Goal: Task Accomplishment & Management: Complete application form

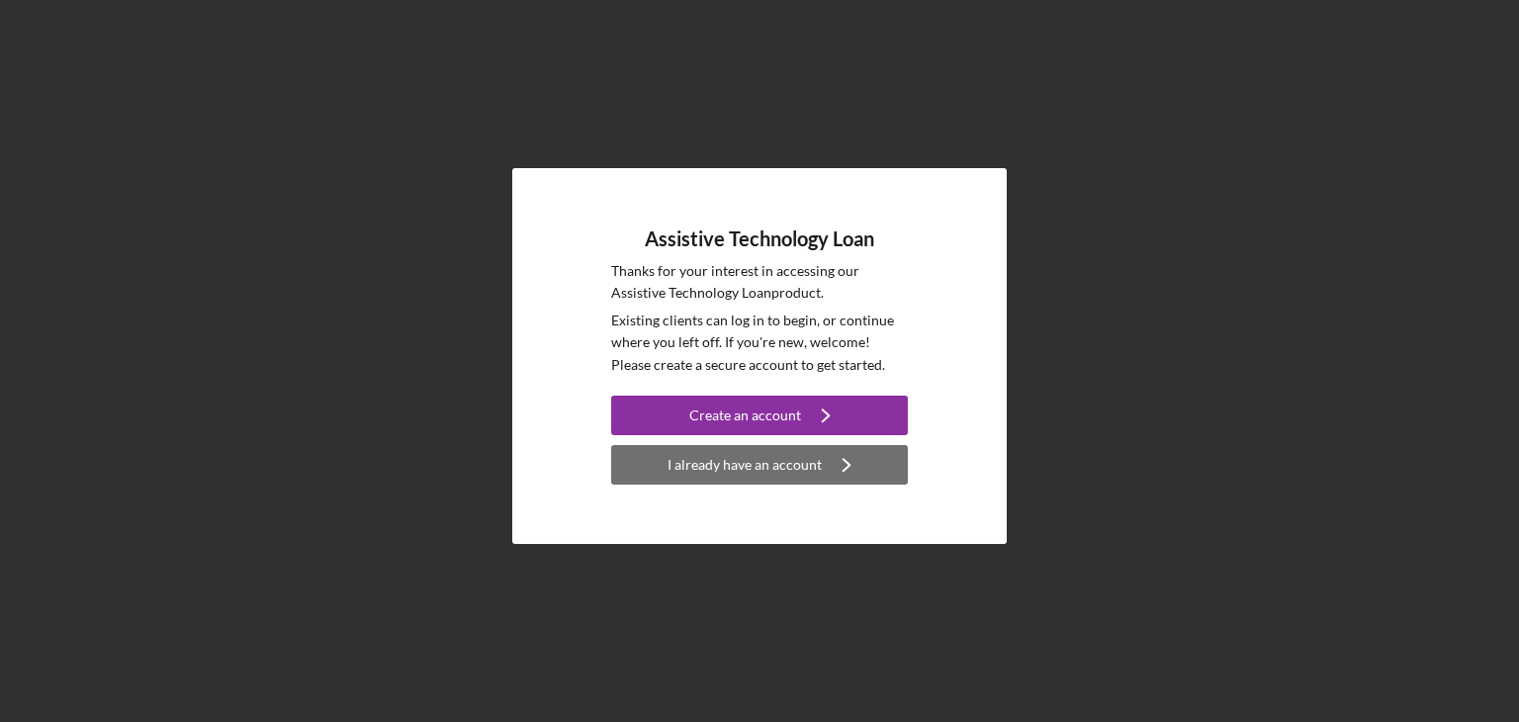
click at [739, 464] on div "I already have an account" at bounding box center [745, 465] width 154 height 40
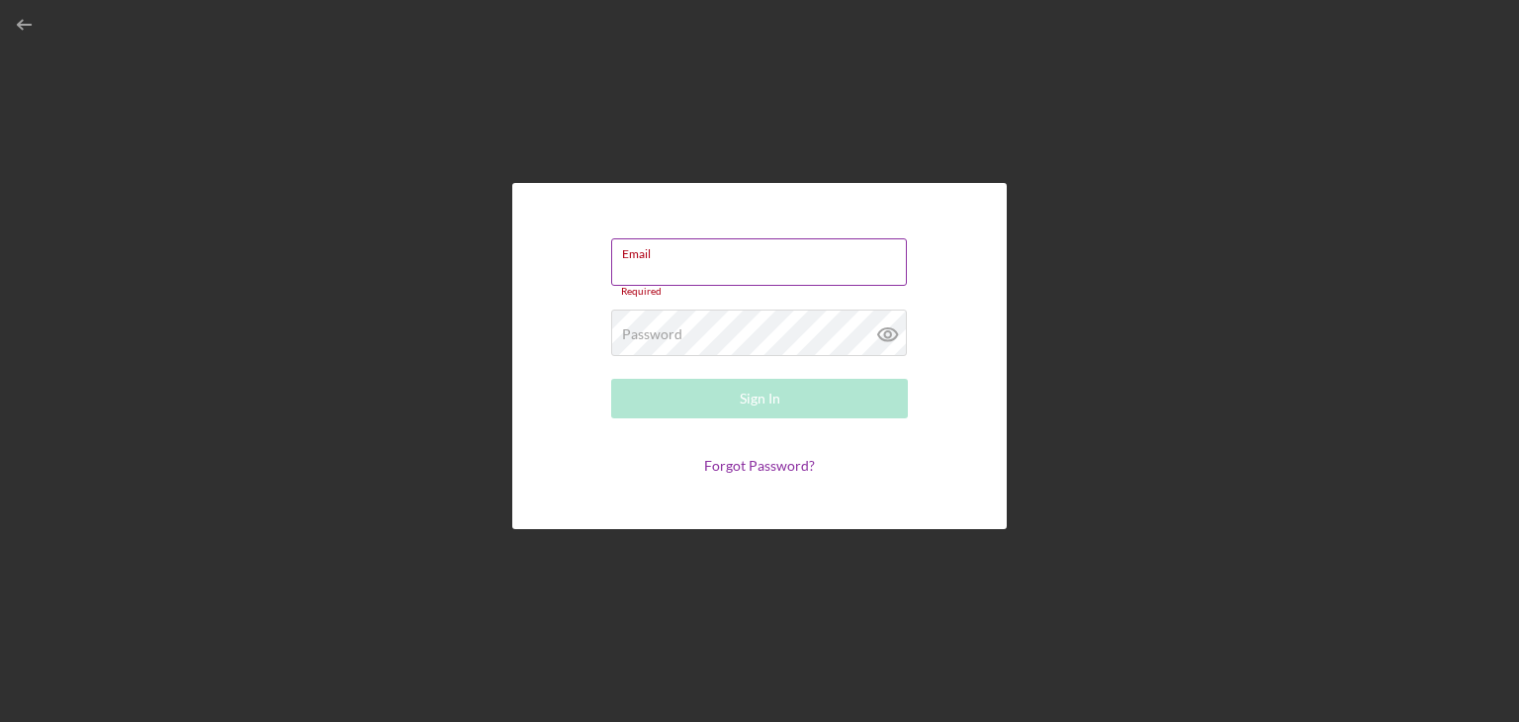
click at [670, 261] on div "Email Required" at bounding box center [759, 267] width 297 height 59
type input "[EMAIL_ADDRESS][DOMAIN_NAME]"
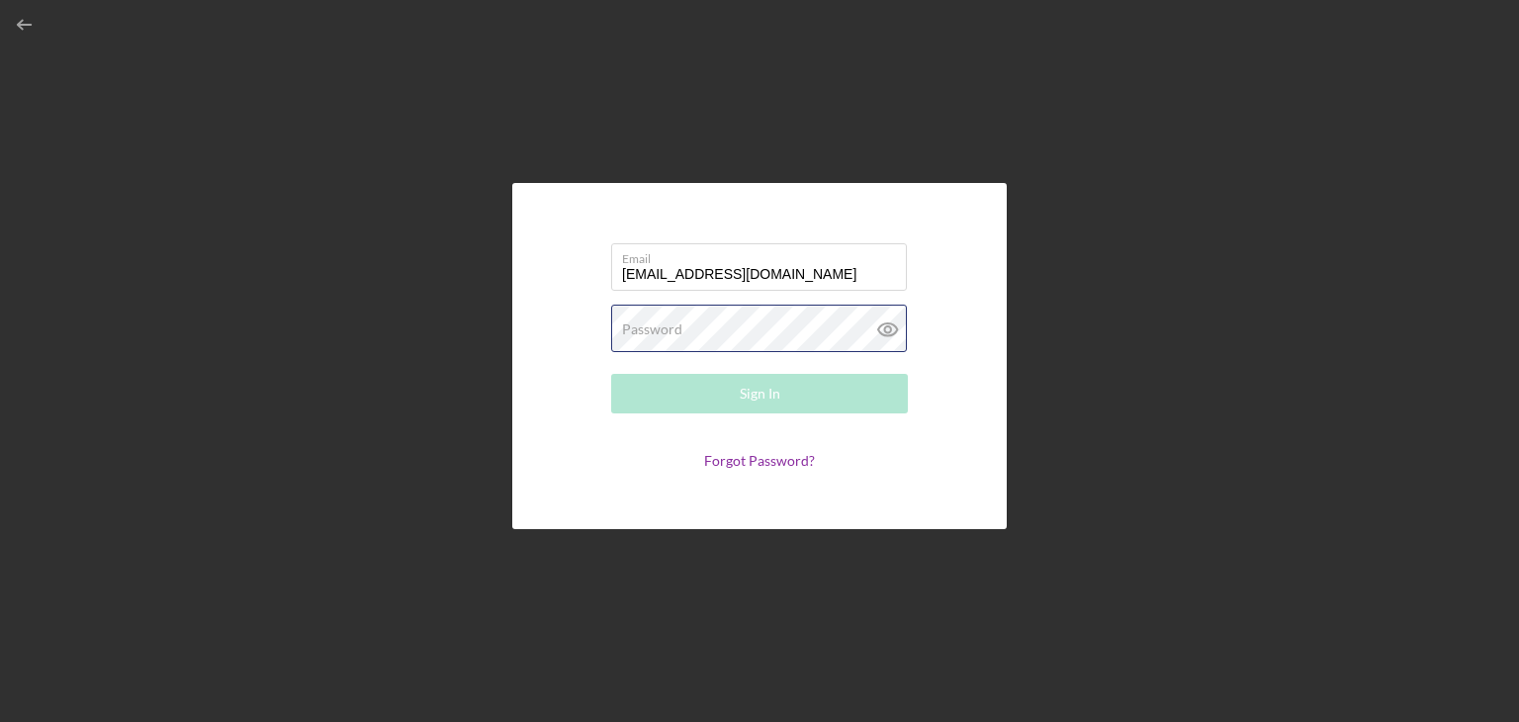
click at [726, 325] on div "Password Required" at bounding box center [759, 329] width 297 height 49
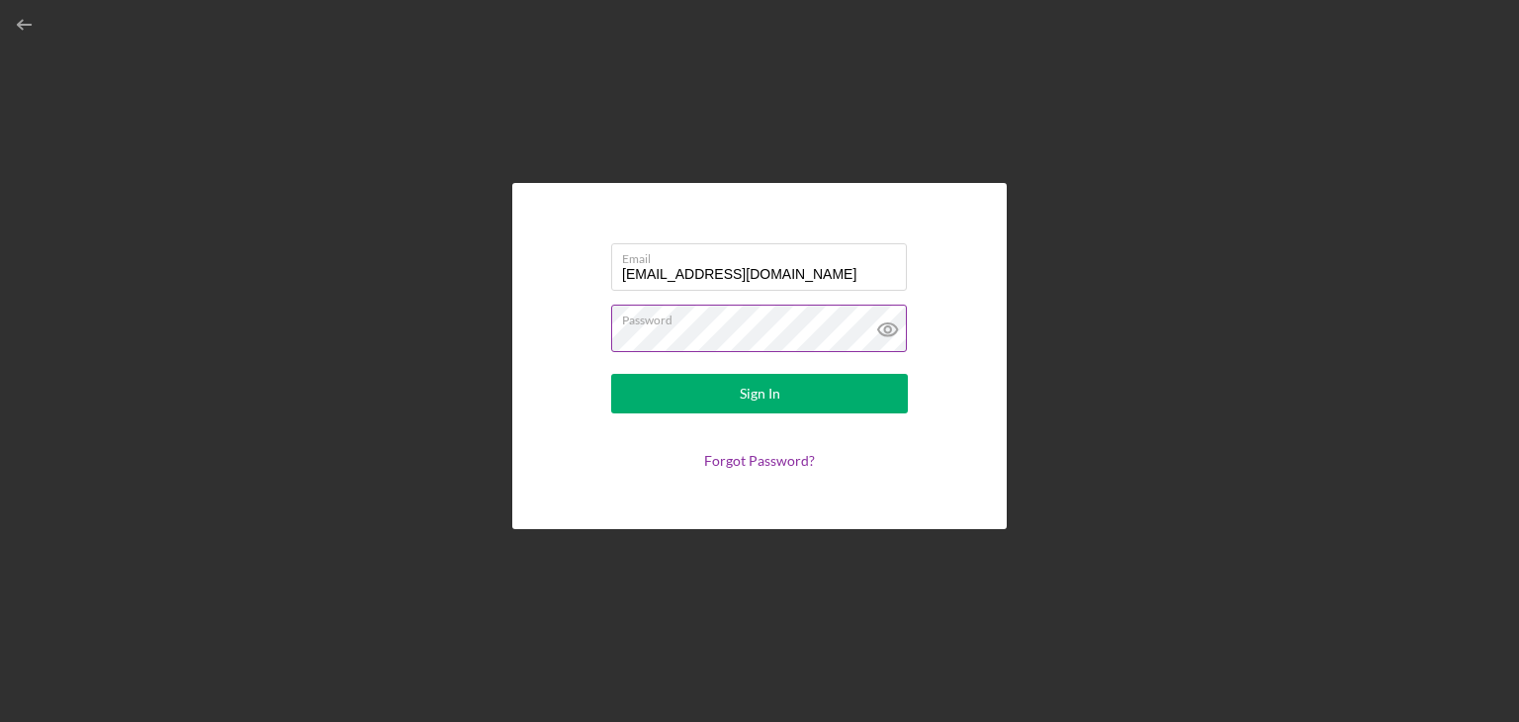
click at [889, 329] on icon at bounding box center [887, 329] width 49 height 49
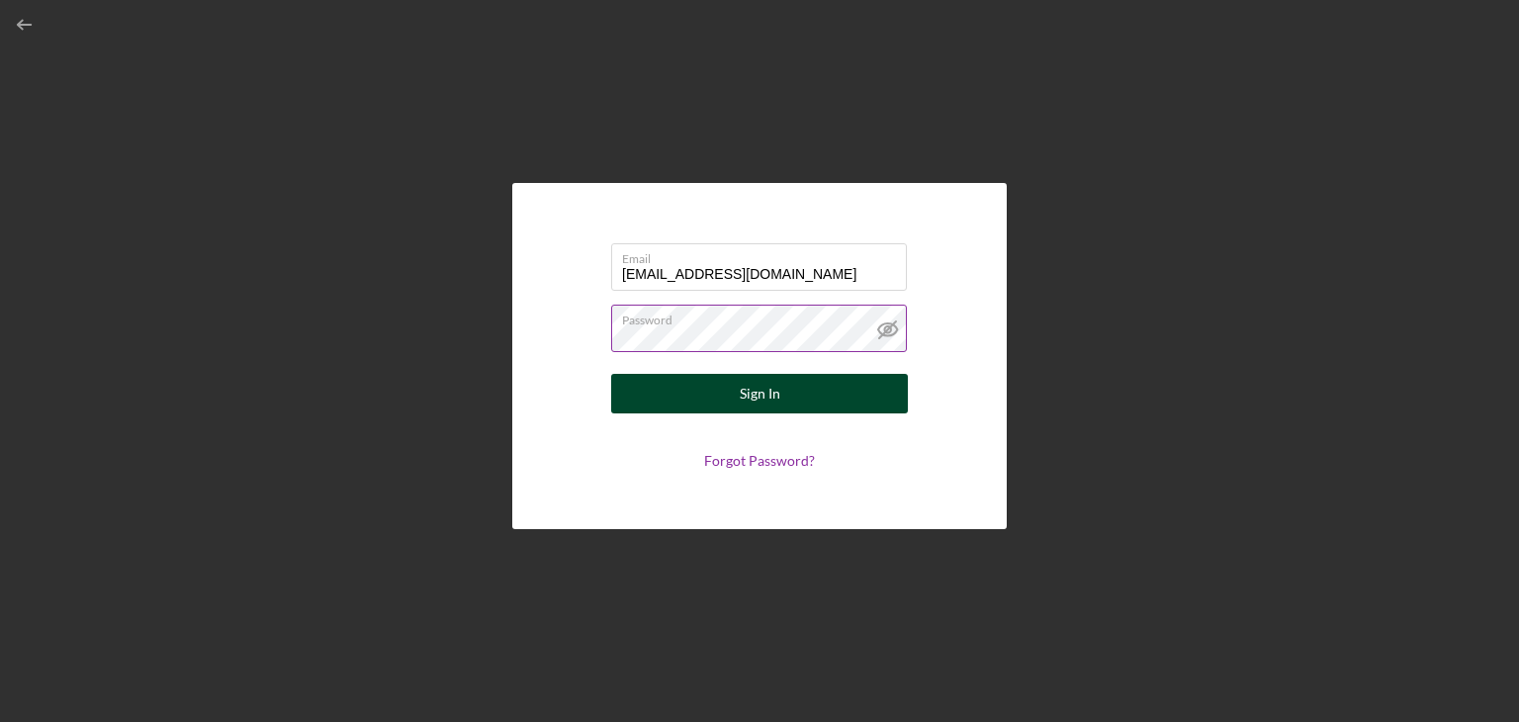
click at [763, 393] on div "Sign In" at bounding box center [760, 394] width 41 height 40
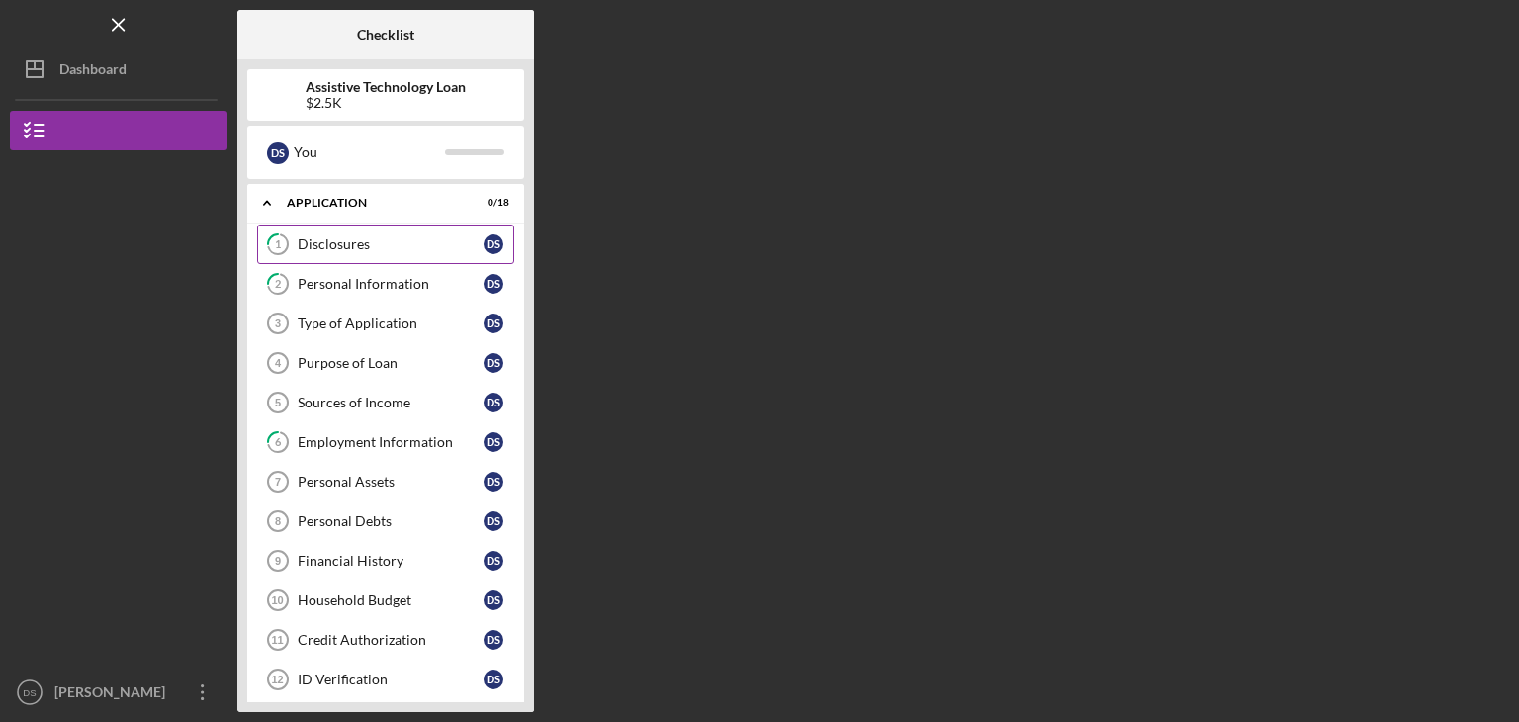
click at [352, 242] on div "Disclosures" at bounding box center [391, 244] width 186 height 16
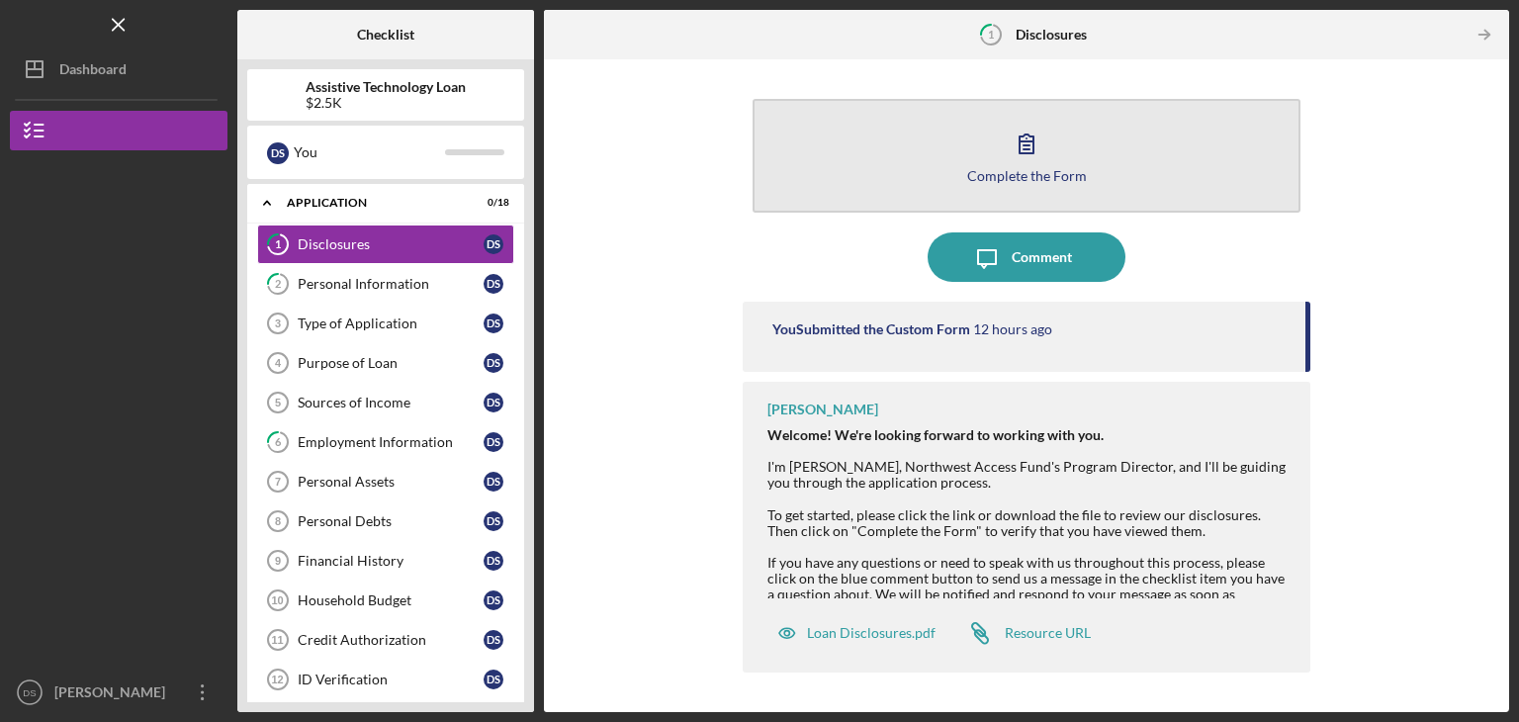
click at [1058, 159] on button "Complete the Form Form" at bounding box center [1027, 156] width 548 height 114
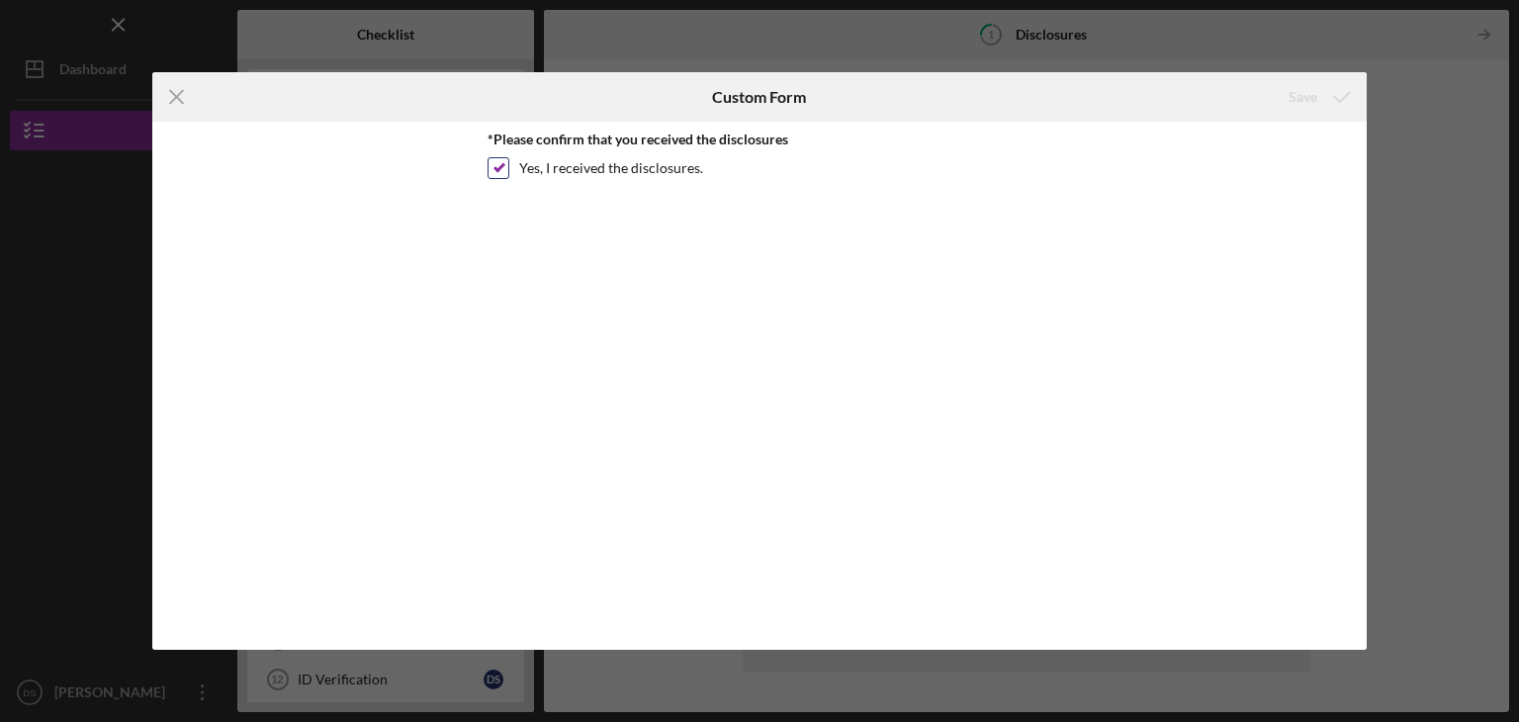
click at [497, 165] on input "Yes, I received the disclosures." at bounding box center [499, 168] width 20 height 20
click at [1345, 100] on icon "submit" at bounding box center [1341, 96] width 49 height 49
click at [1324, 96] on icon "submit" at bounding box center [1341, 96] width 49 height 49
click at [505, 167] on input "Yes, I received the disclosures." at bounding box center [499, 168] width 20 height 20
checkbox input "true"
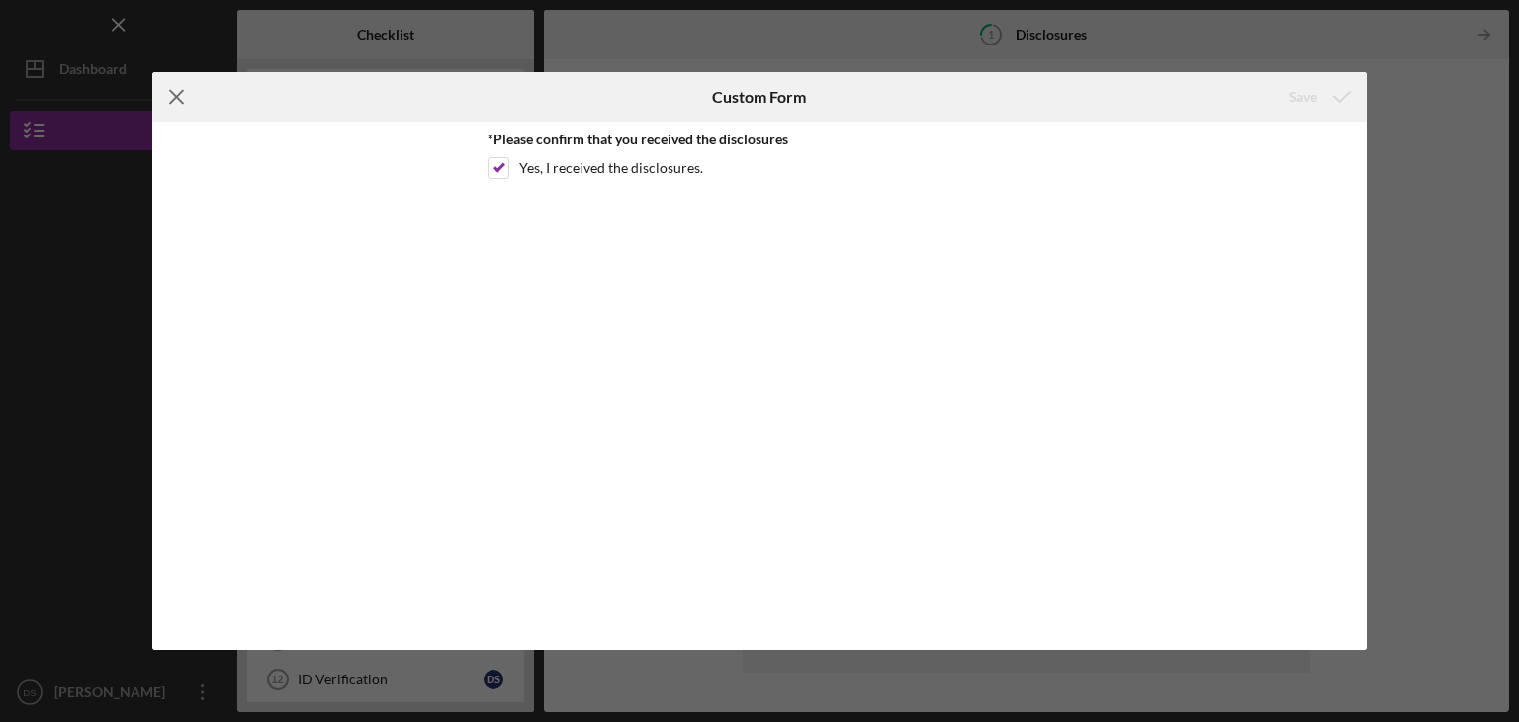
click at [174, 93] on icon "Icon/Menu Close" at bounding box center [176, 96] width 49 height 49
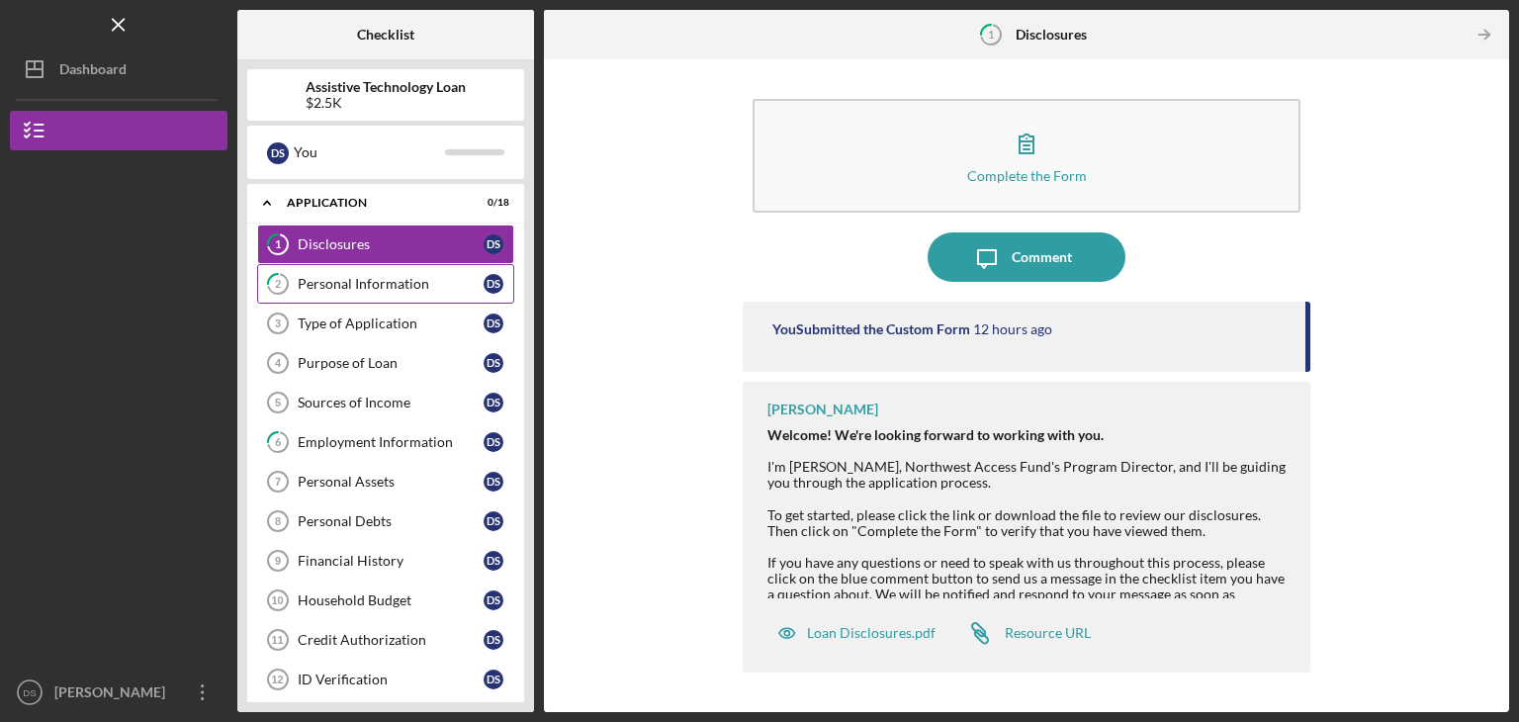
click at [378, 278] on div "Personal Information" at bounding box center [391, 284] width 186 height 16
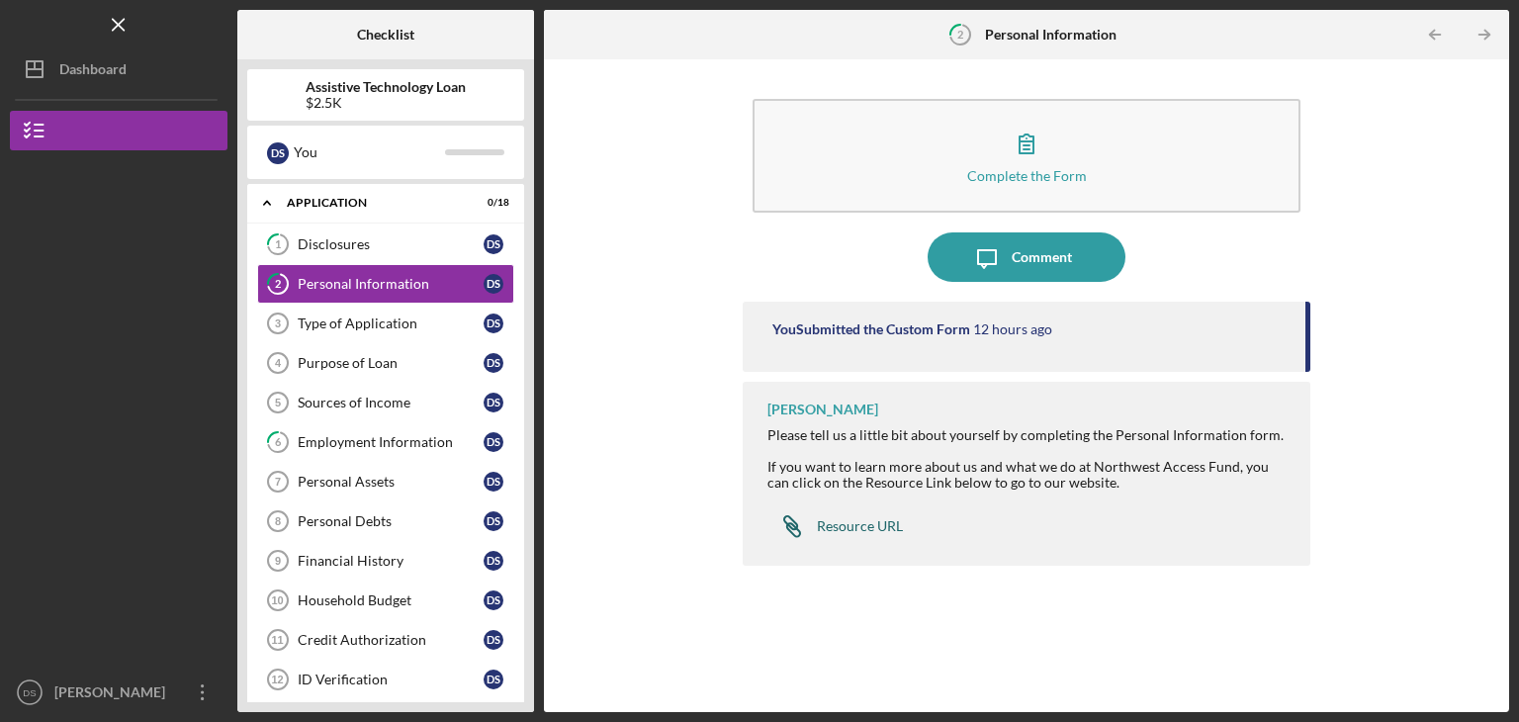
click at [852, 523] on div "Resource URL" at bounding box center [860, 526] width 86 height 16
click at [377, 324] on div "Type of Application" at bounding box center [391, 323] width 186 height 16
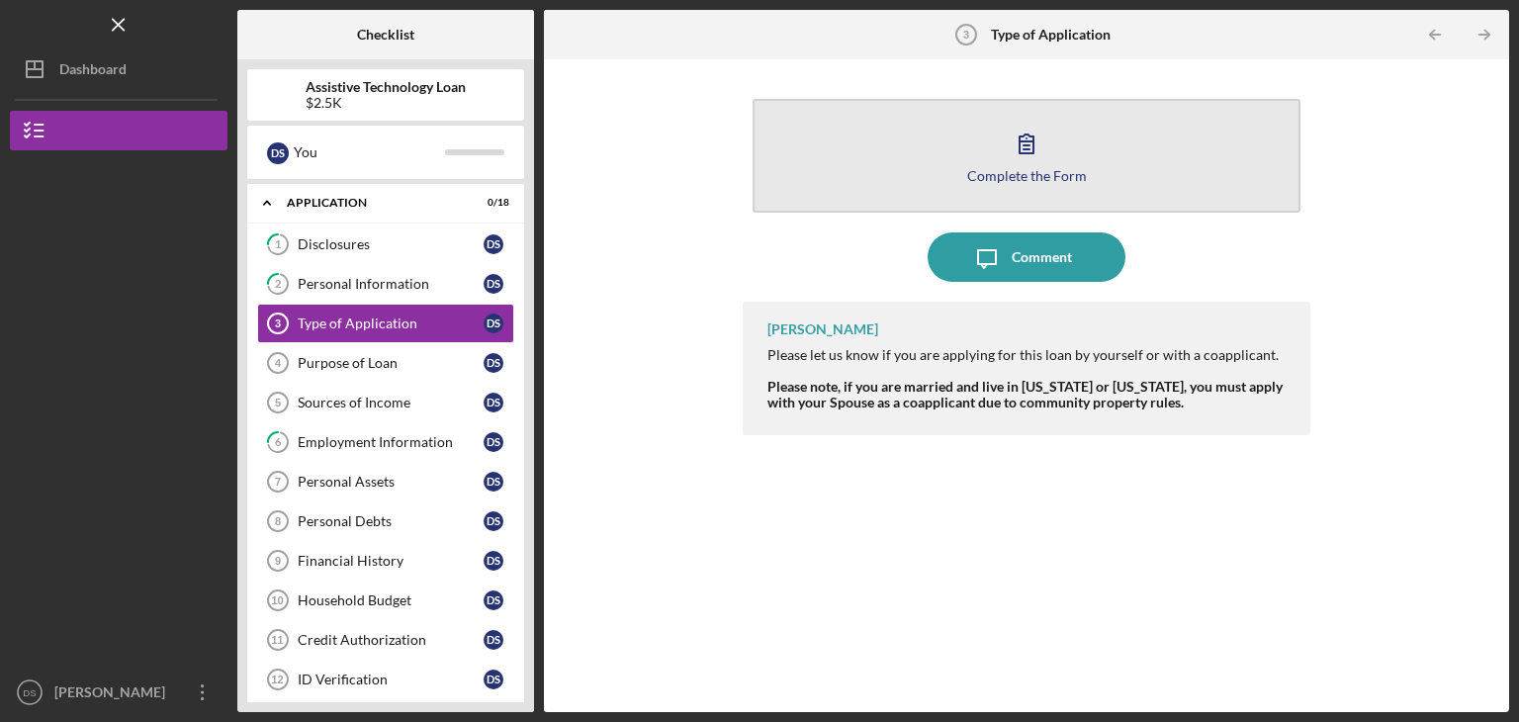
click at [1052, 148] on button "Complete the Form Form" at bounding box center [1027, 156] width 548 height 114
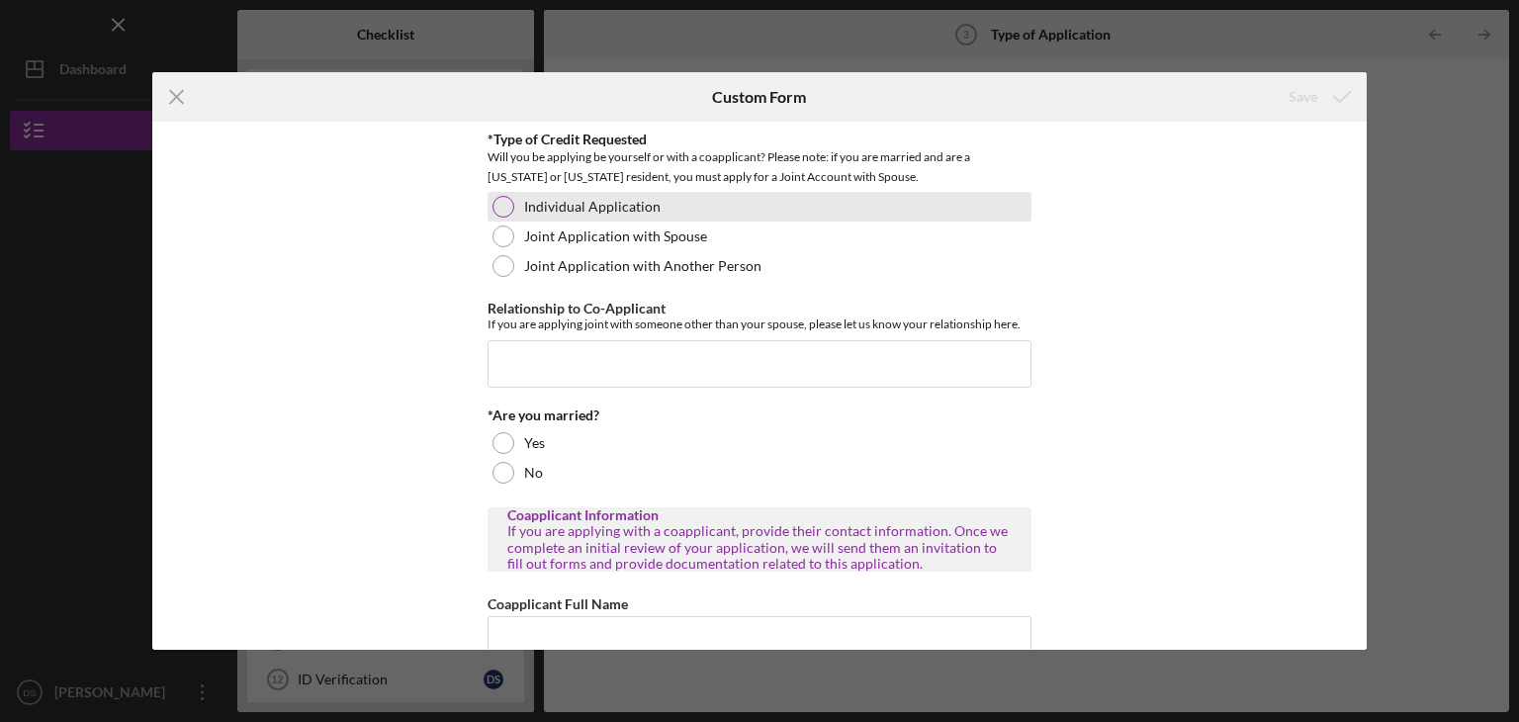
click at [501, 202] on div at bounding box center [504, 207] width 22 height 22
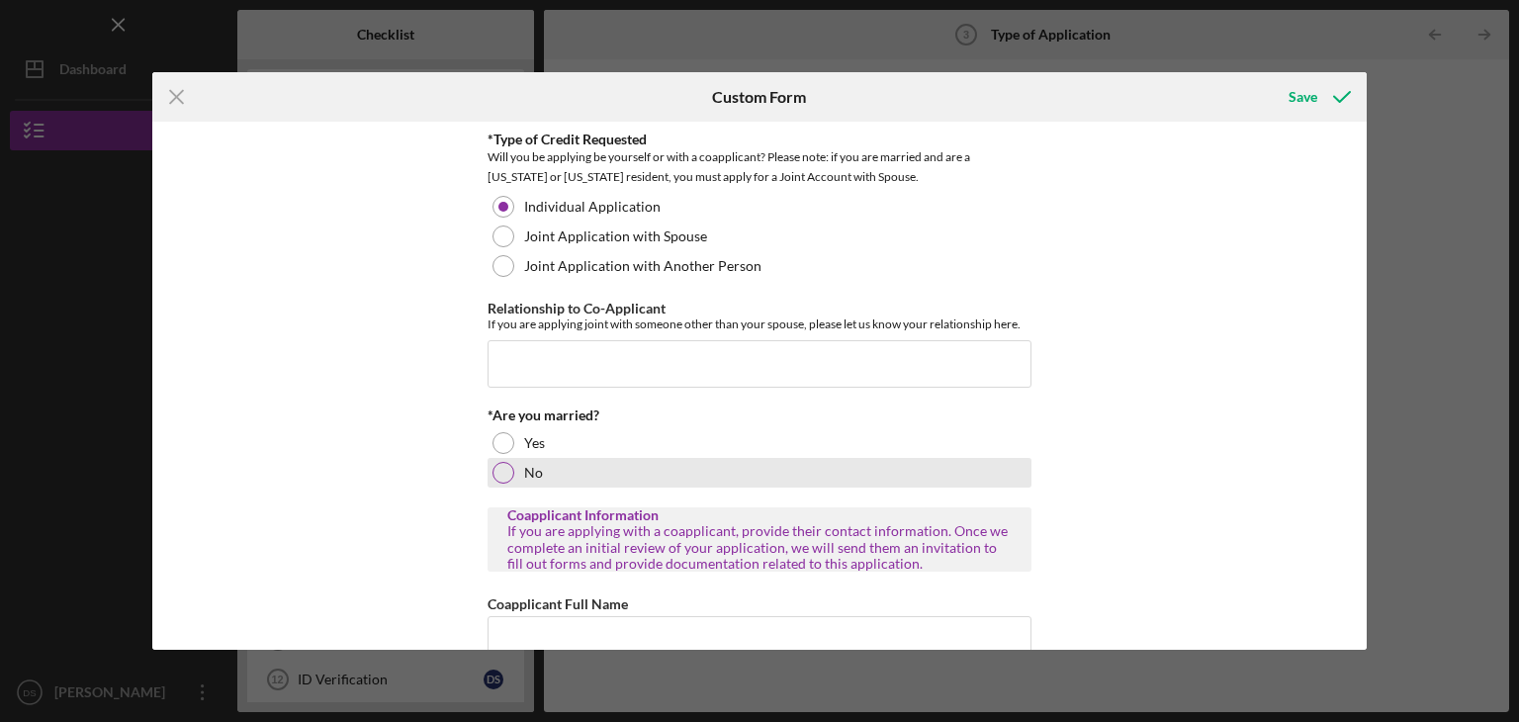
click at [502, 470] on div at bounding box center [504, 473] width 22 height 22
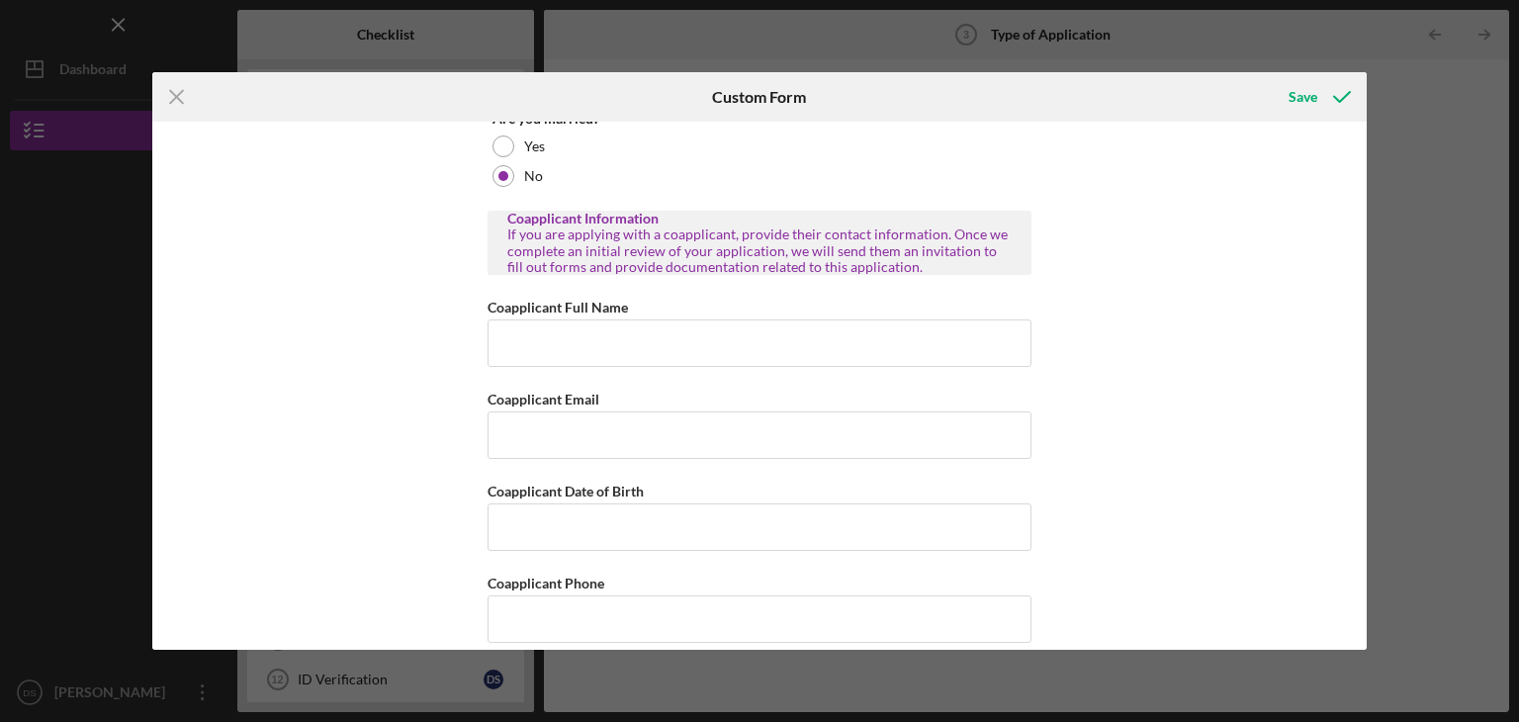
scroll to position [317, 0]
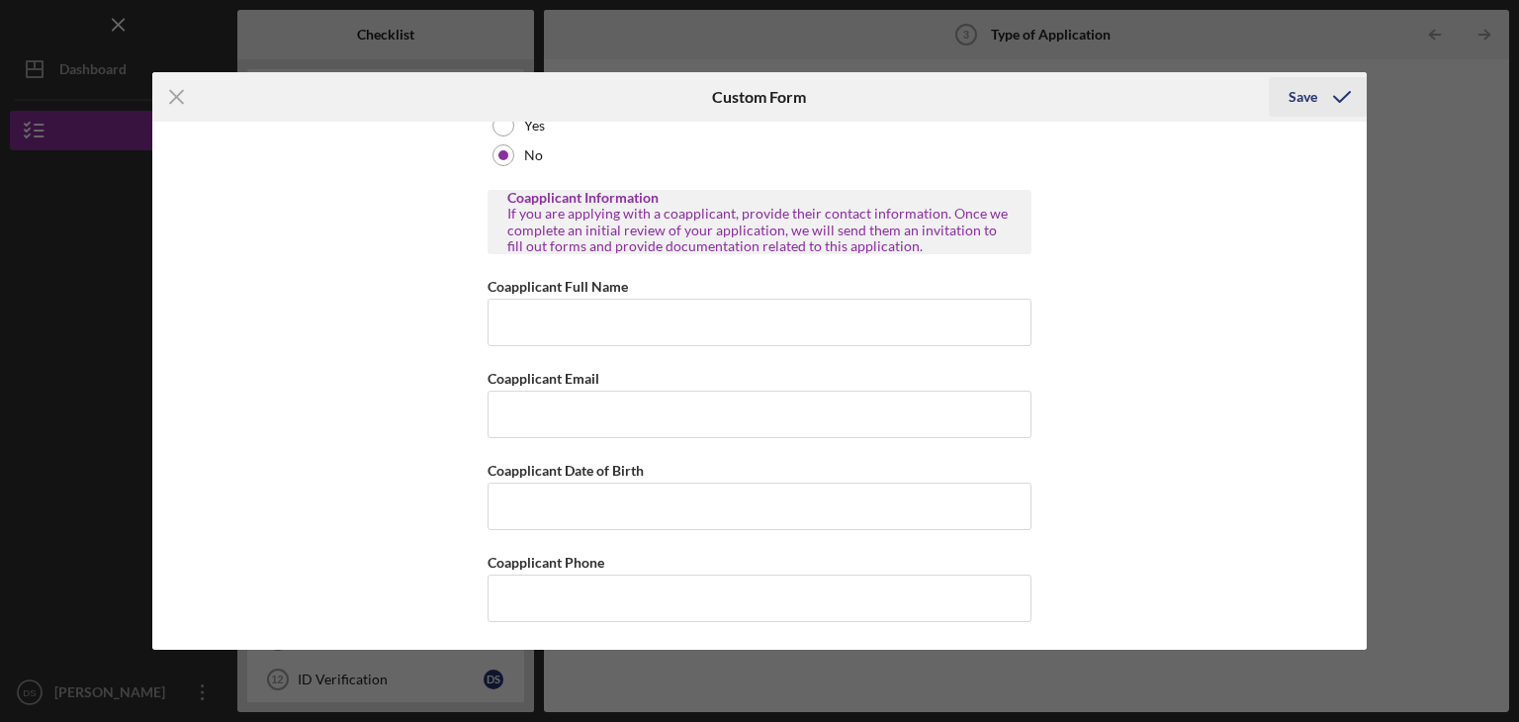
click at [1301, 96] on div "Save" at bounding box center [1303, 97] width 29 height 40
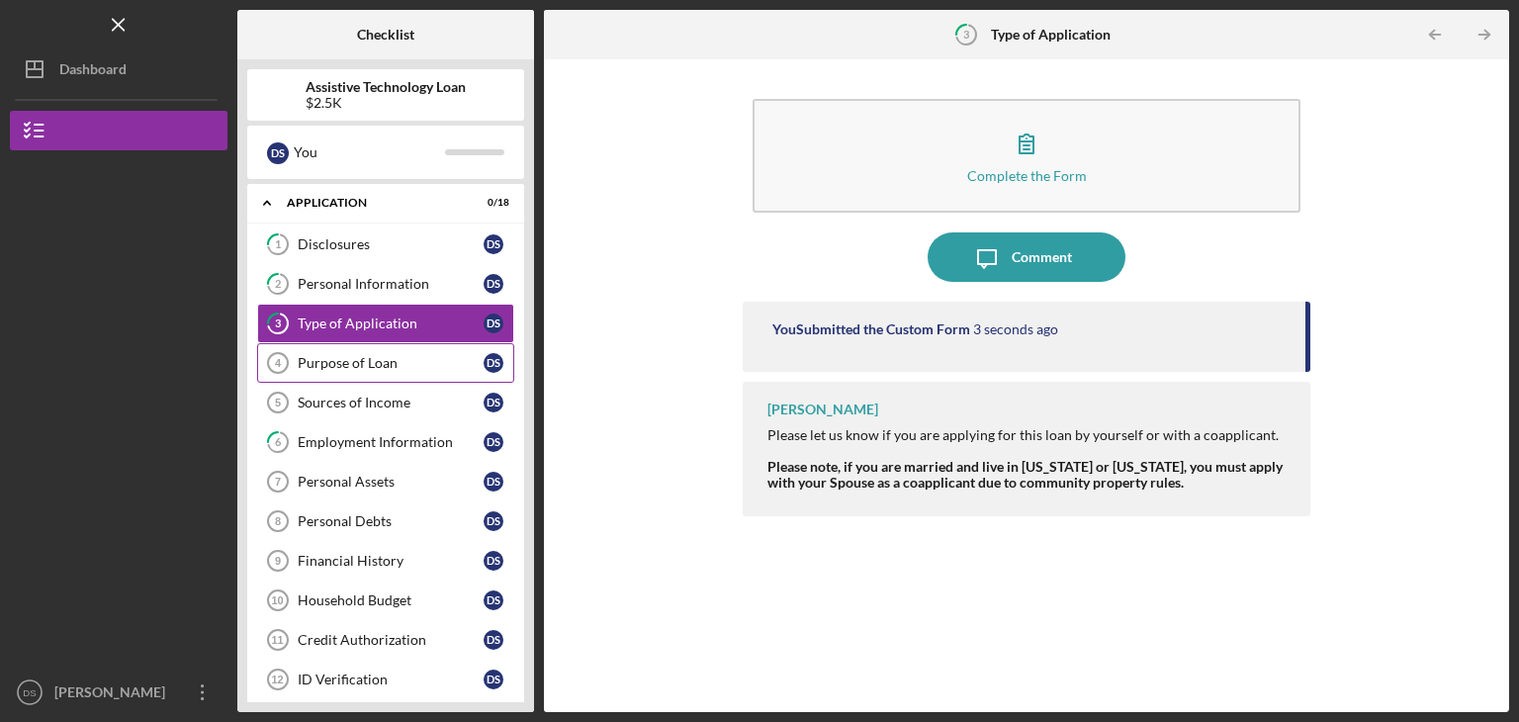
click at [332, 360] on div "Purpose of Loan" at bounding box center [391, 363] width 186 height 16
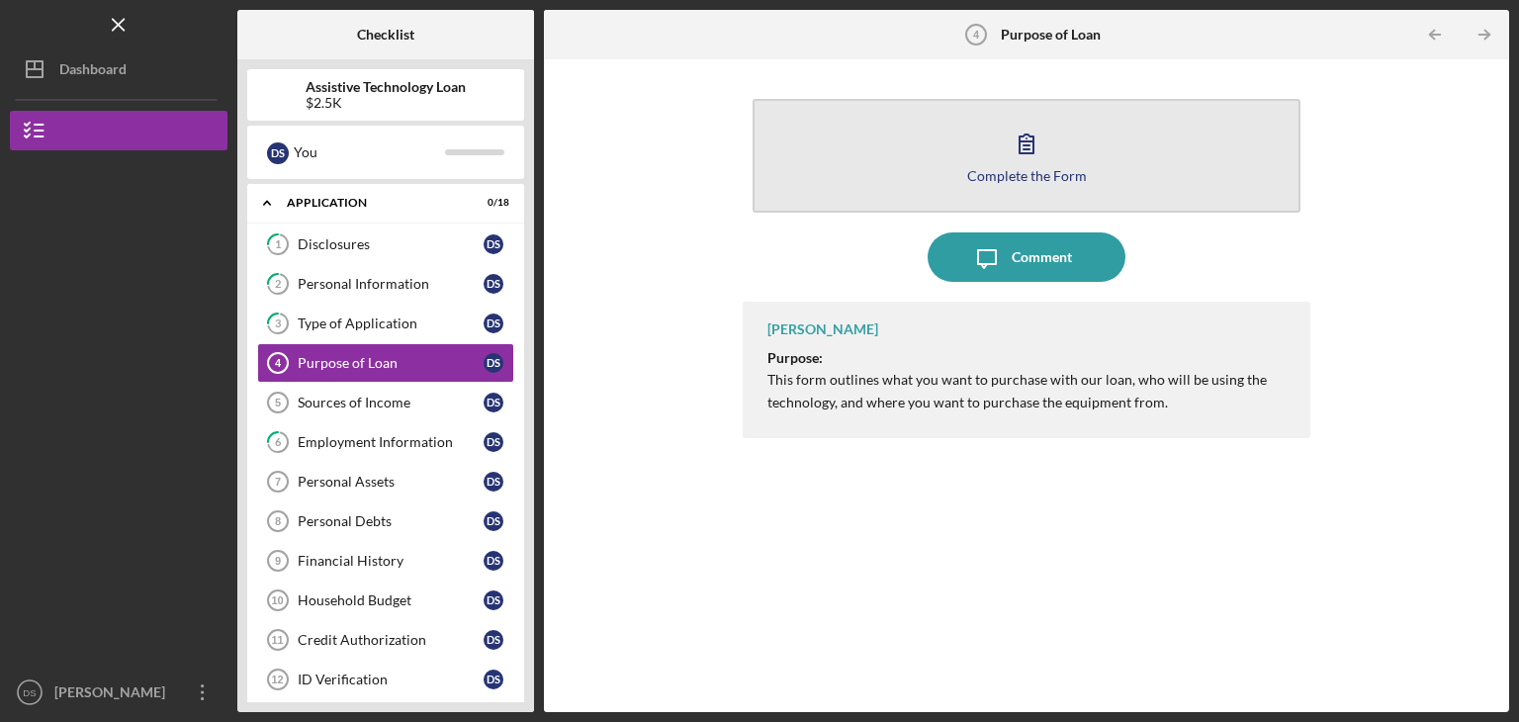
click at [1019, 157] on icon "button" at bounding box center [1026, 143] width 49 height 49
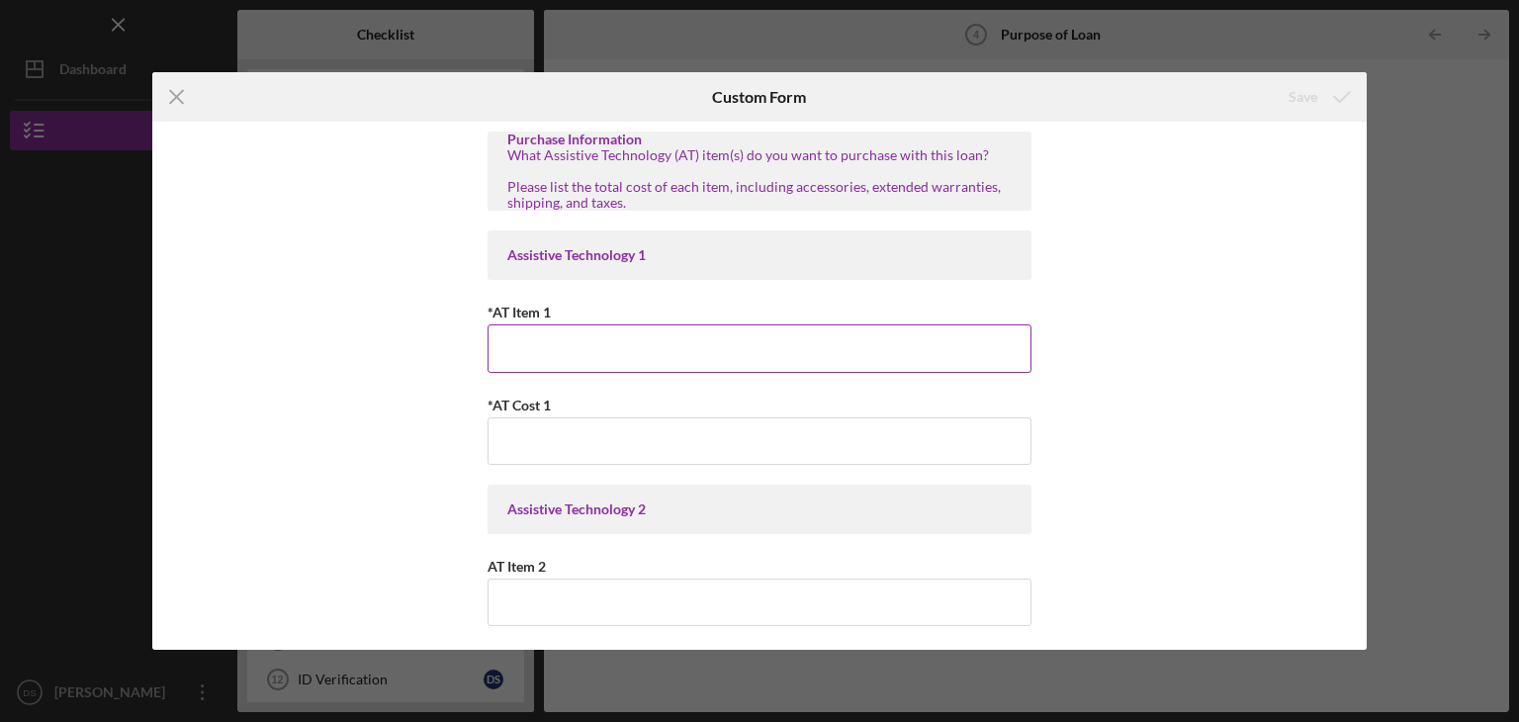
click at [533, 341] on input "*AT Item 1" at bounding box center [760, 347] width 544 height 47
type input "Dentures"
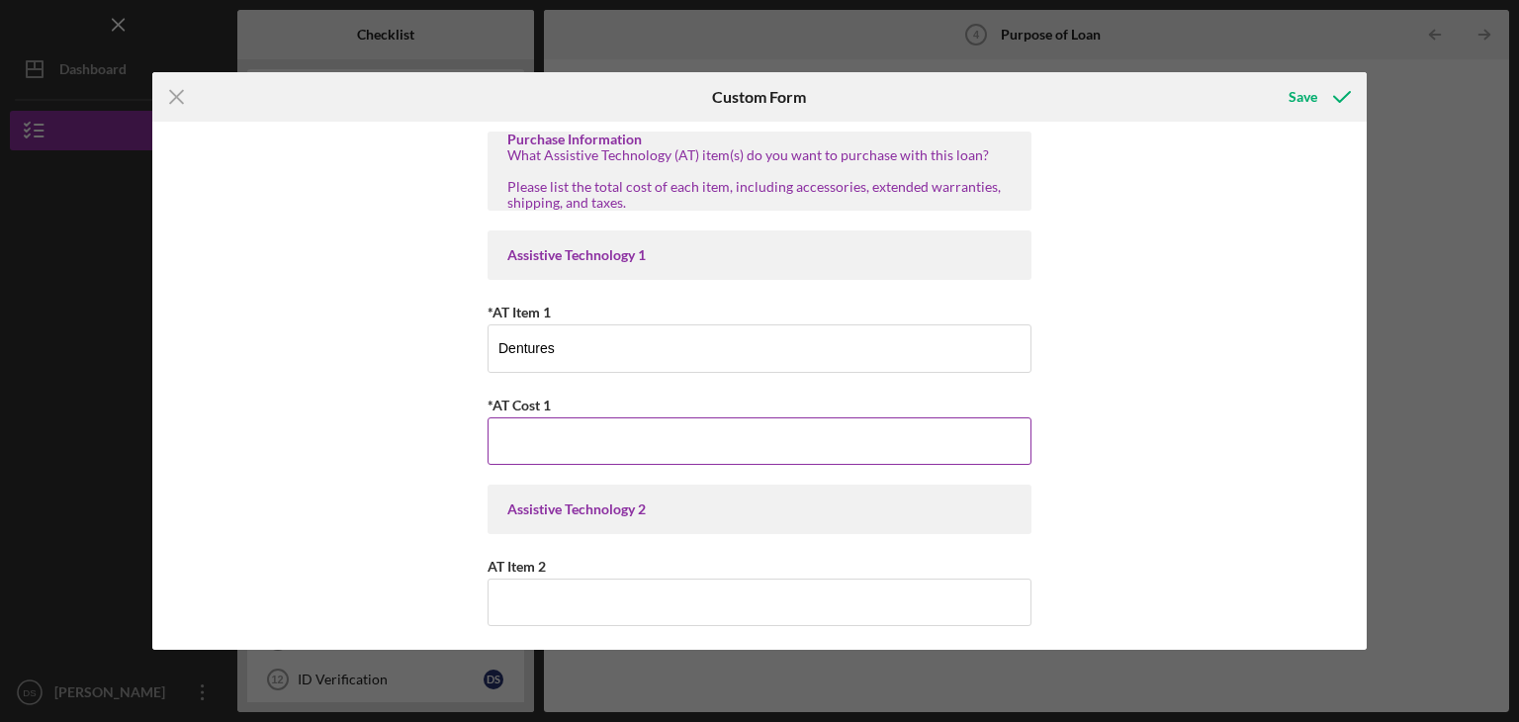
click at [510, 439] on input "*AT Cost 1" at bounding box center [760, 440] width 544 height 47
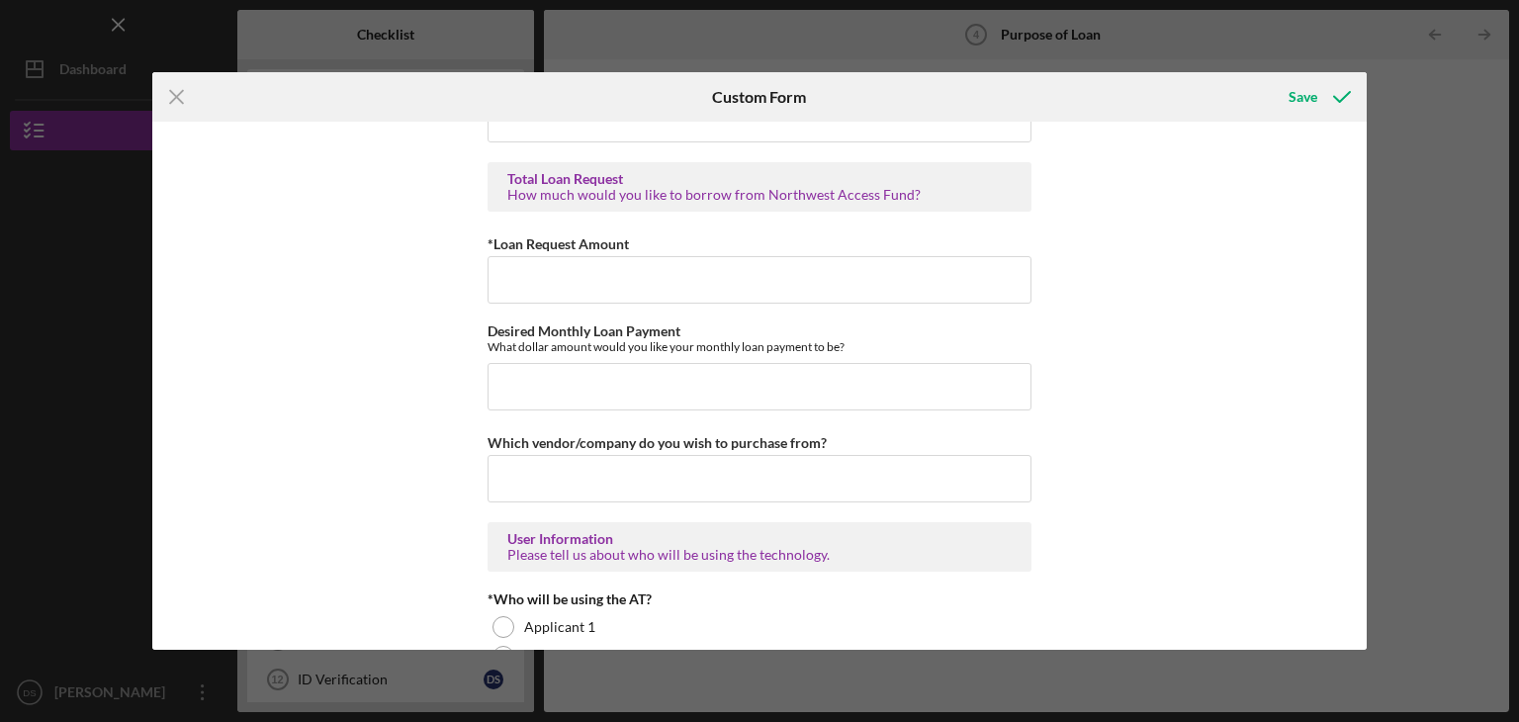
scroll to position [1187, 0]
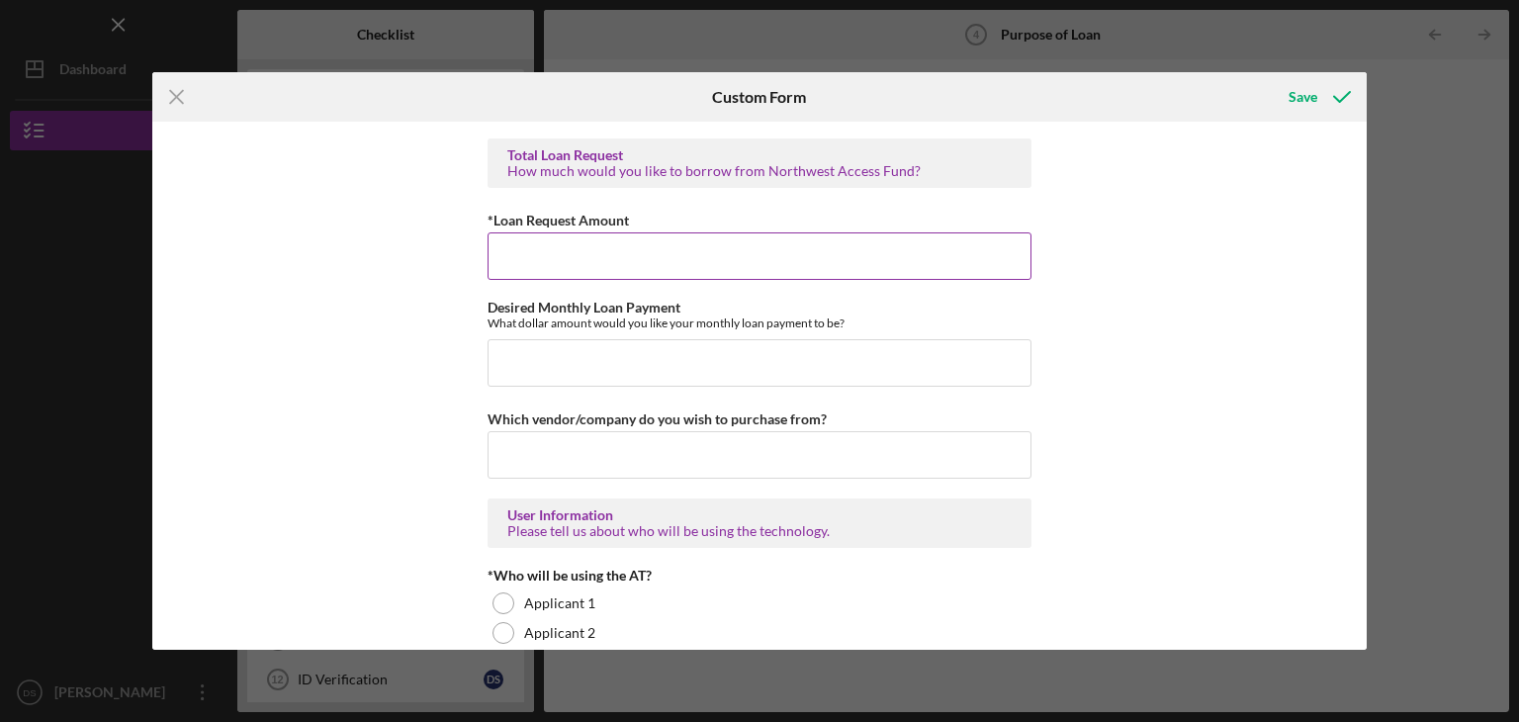
type input "$3,200"
click at [530, 258] on input "*Loan Request Amount" at bounding box center [760, 255] width 544 height 47
type input "$3,200"
click at [518, 358] on input "Desired Monthly Loan Payment" at bounding box center [760, 362] width 544 height 47
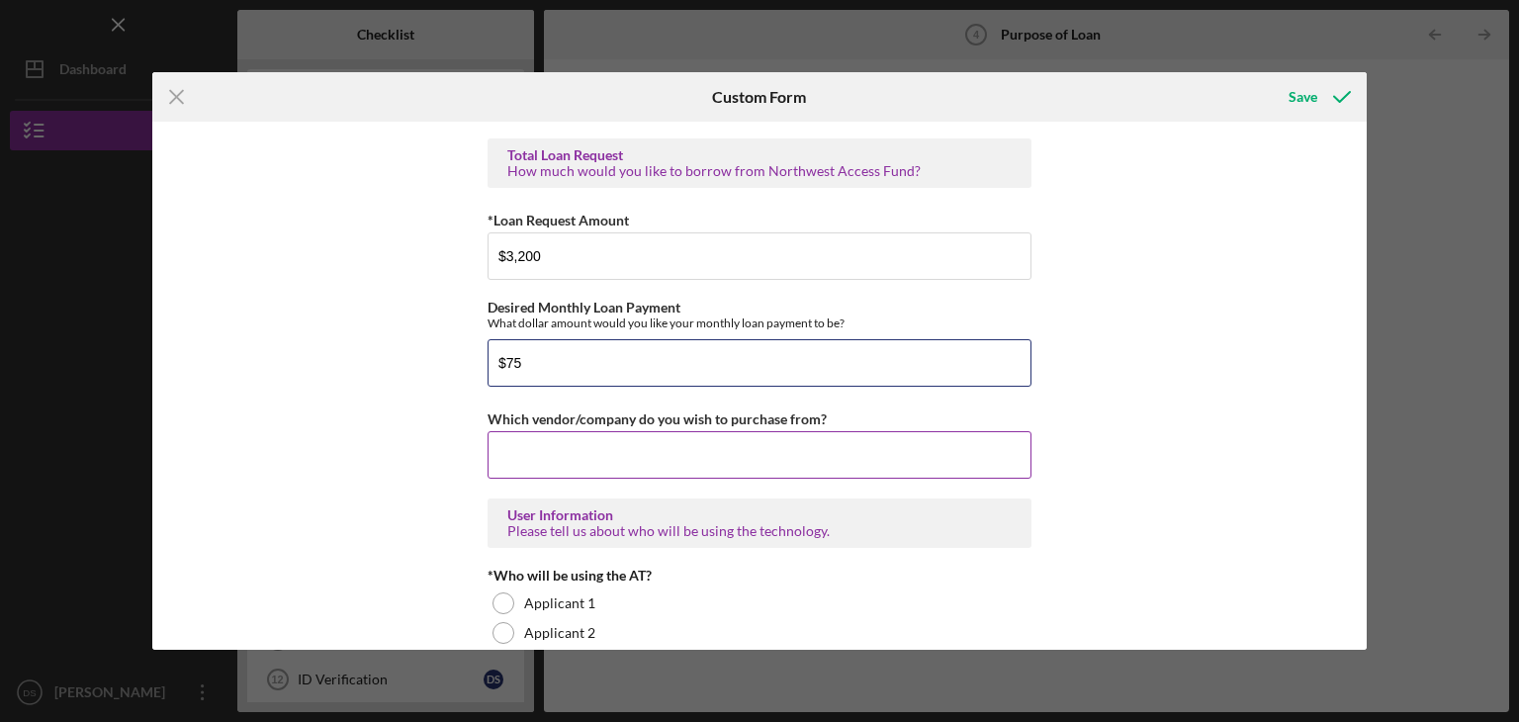
type input "$75"
click at [514, 441] on input "Which vendor/company do you wish to purchase from?" at bounding box center [760, 454] width 544 height 47
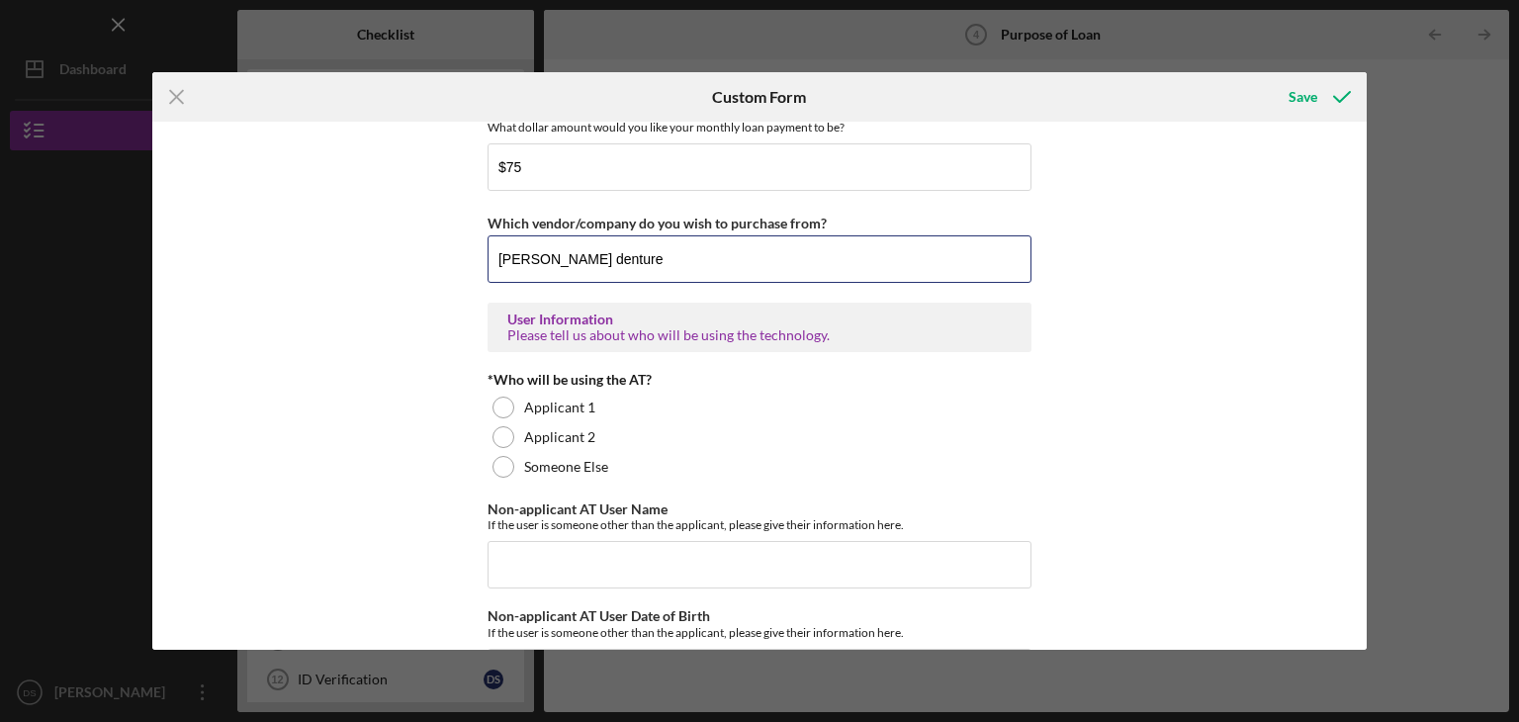
scroll to position [1385, 0]
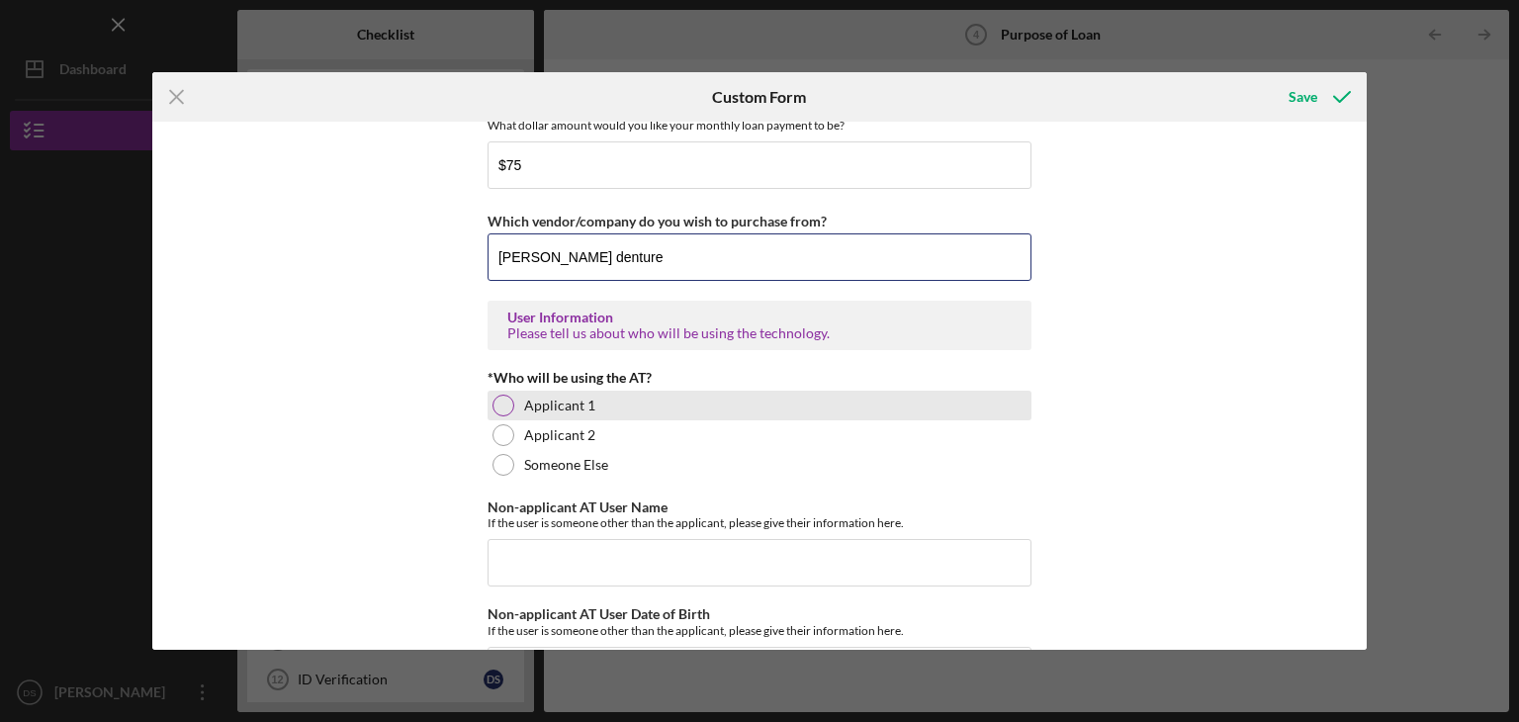
type input "[PERSON_NAME] denture"
click at [496, 401] on div at bounding box center [504, 406] width 22 height 22
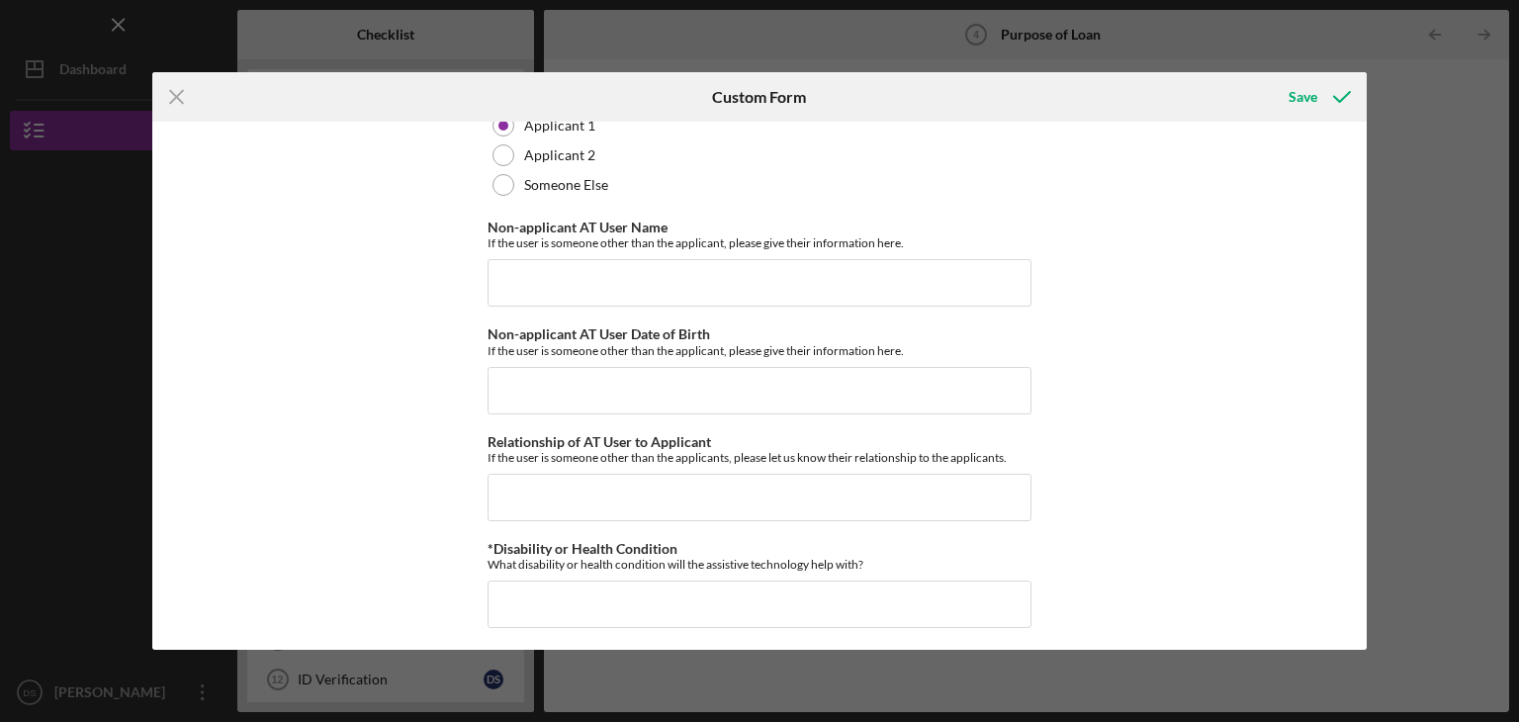
scroll to position [1666, 0]
click at [1312, 96] on div "Save" at bounding box center [1303, 97] width 29 height 40
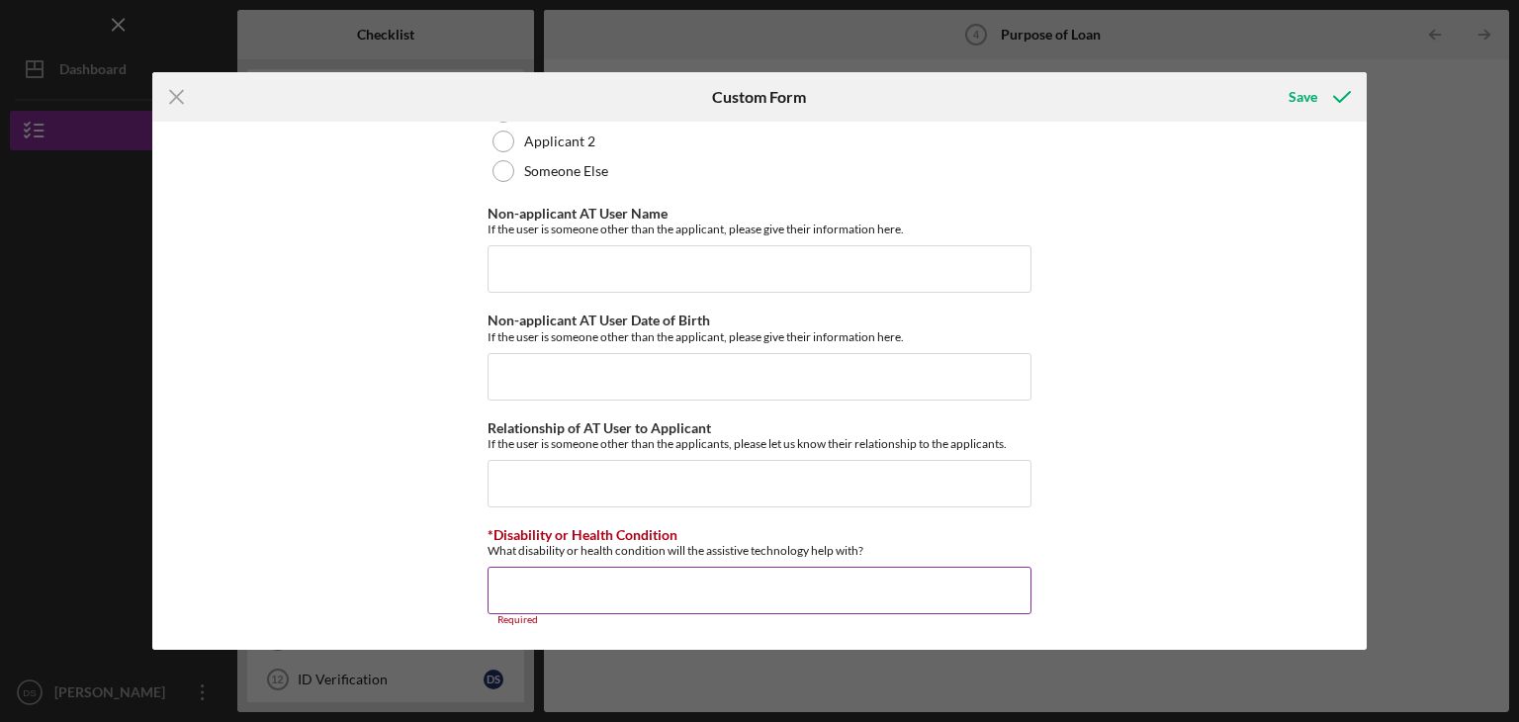
click at [500, 571] on input "*Disability or Health Condition" at bounding box center [760, 590] width 544 height 47
type input "e"
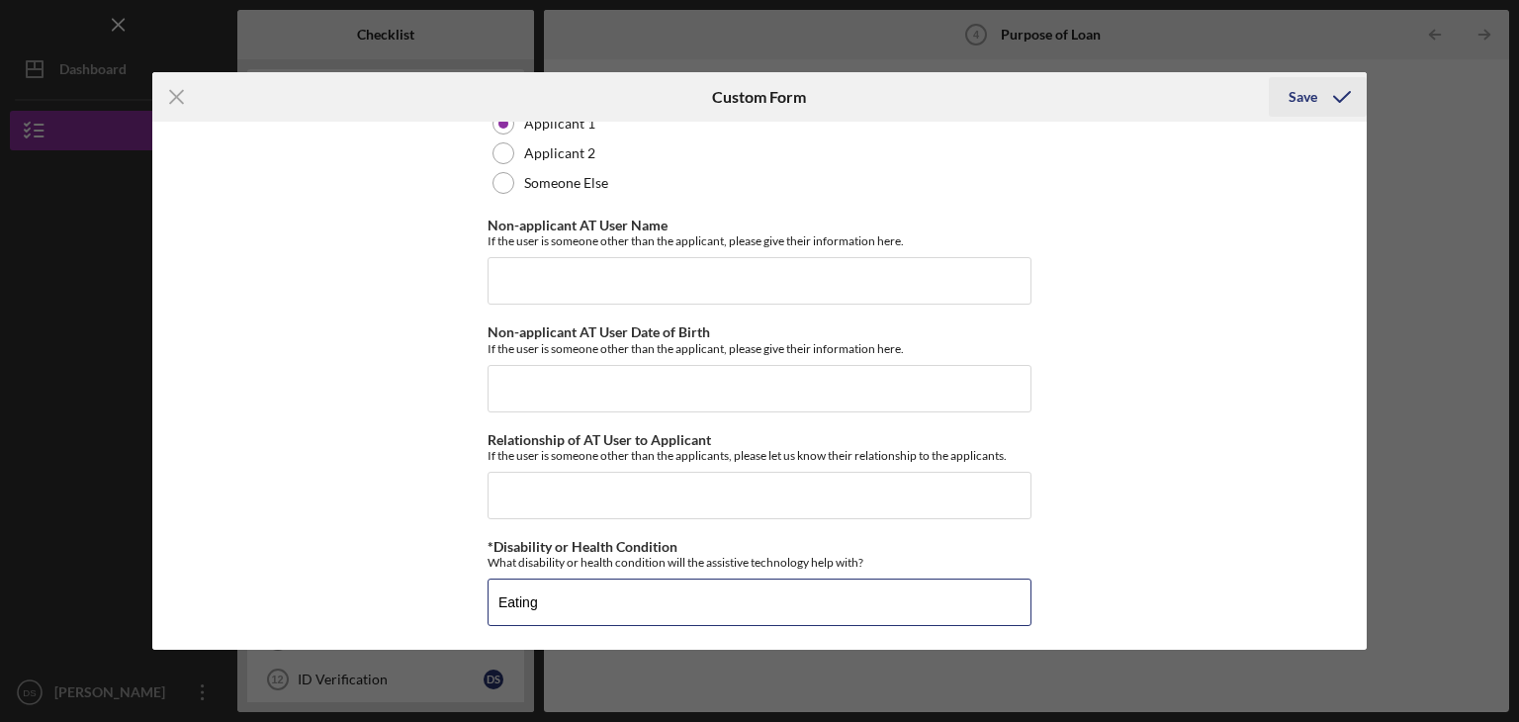
type input "Eating"
click at [1306, 94] on div "Save" at bounding box center [1303, 97] width 29 height 40
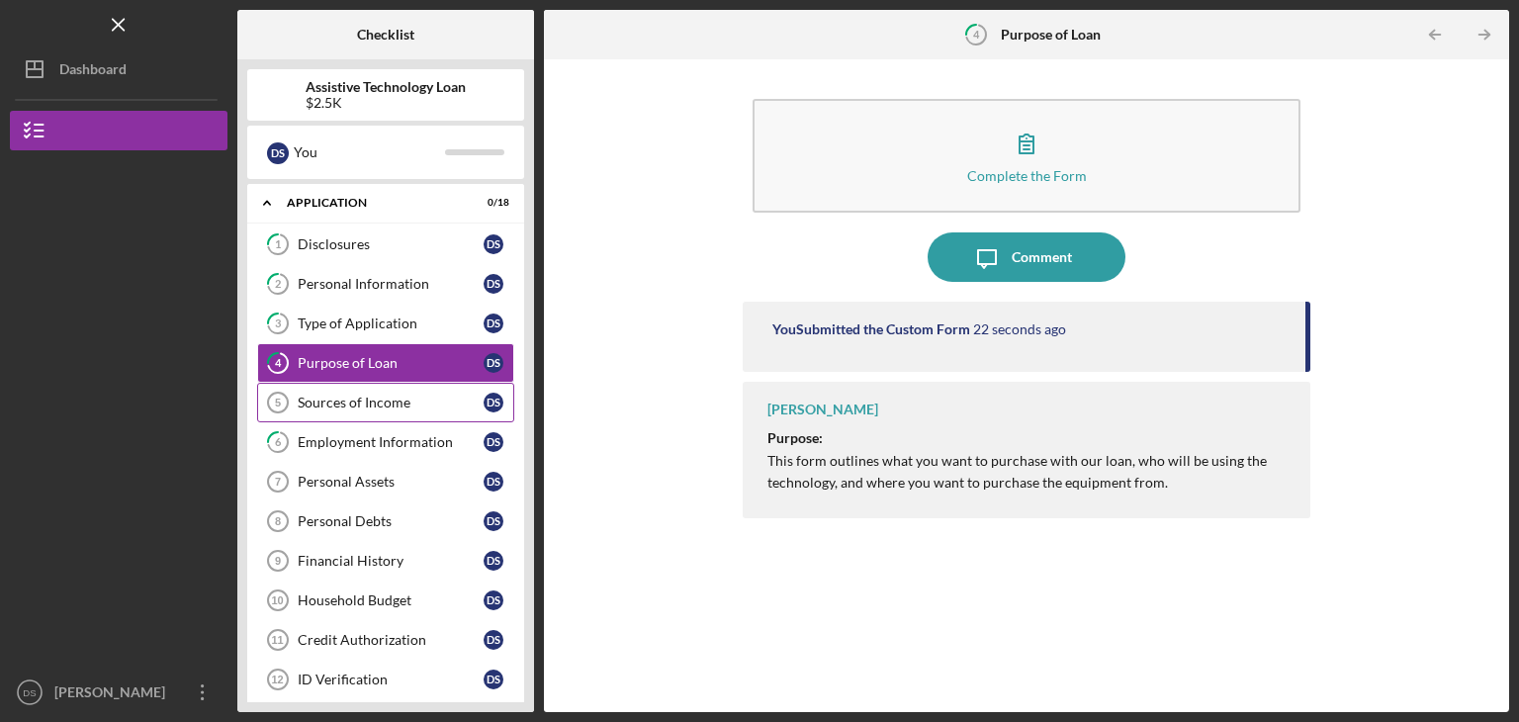
click at [379, 401] on div "Sources of Income" at bounding box center [391, 403] width 186 height 16
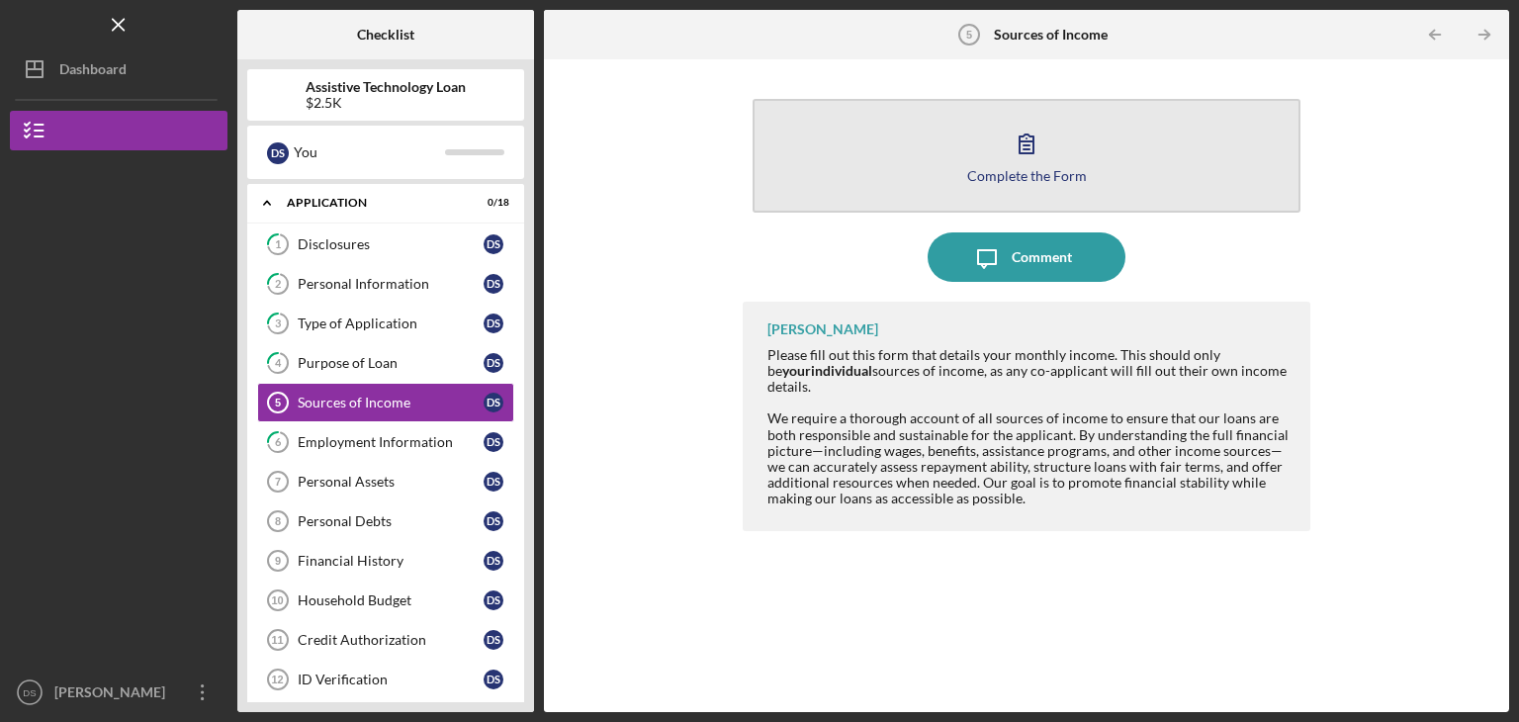
click at [1036, 140] on icon "button" at bounding box center [1026, 143] width 49 height 49
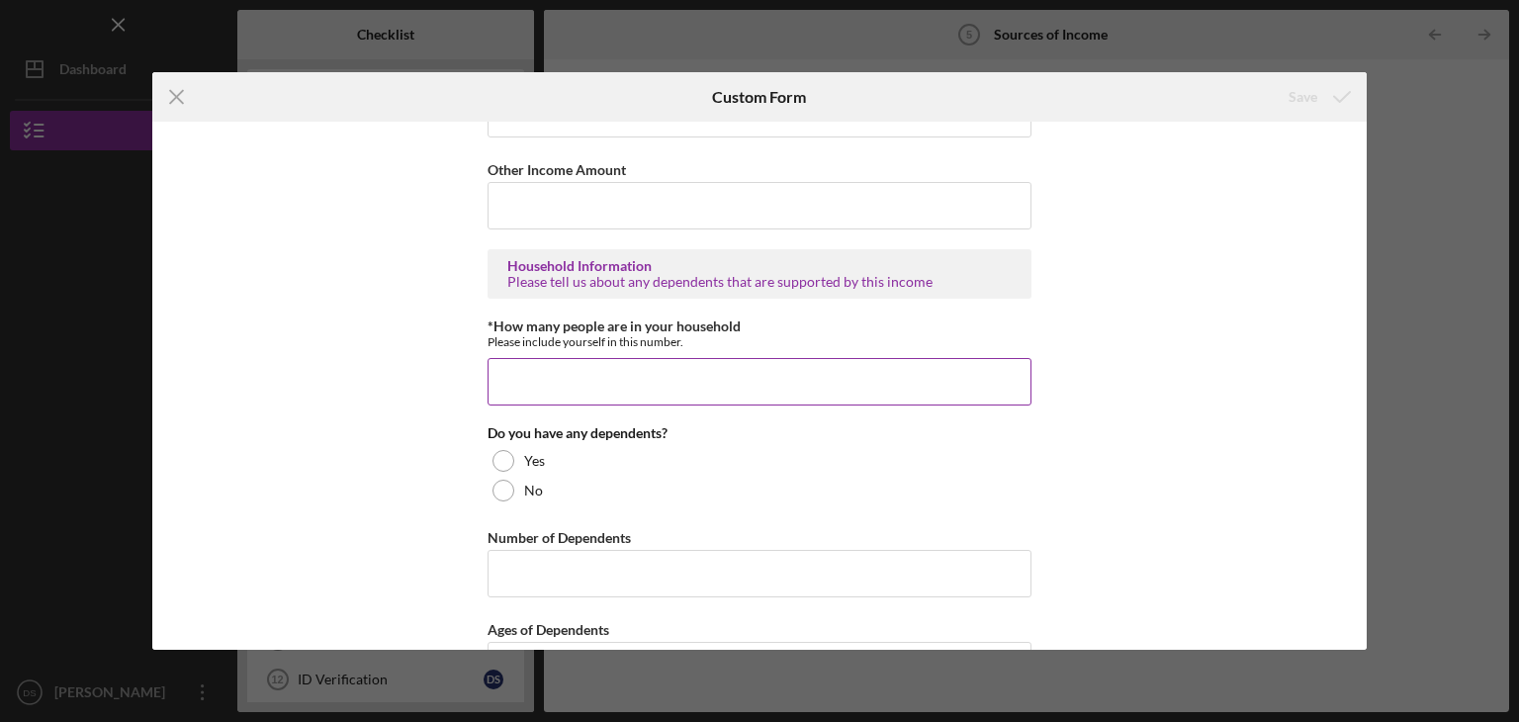
scroll to position [1088, 0]
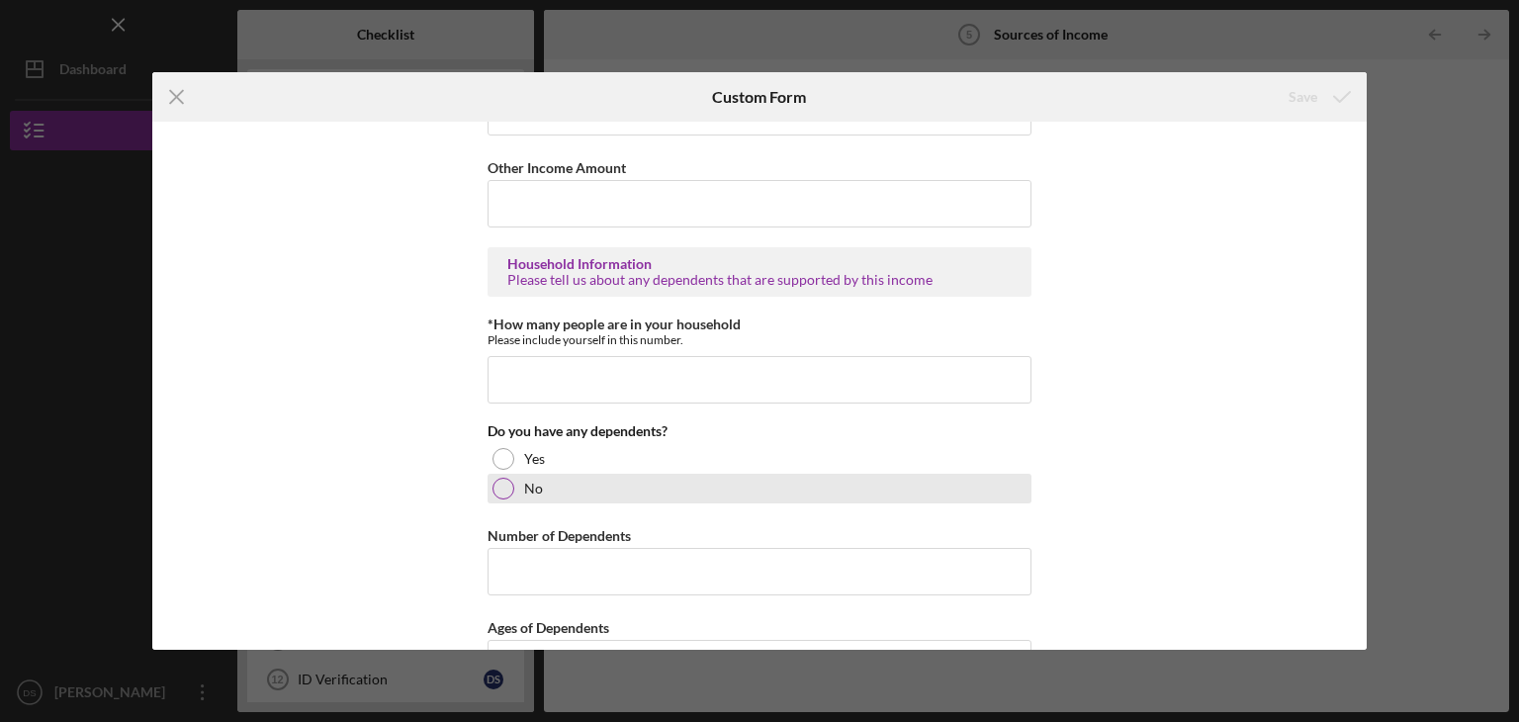
click at [502, 487] on div at bounding box center [504, 489] width 22 height 22
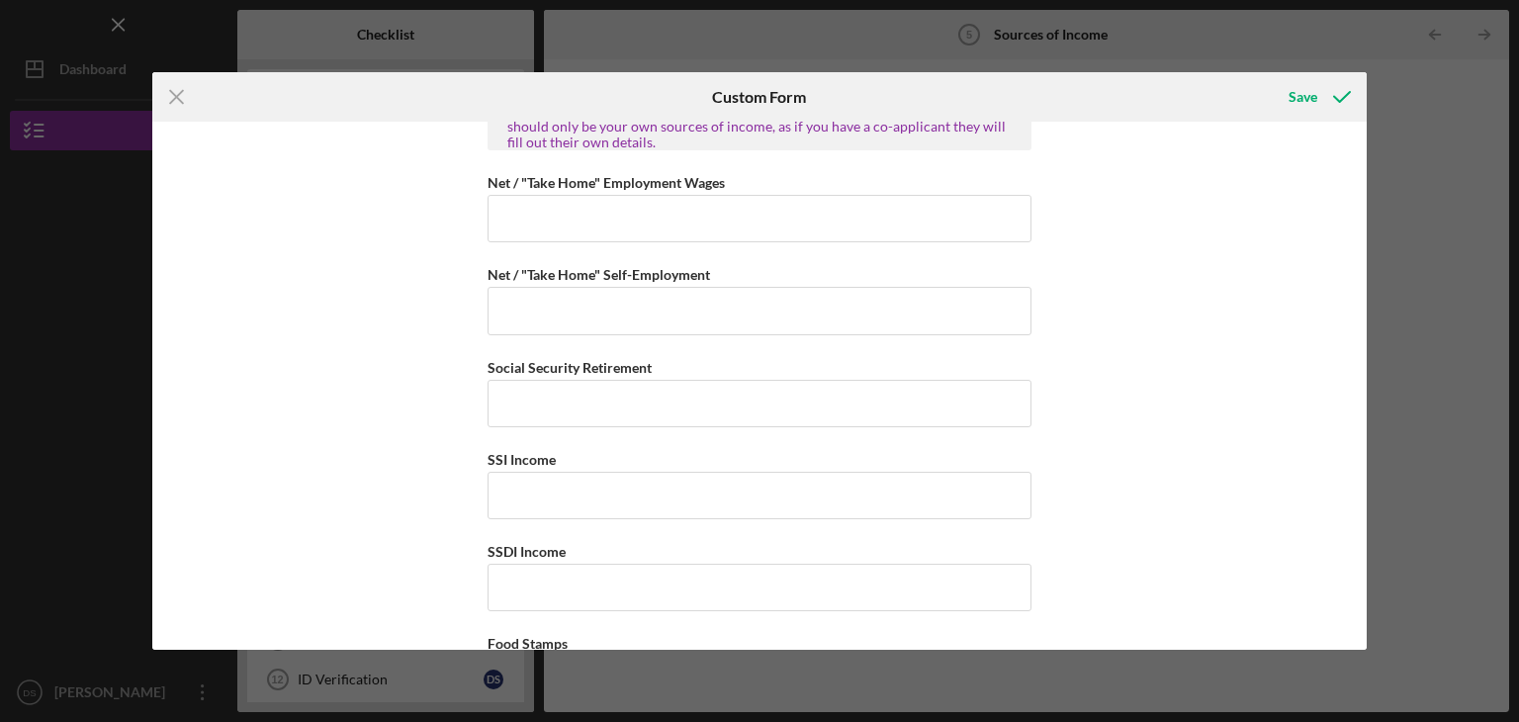
scroll to position [0, 0]
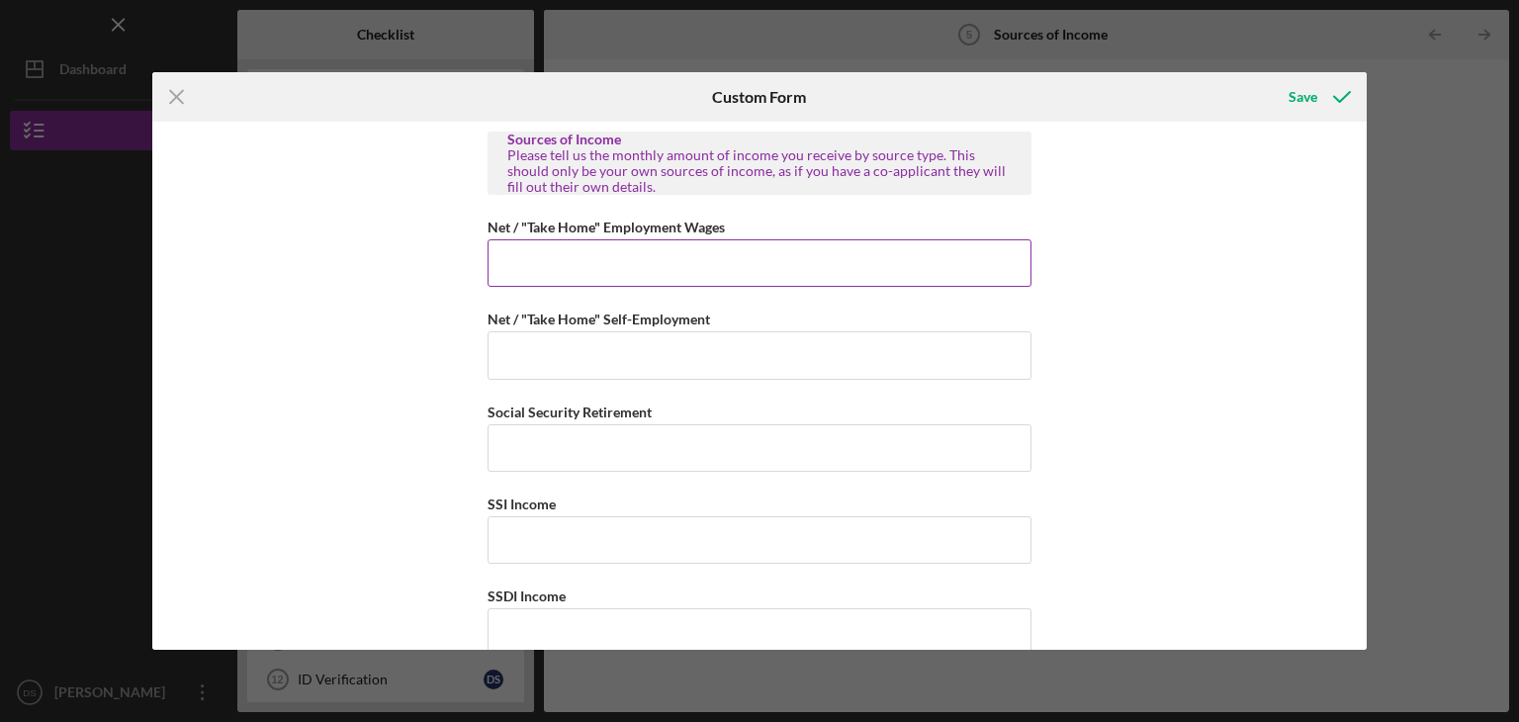
click at [504, 266] on input "Net / "Take Home" Employment Wages" at bounding box center [760, 262] width 544 height 47
click at [520, 261] on input "$1,600" at bounding box center [760, 262] width 544 height 47
type input "$1,600"
click at [1300, 100] on div "Save" at bounding box center [1303, 97] width 29 height 40
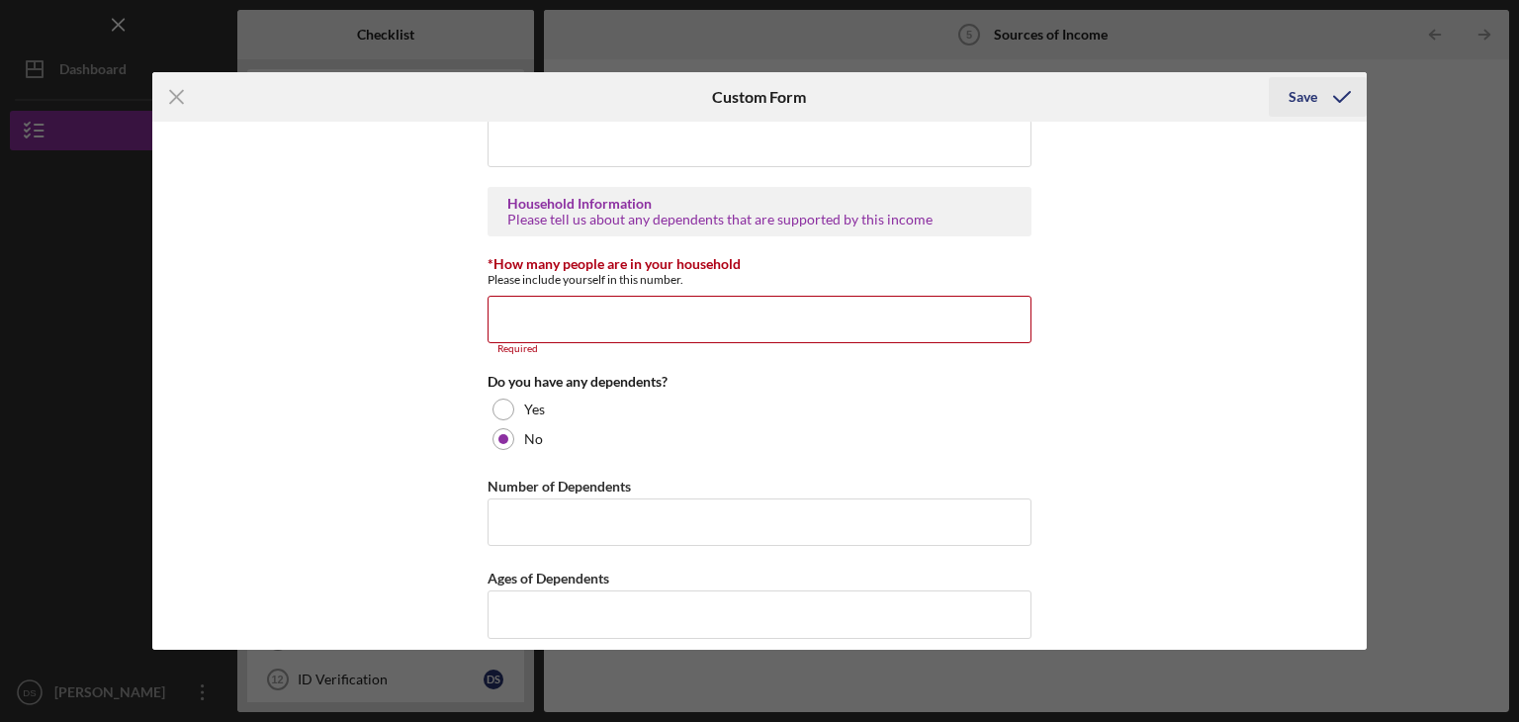
scroll to position [1161, 0]
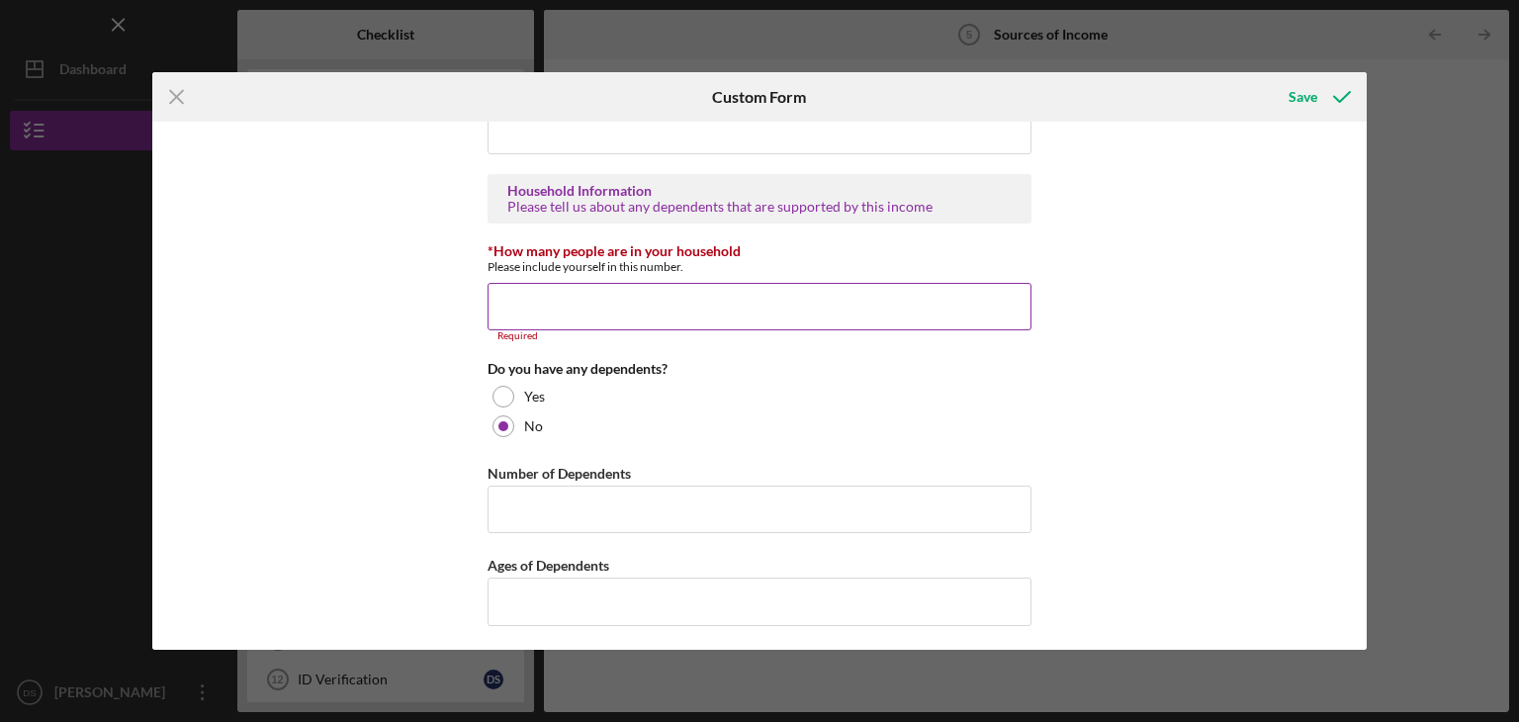
click at [505, 294] on input "*How many people are in your household" at bounding box center [760, 306] width 544 height 47
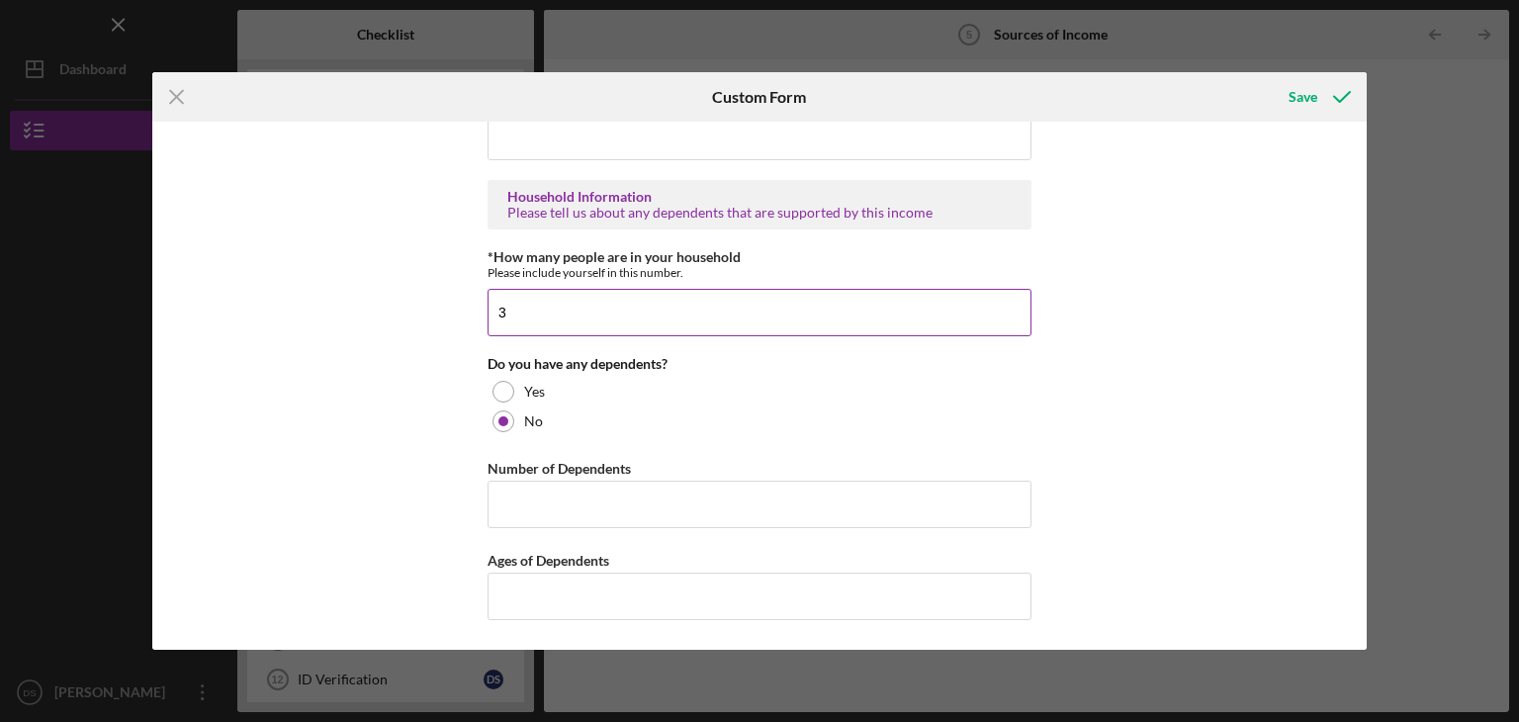
scroll to position [1149, 0]
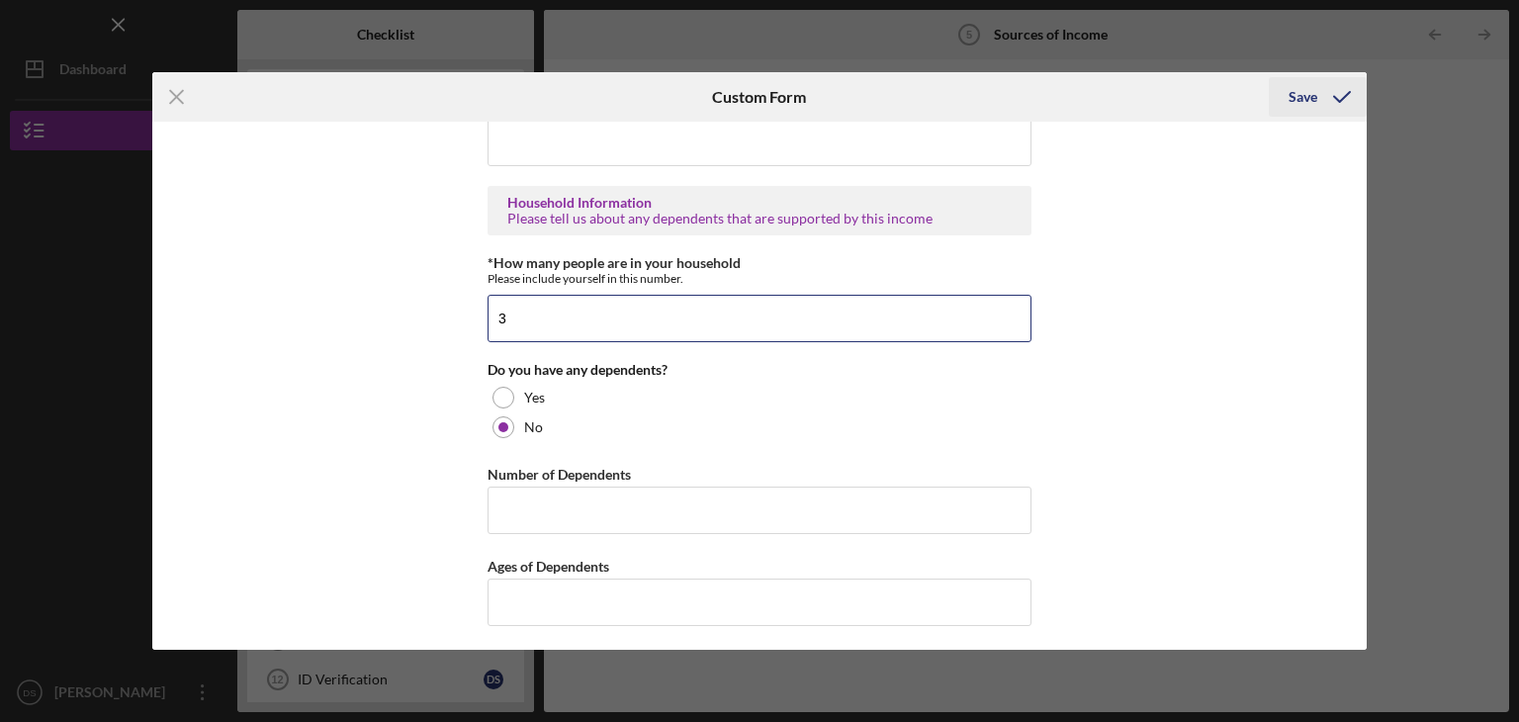
type input "3"
click at [1301, 101] on div "Save" at bounding box center [1303, 97] width 29 height 40
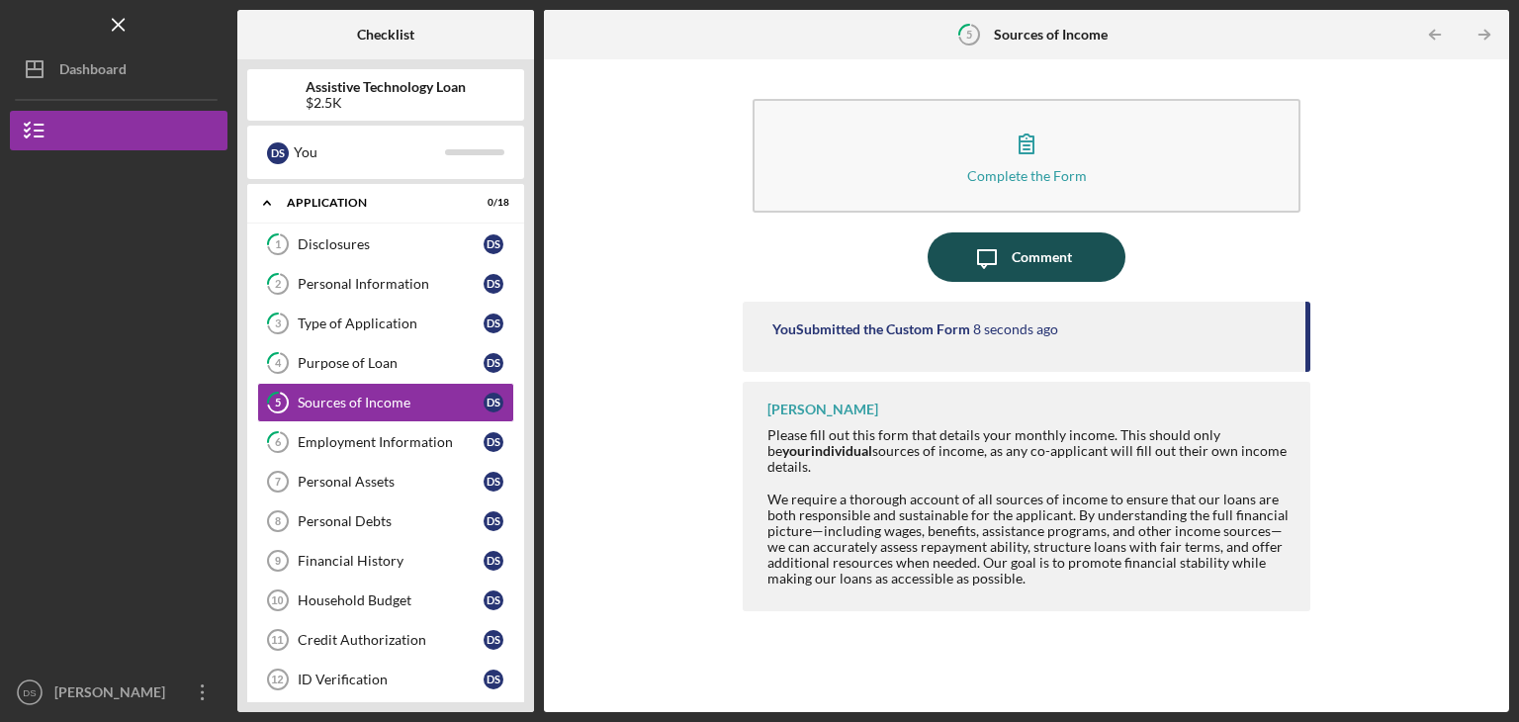
click at [1041, 250] on div "Comment" at bounding box center [1042, 256] width 60 height 49
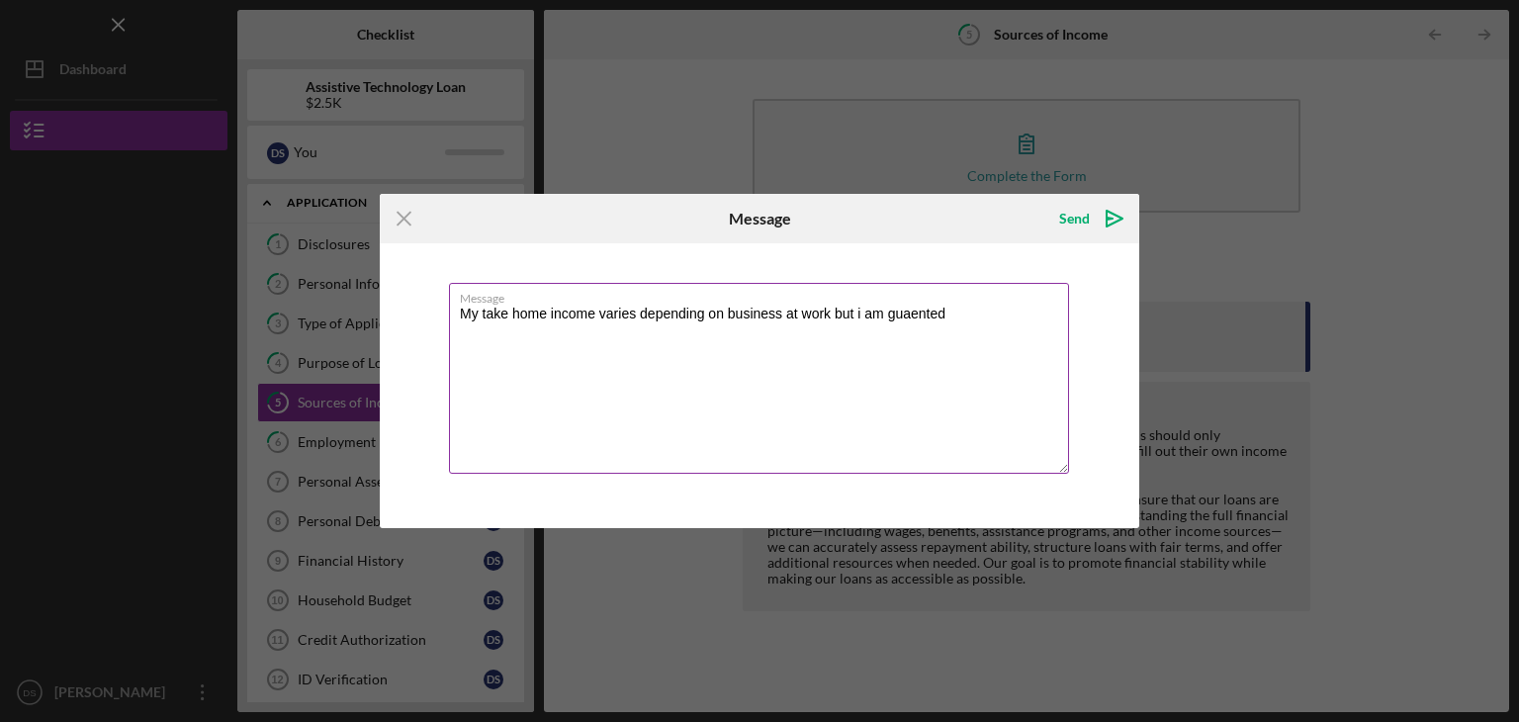
click at [921, 314] on textarea "My take home income varies depending on business at work but i am guaented" at bounding box center [759, 378] width 620 height 191
click at [945, 314] on textarea "My take home income varies depending on business at work but i am guaented" at bounding box center [759, 378] width 620 height 191
drag, startPoint x: 934, startPoint y: 315, endPoint x: 894, endPoint y: 368, distance: 65.7
click at [894, 368] on textarea "My take home income varies depending on business at work but i am guaented" at bounding box center [759, 378] width 620 height 191
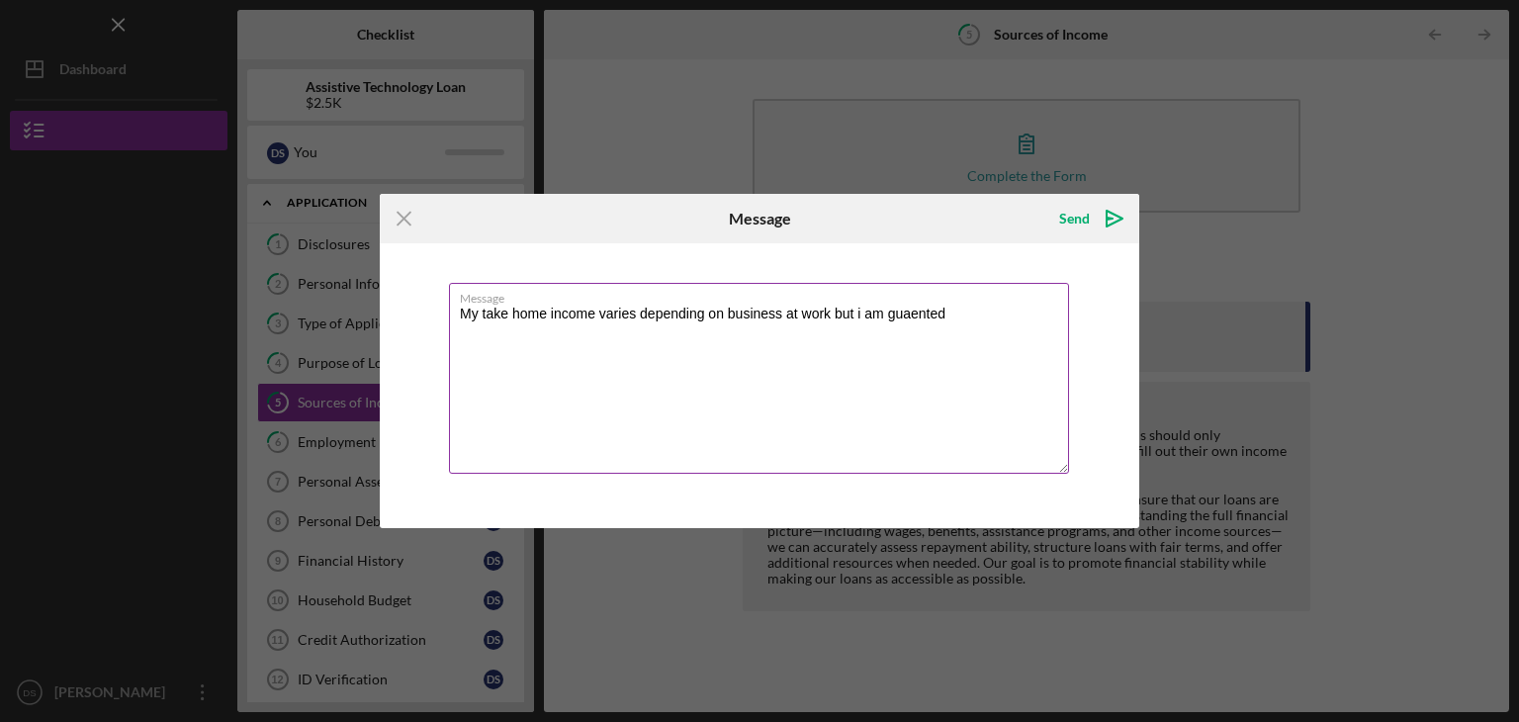
click at [947, 314] on textarea "My take home income varies depending on business at work but i am guaented" at bounding box center [759, 378] width 620 height 191
drag, startPoint x: 890, startPoint y: 314, endPoint x: 968, endPoint y: 317, distance: 78.2
click at [968, 317] on textarea "My take home income varies depending on business at work but i am guaented" at bounding box center [759, 378] width 620 height 191
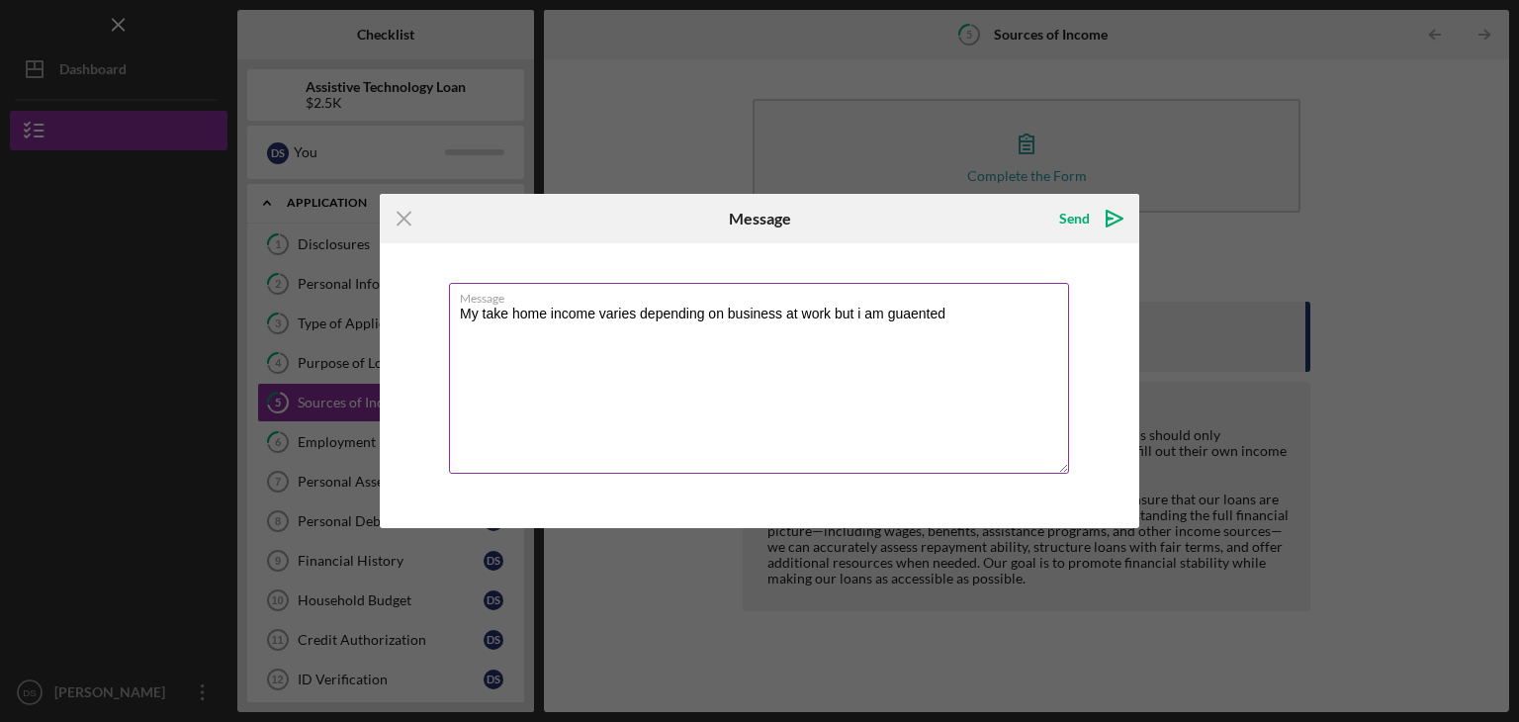
drag, startPoint x: 977, startPoint y: 339, endPoint x: 902, endPoint y: 363, distance: 78.8
click at [902, 363] on textarea "My take home income varies depending on business at work but i am guaented" at bounding box center [759, 378] width 620 height 191
click at [910, 309] on textarea "My take home income varies depending on business at work but i am guaented" at bounding box center [759, 378] width 620 height 191
click at [706, 328] on textarea "My take home income varies depending on business at work but i am guaranteed mi…" at bounding box center [759, 378] width 620 height 191
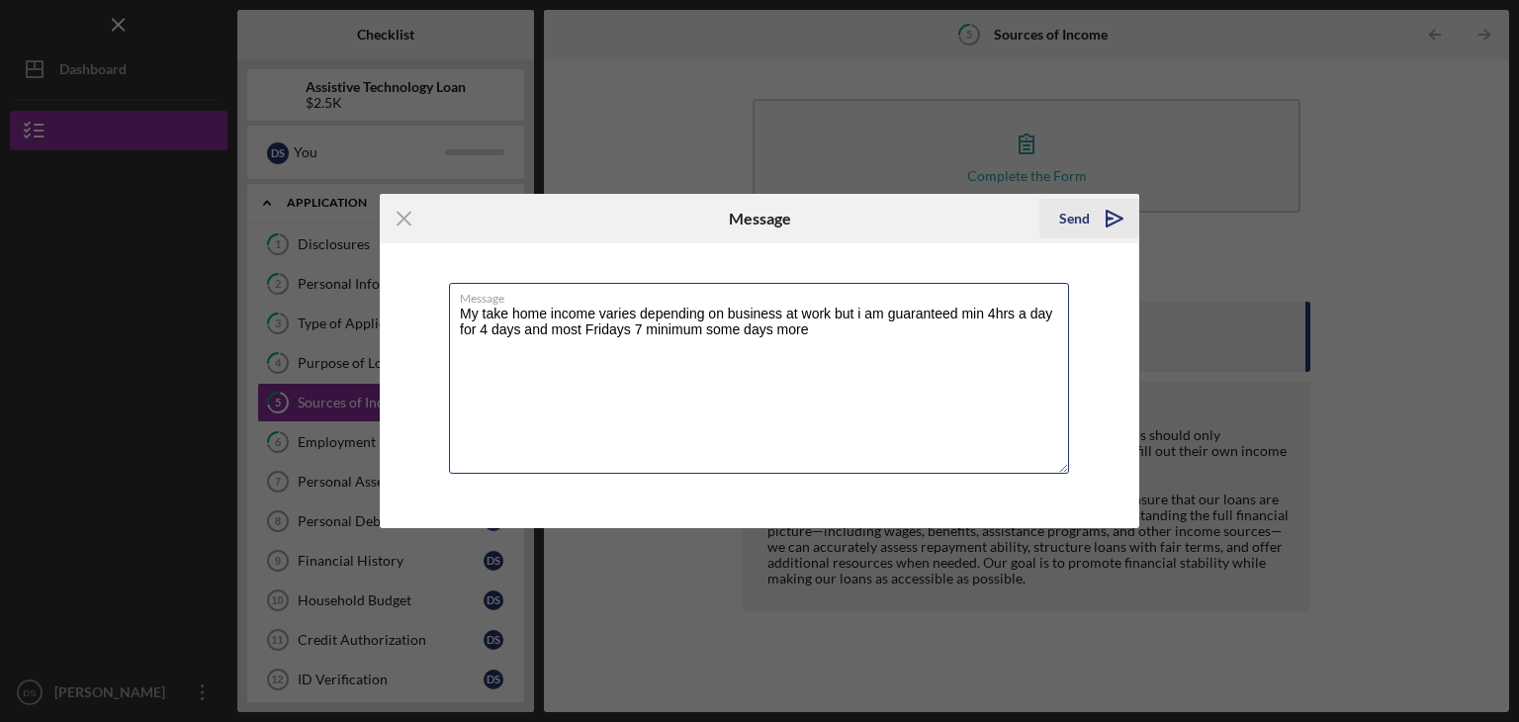
type textarea "My take home income varies depending on business at work but i am guaranteed mi…"
click at [1076, 214] on div "Send" at bounding box center [1074, 219] width 31 height 40
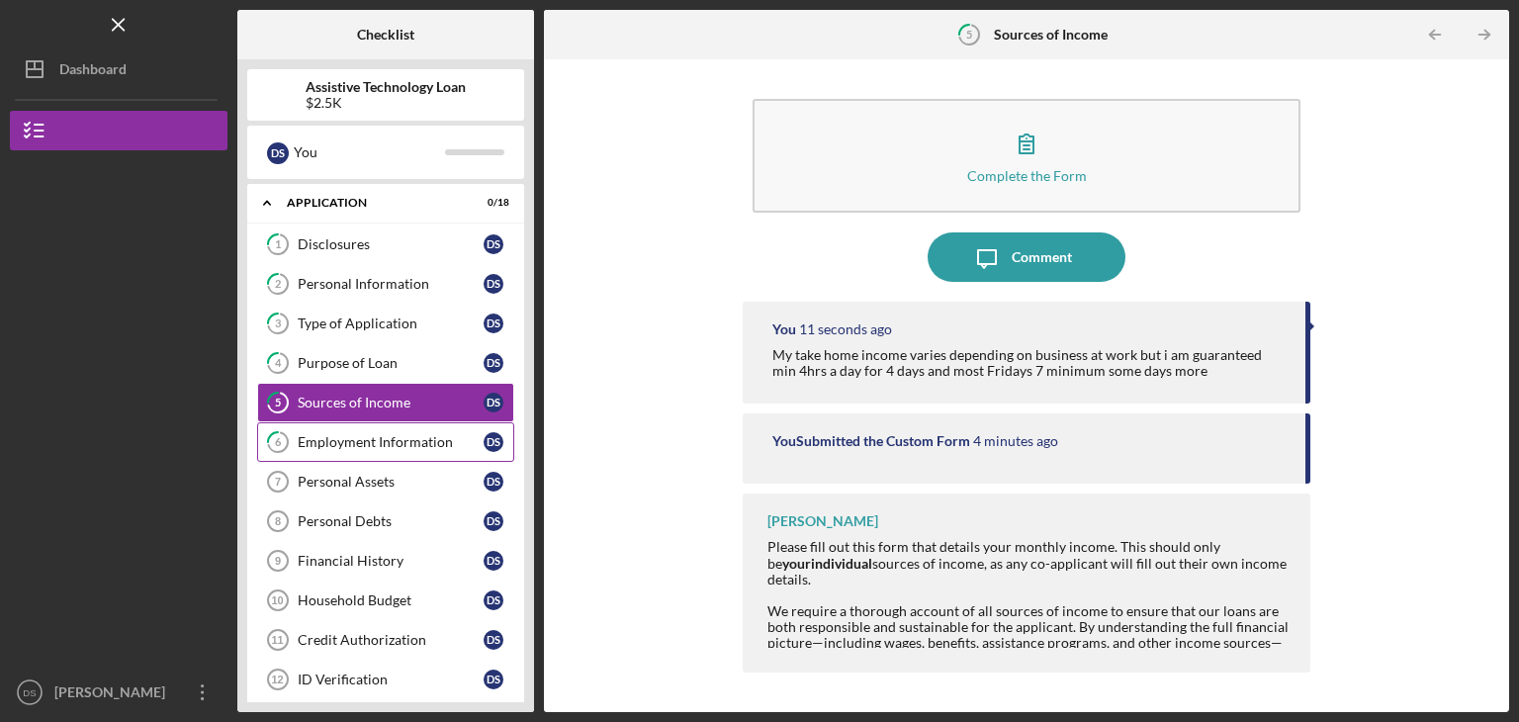
click at [364, 430] on link "6 Employment Information D S" at bounding box center [385, 442] width 257 height 40
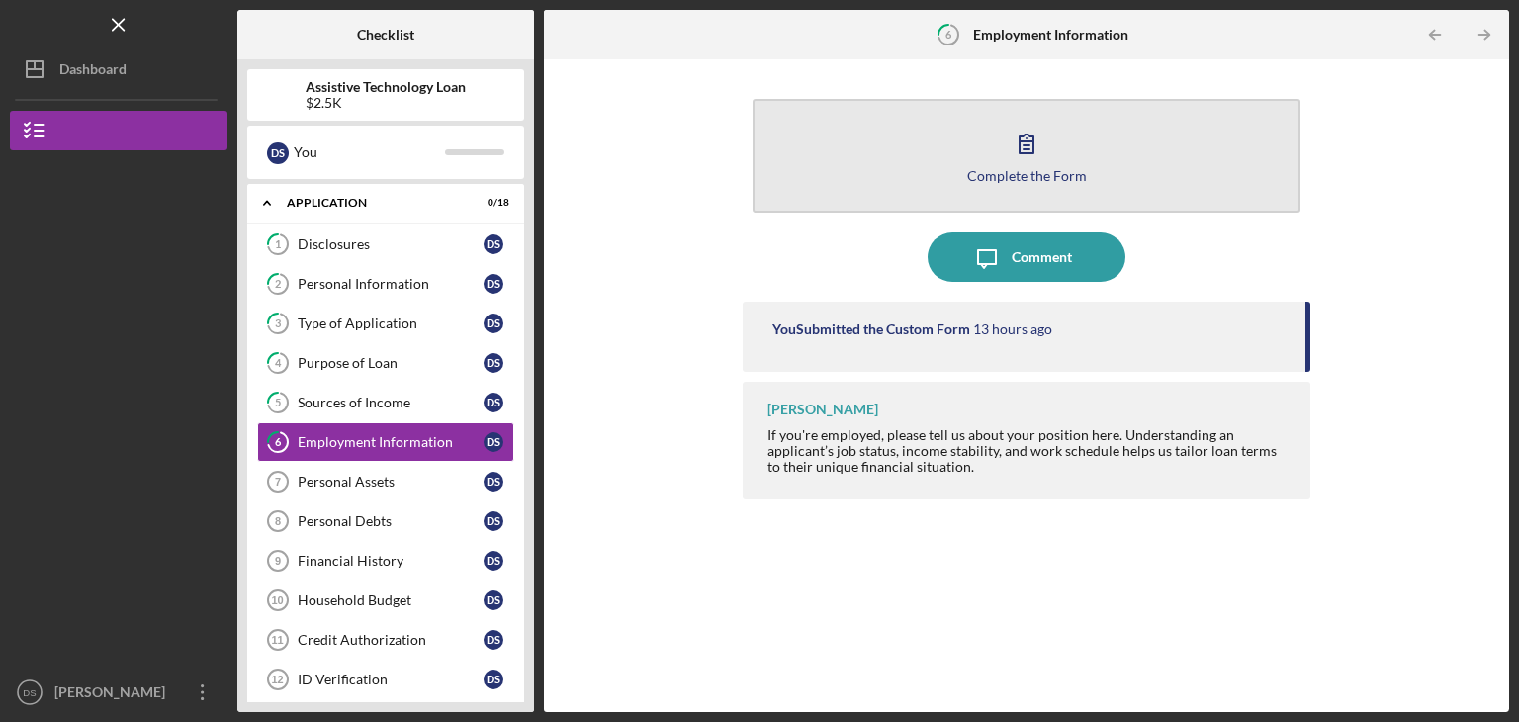
click at [1058, 159] on button "Complete the Form Form" at bounding box center [1027, 156] width 548 height 114
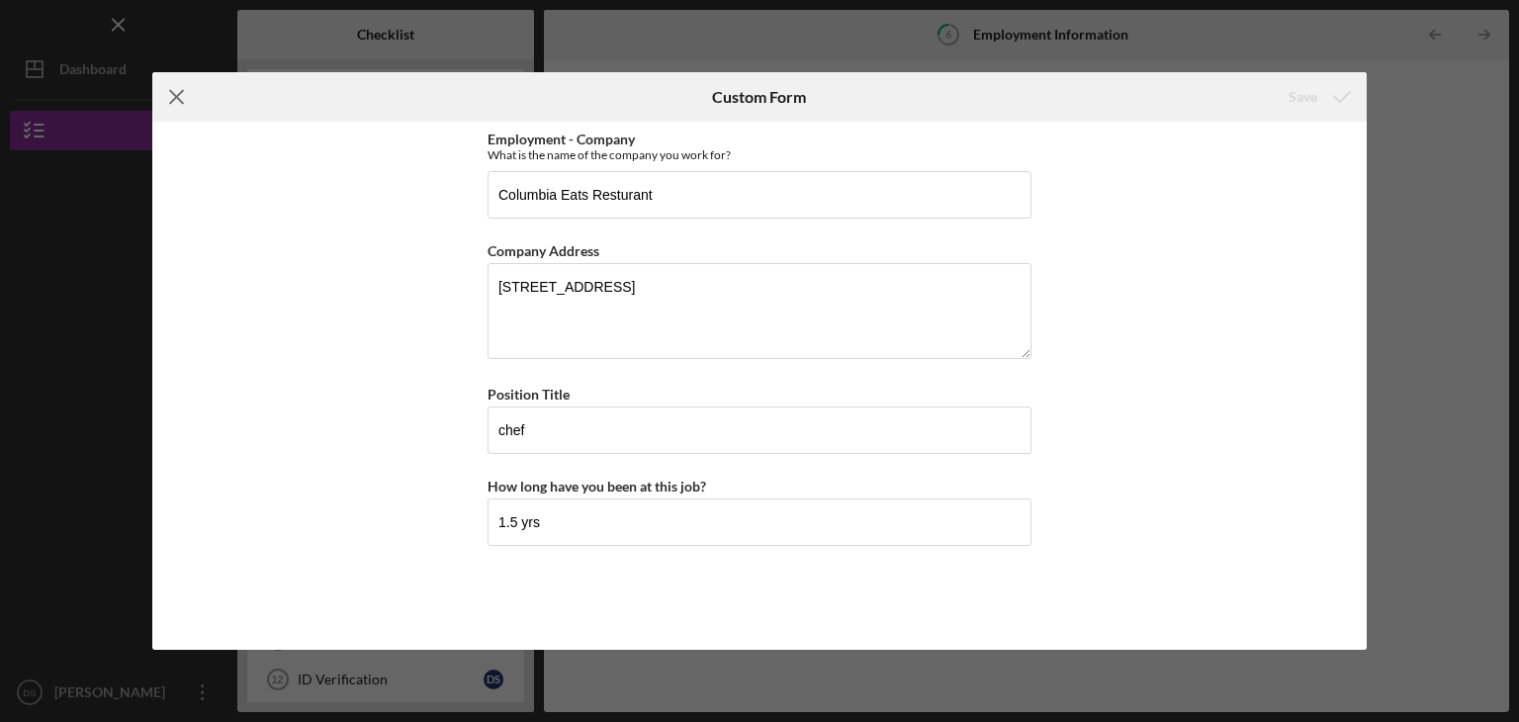
click at [175, 96] on line at bounding box center [176, 97] width 13 height 13
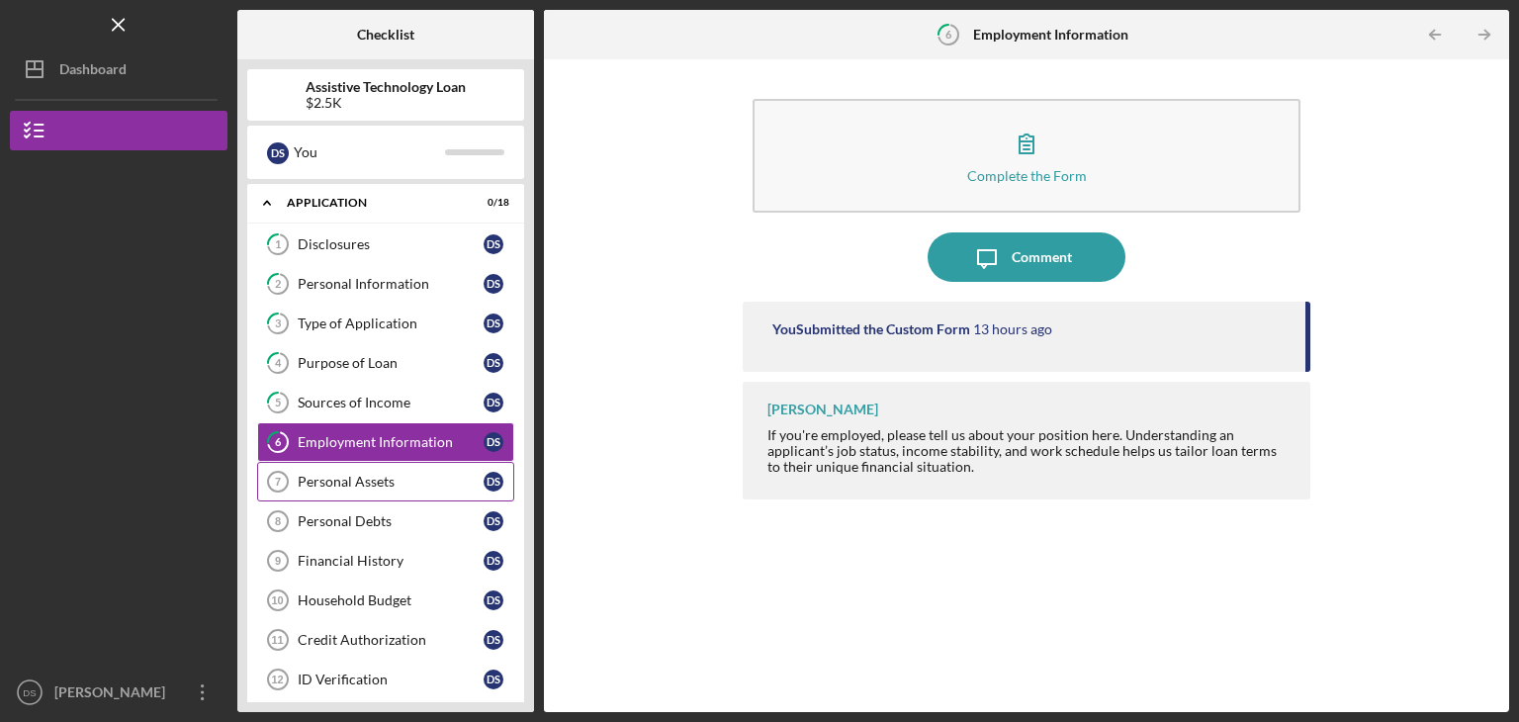
click at [350, 474] on div "Personal Assets" at bounding box center [391, 482] width 186 height 16
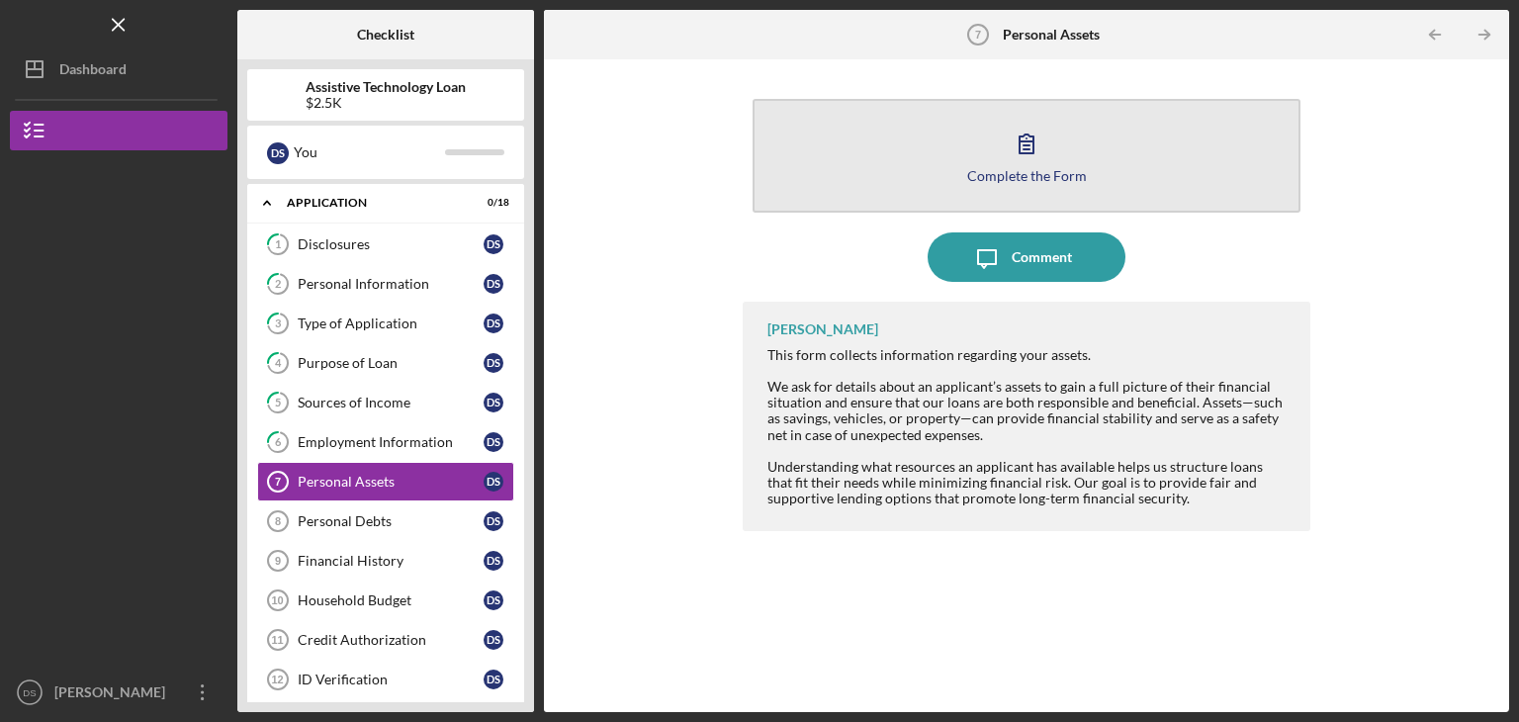
click at [1033, 156] on icon "button" at bounding box center [1026, 143] width 49 height 49
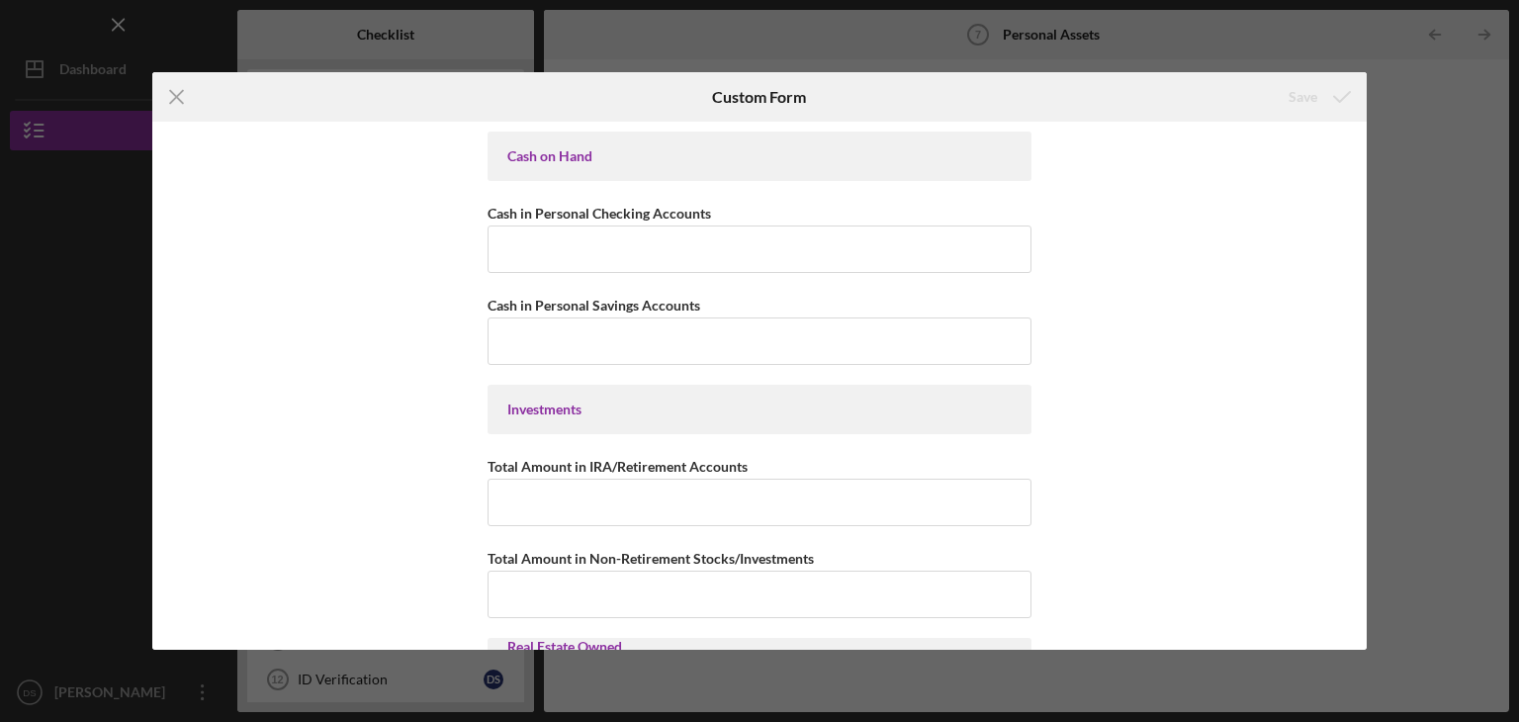
click at [597, 150] on div "Cash on Hand" at bounding box center [759, 156] width 504 height 16
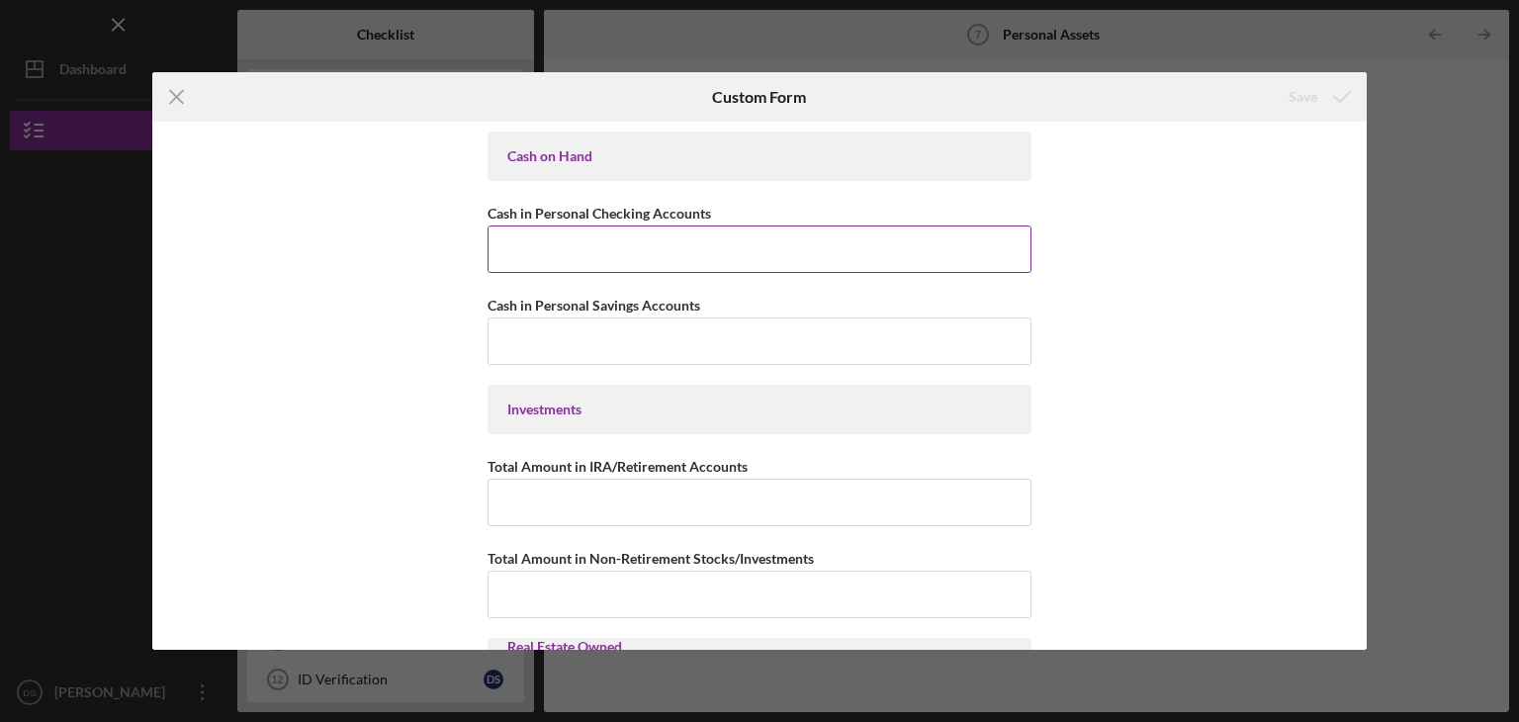
click at [506, 245] on input "Cash in Personal Checking Accounts" at bounding box center [760, 248] width 544 height 47
type input "$1,100"
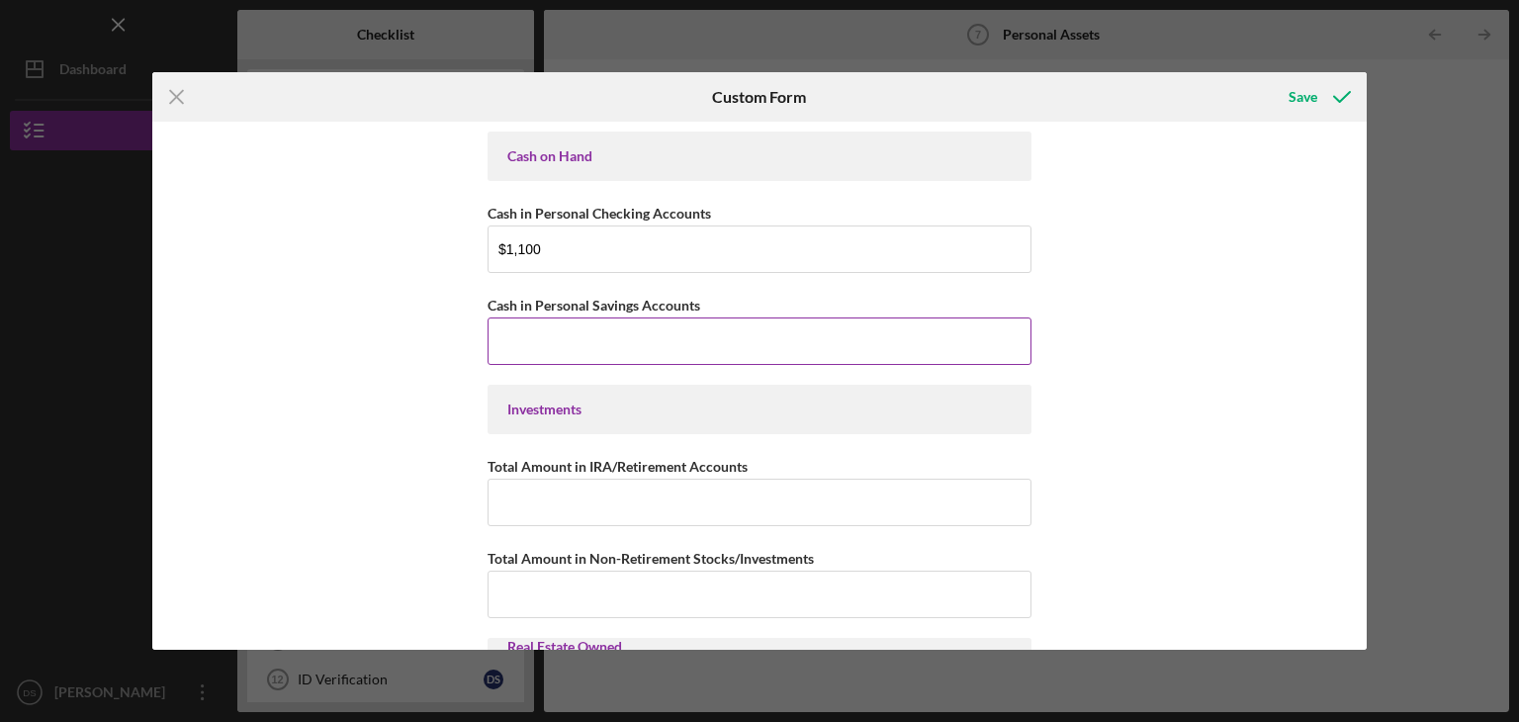
click at [501, 342] on input "Cash in Personal Savings Accounts" at bounding box center [760, 340] width 544 height 47
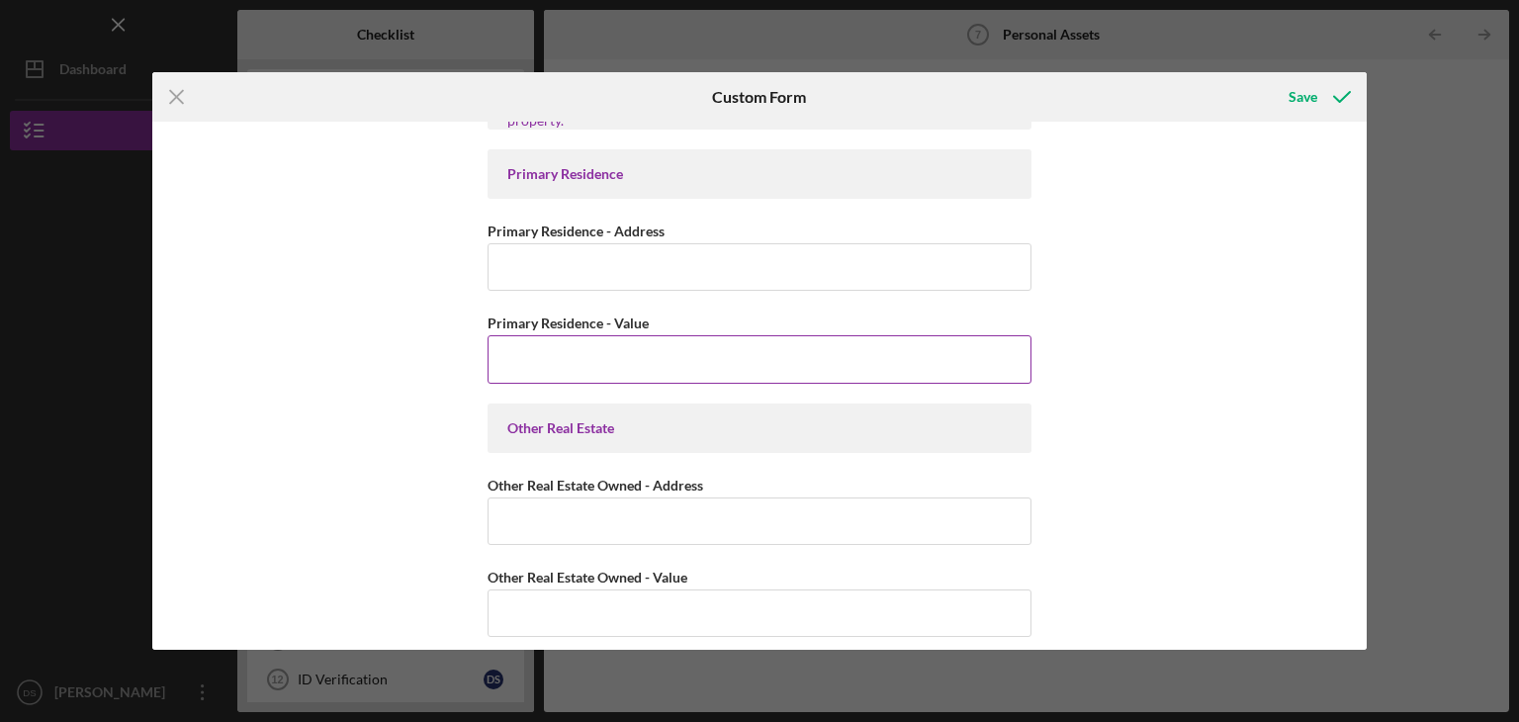
scroll to position [593, 0]
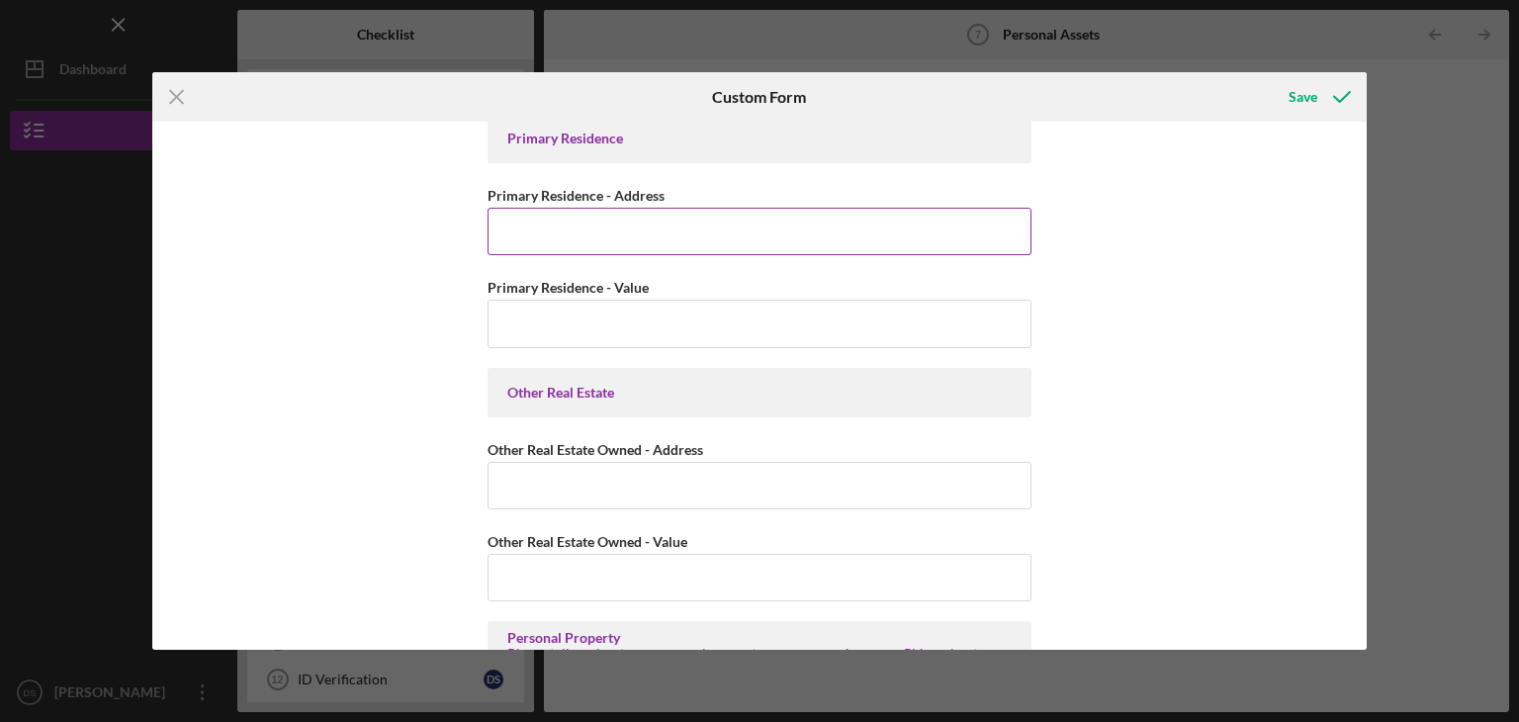
type input "$25.00"
click at [510, 219] on input "Primary Residence - Address" at bounding box center [760, 231] width 544 height 47
type input "[STREET_ADDRESS]"
click at [522, 326] on input "Primary Residence - Value" at bounding box center [760, 323] width 544 height 47
click at [412, 338] on div "Cash on Hand Cash in Personal Checking Accounts $1,100 Cash in Personal Savings…" at bounding box center [759, 386] width 1215 height 528
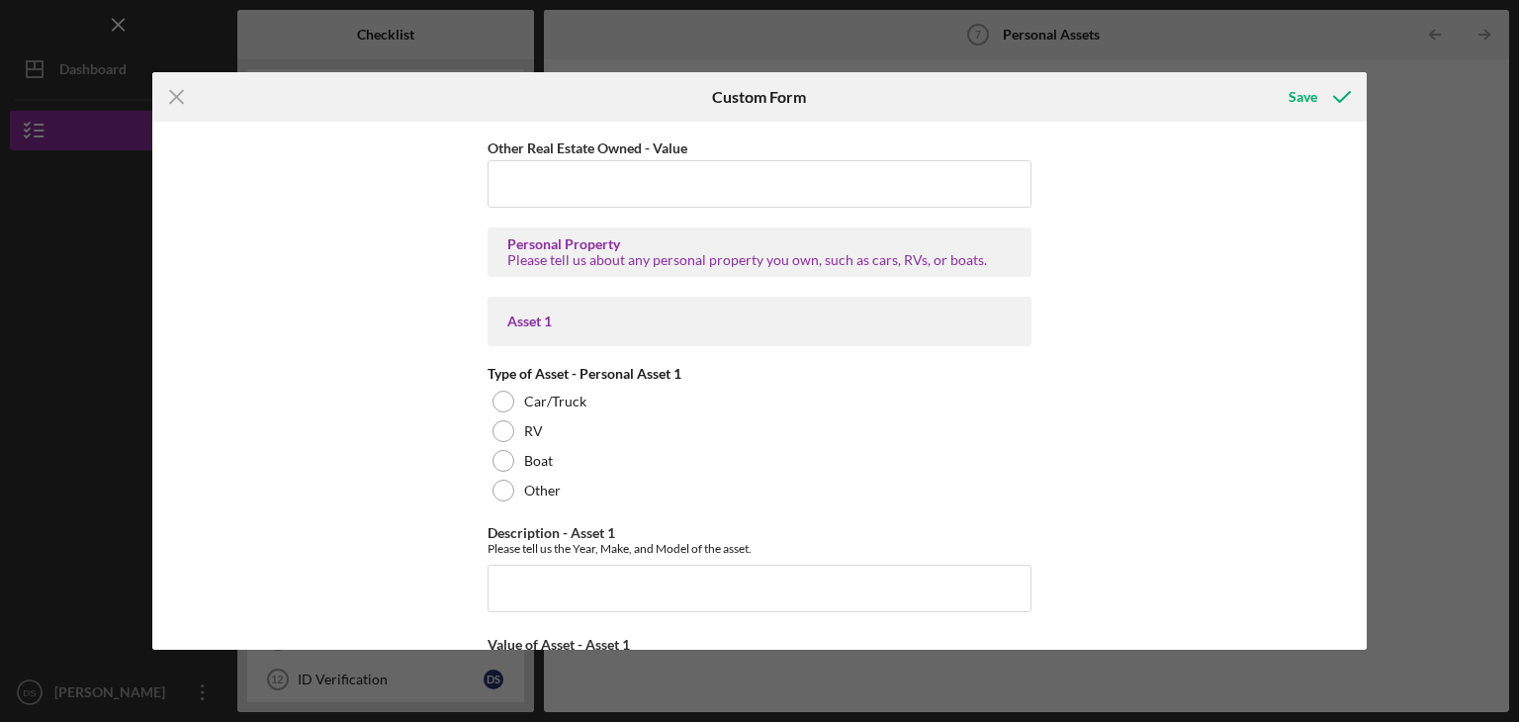
scroll to position [989, 0]
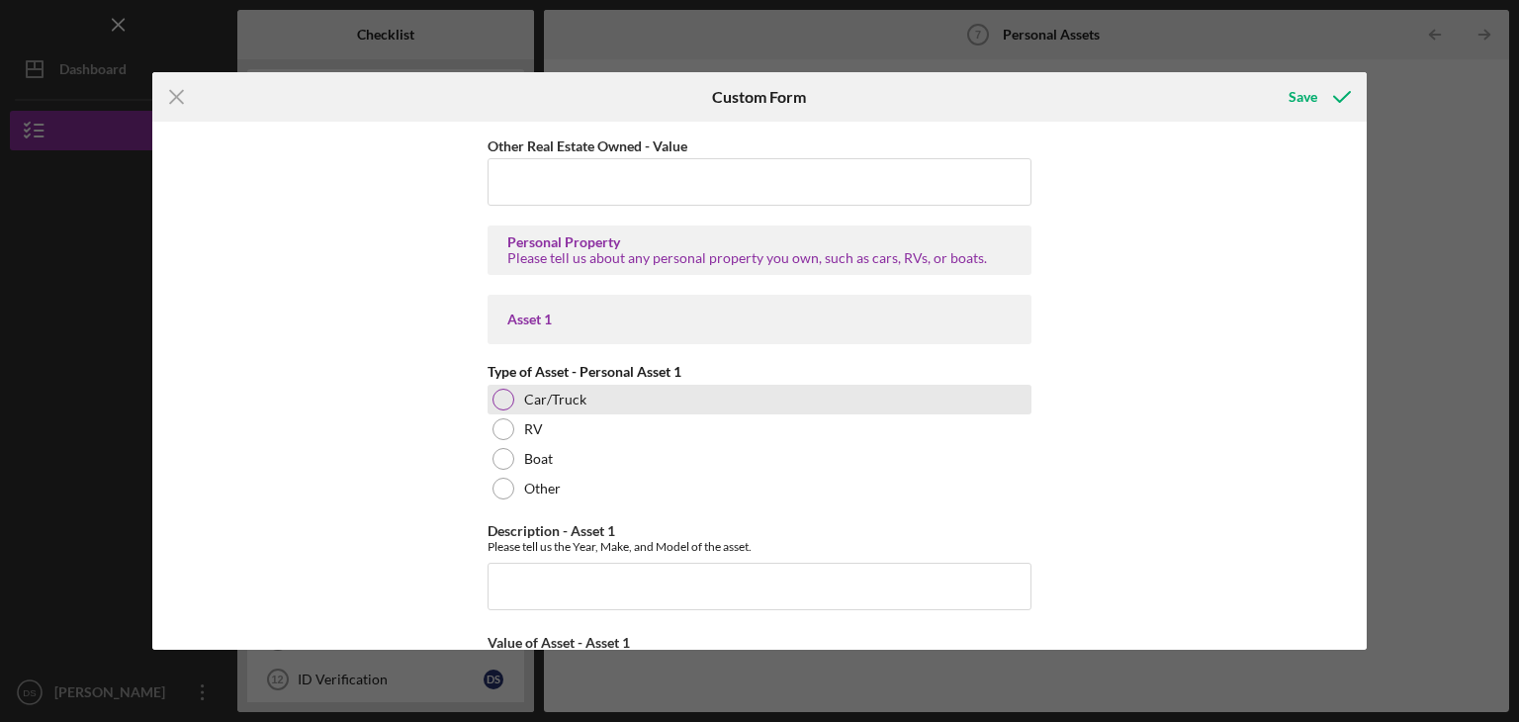
click at [502, 394] on div at bounding box center [504, 400] width 22 height 22
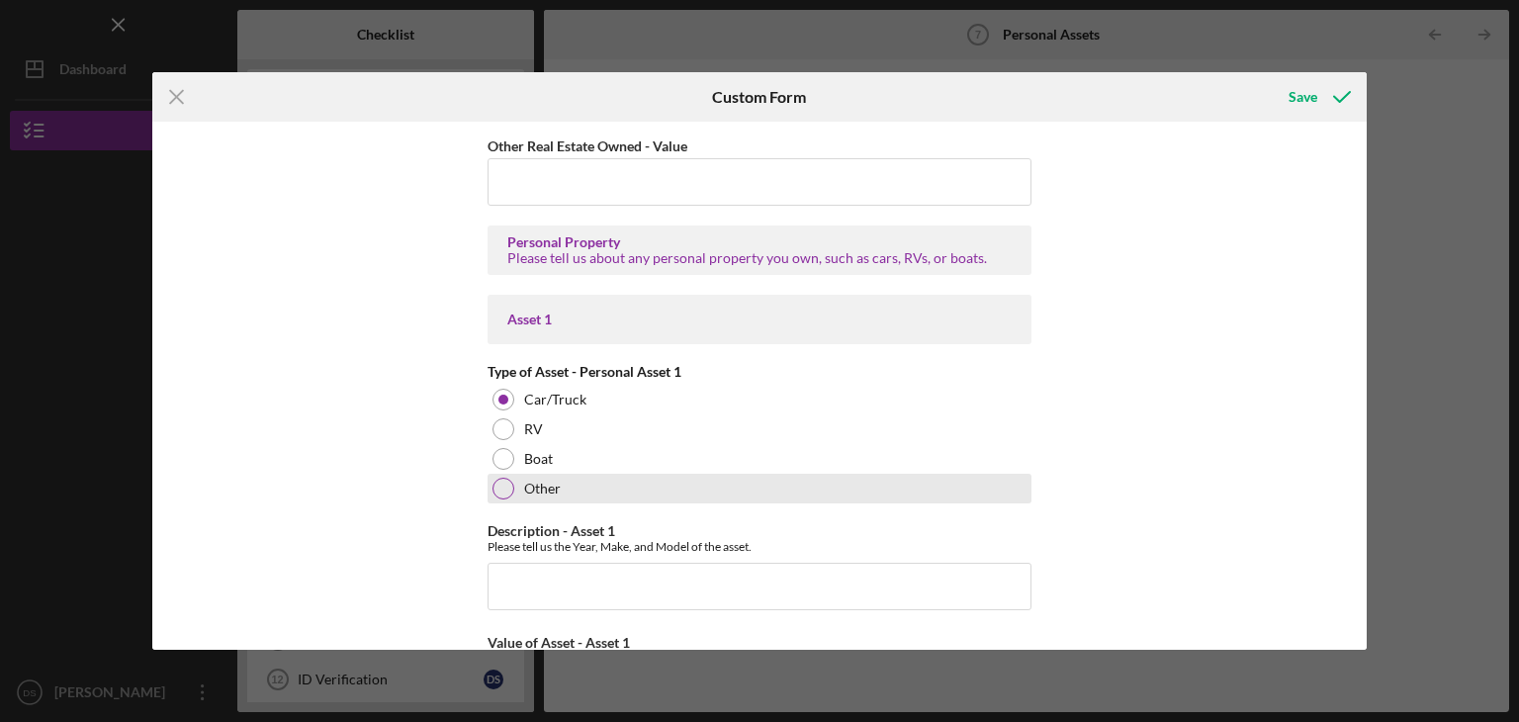
click at [498, 488] on div at bounding box center [504, 489] width 22 height 22
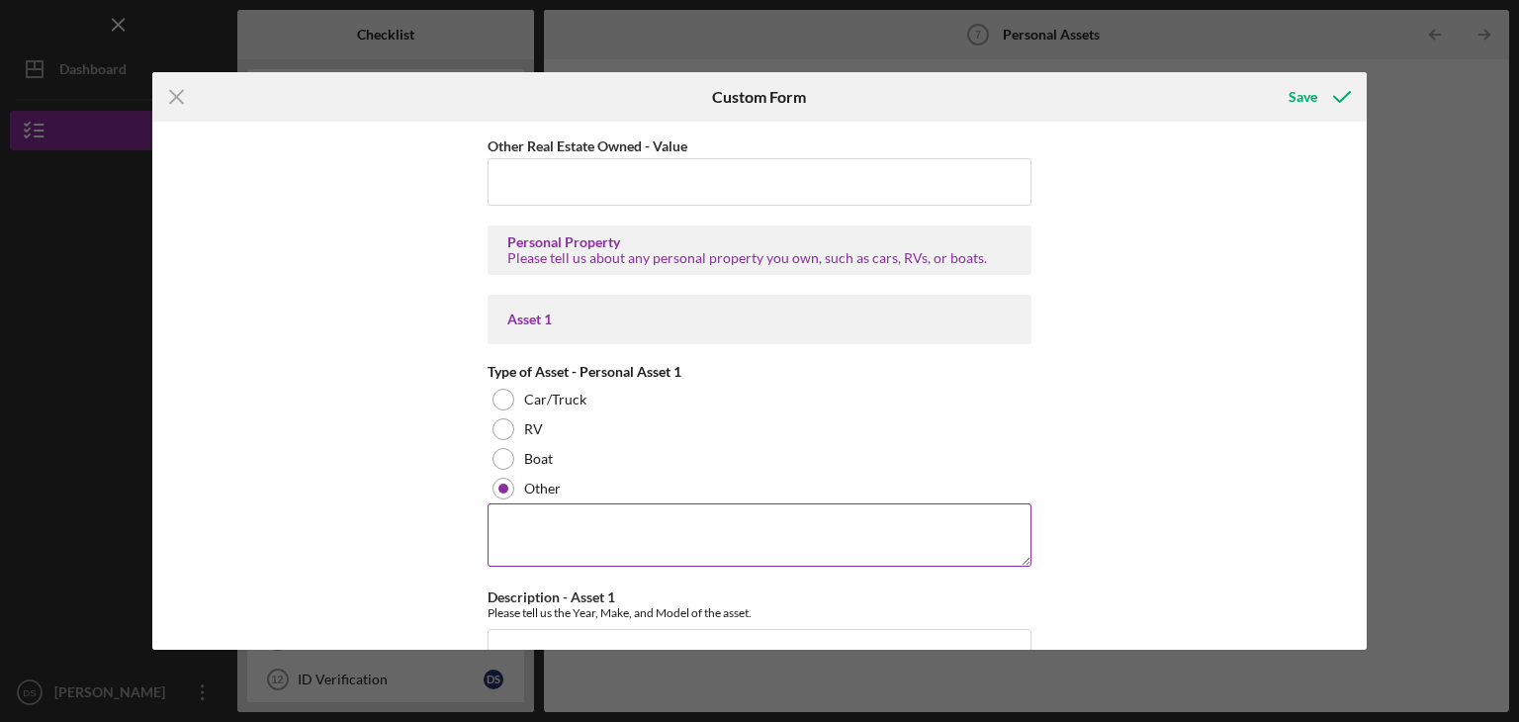
click at [500, 516] on textarea at bounding box center [760, 534] width 544 height 63
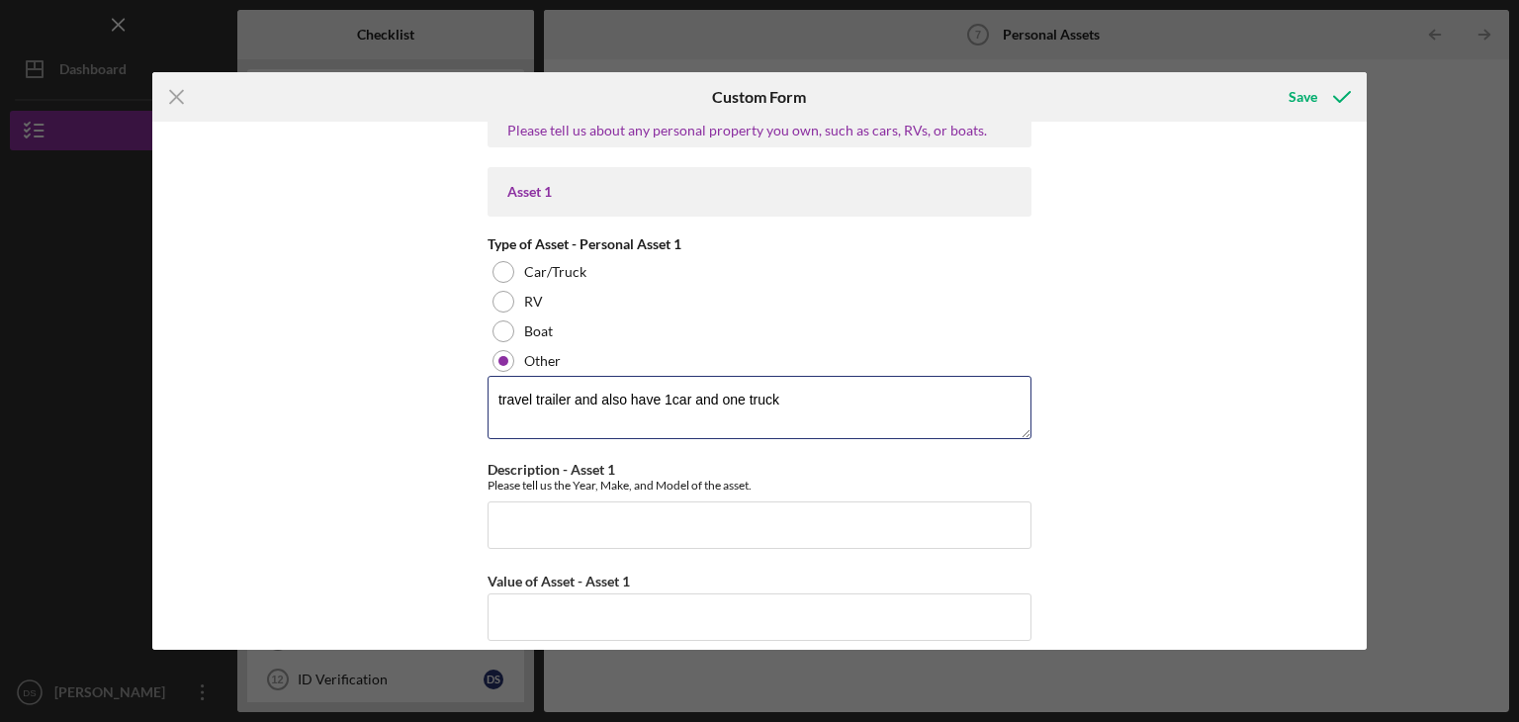
scroll to position [1187, 0]
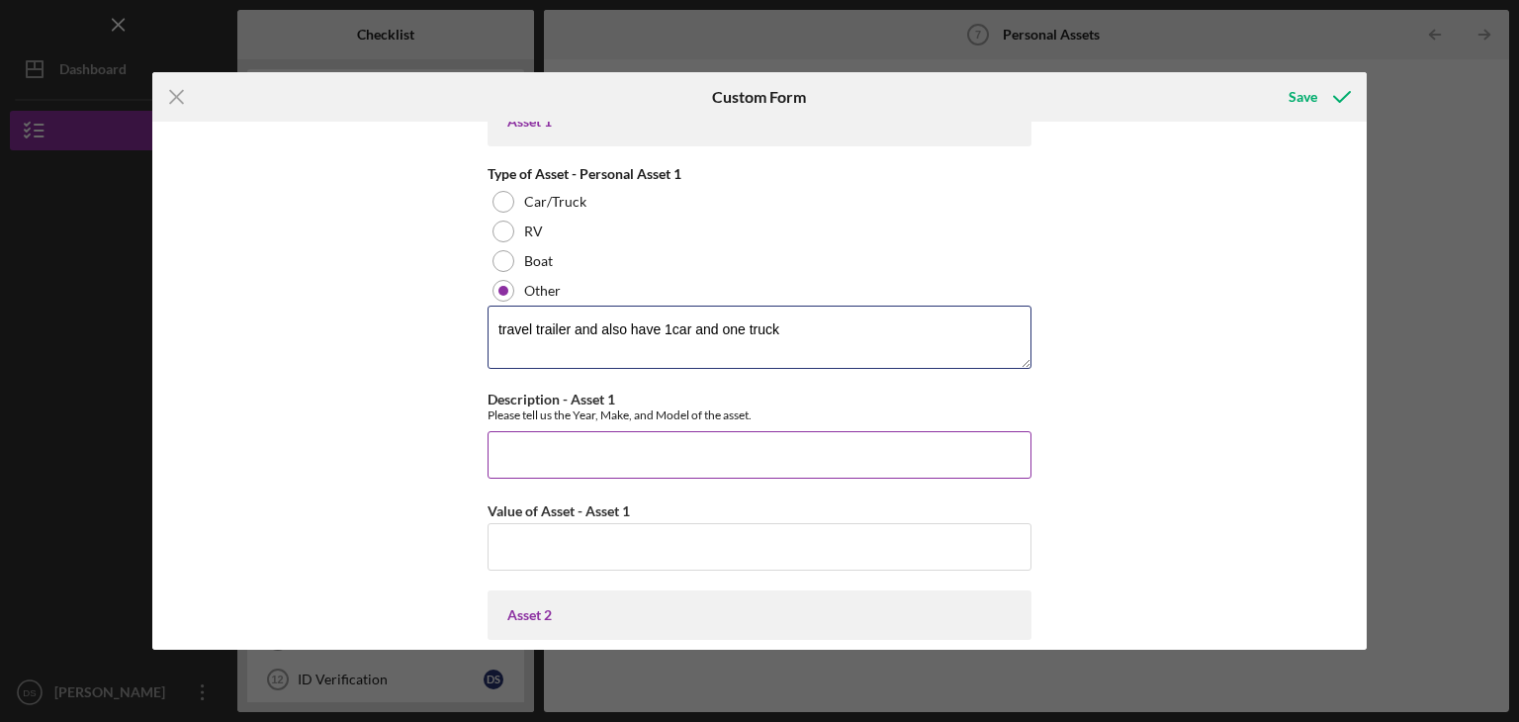
type textarea "travel trailer and also have 1car and one truck"
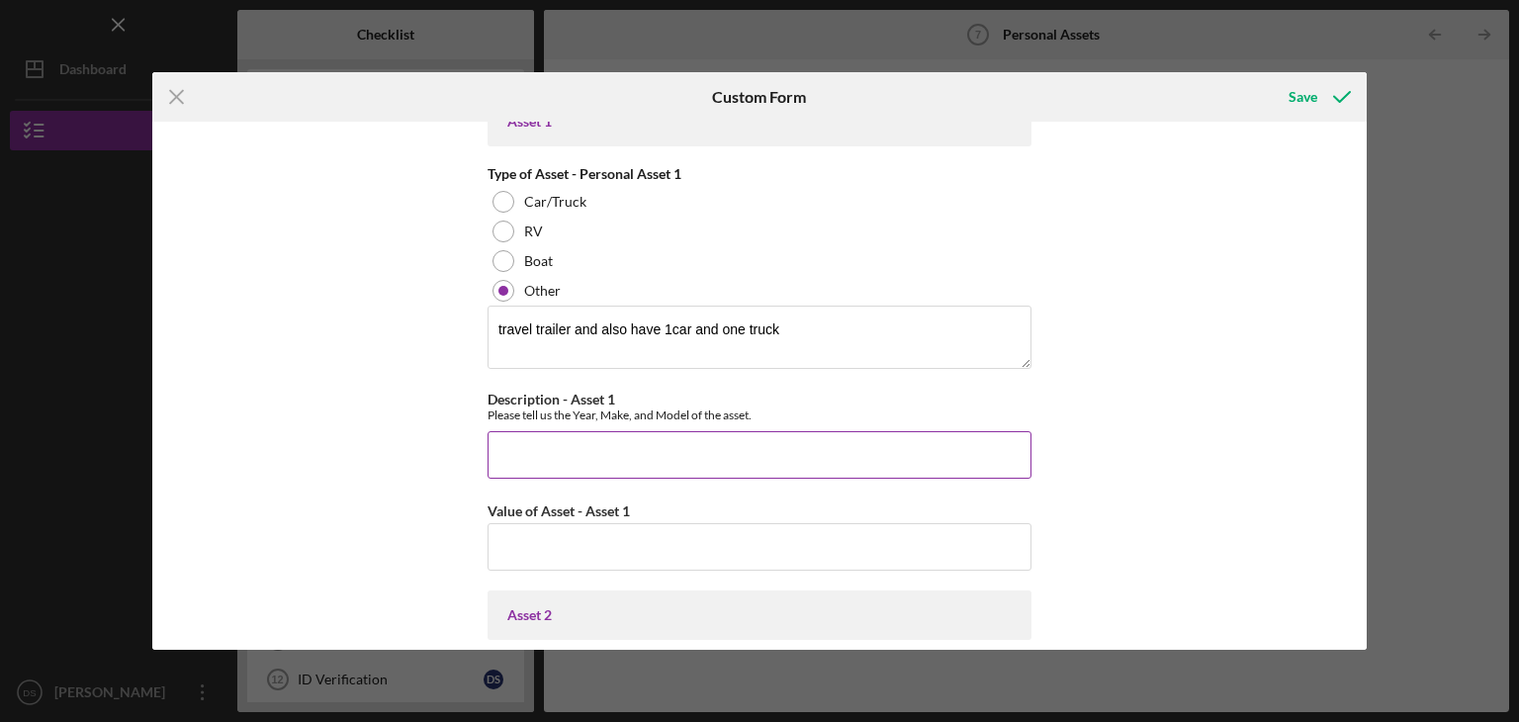
click at [499, 440] on input "Description - Asset 1" at bounding box center [760, 454] width 544 height 47
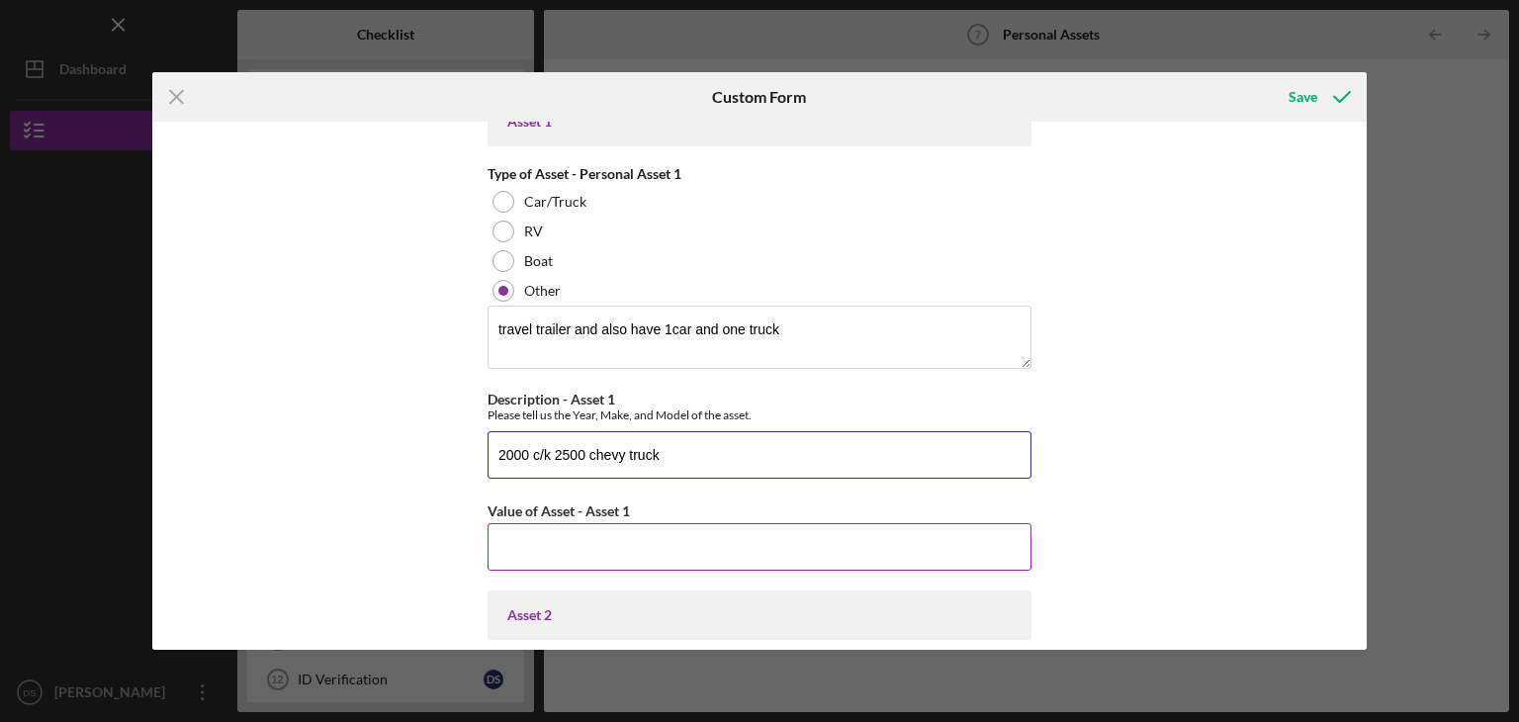
type input "2000 c/k 2500 chevy truck"
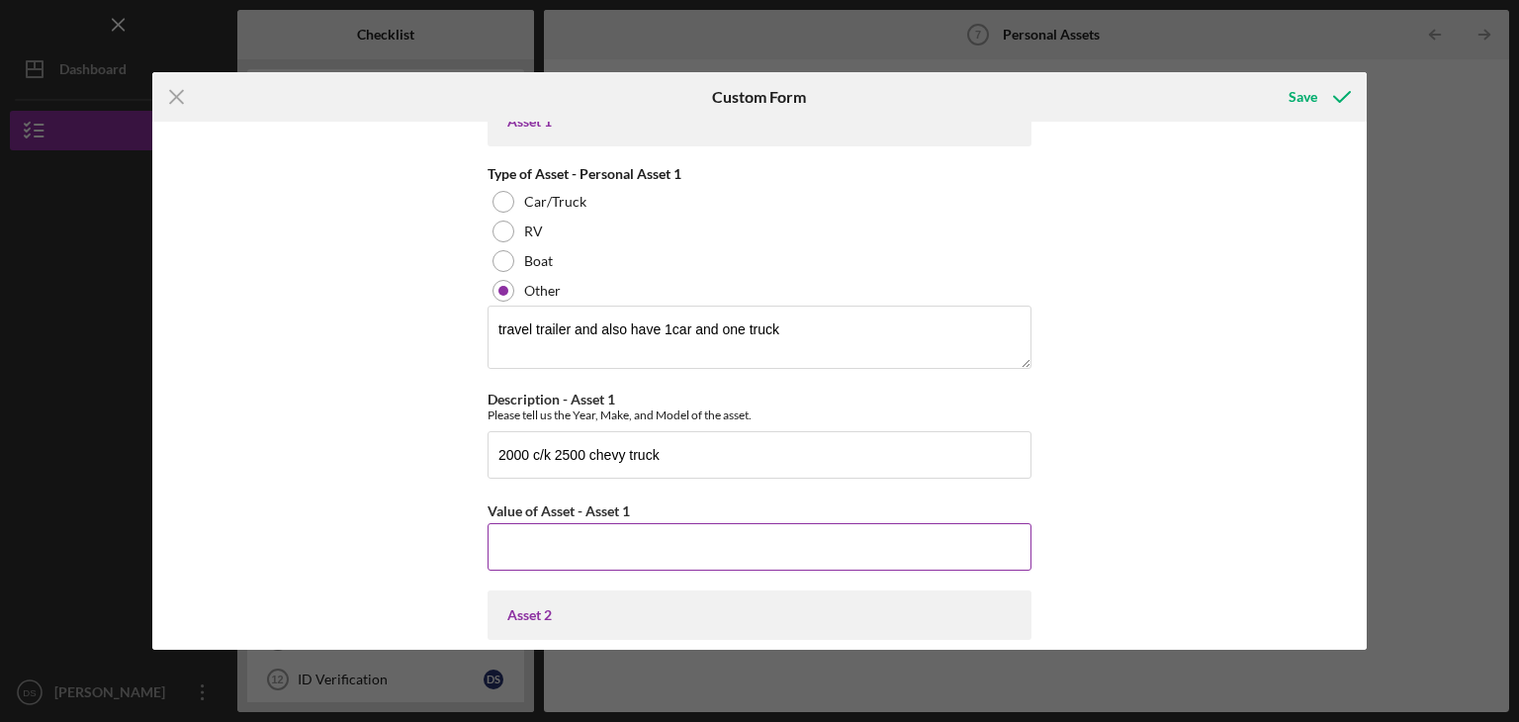
click at [502, 541] on input "Value of Asset - Asset 1" at bounding box center [760, 546] width 544 height 47
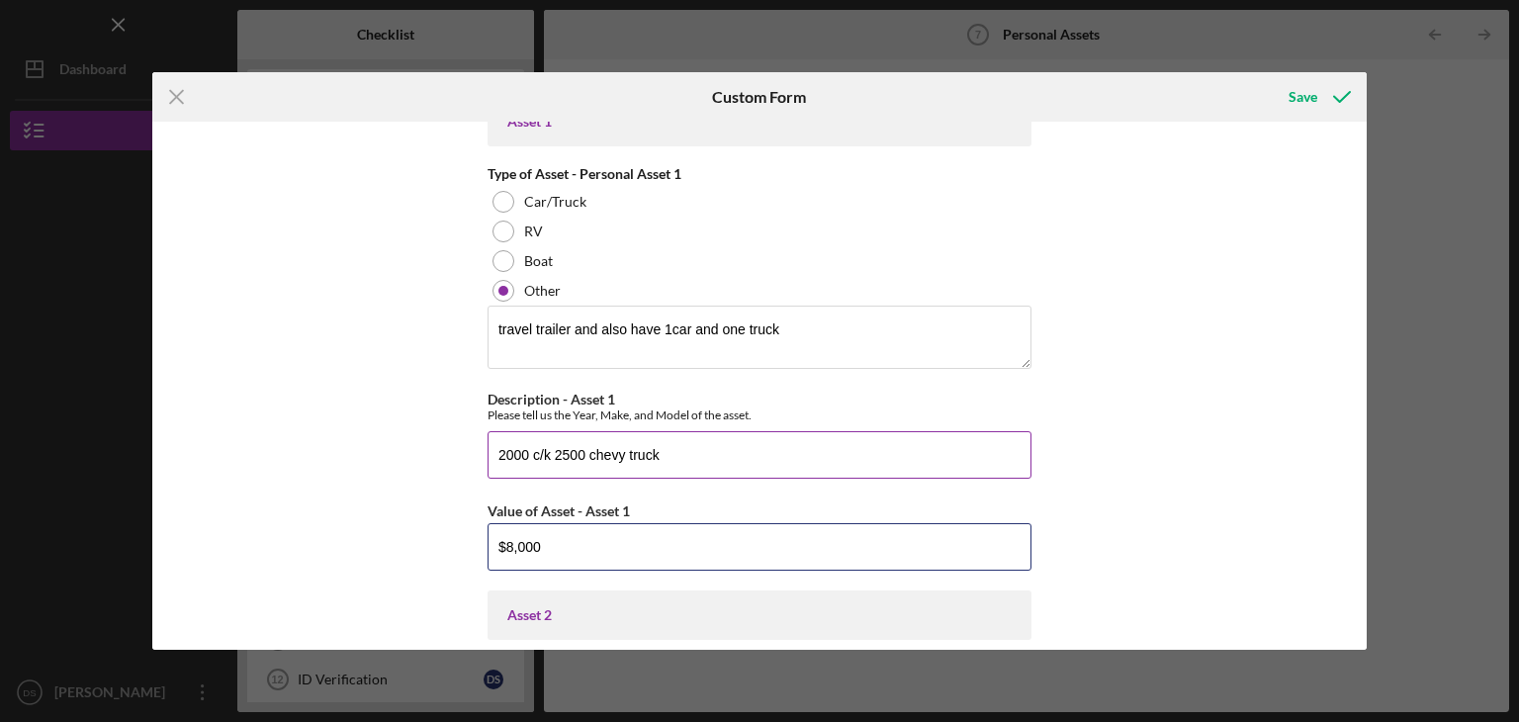
type input "$8,000"
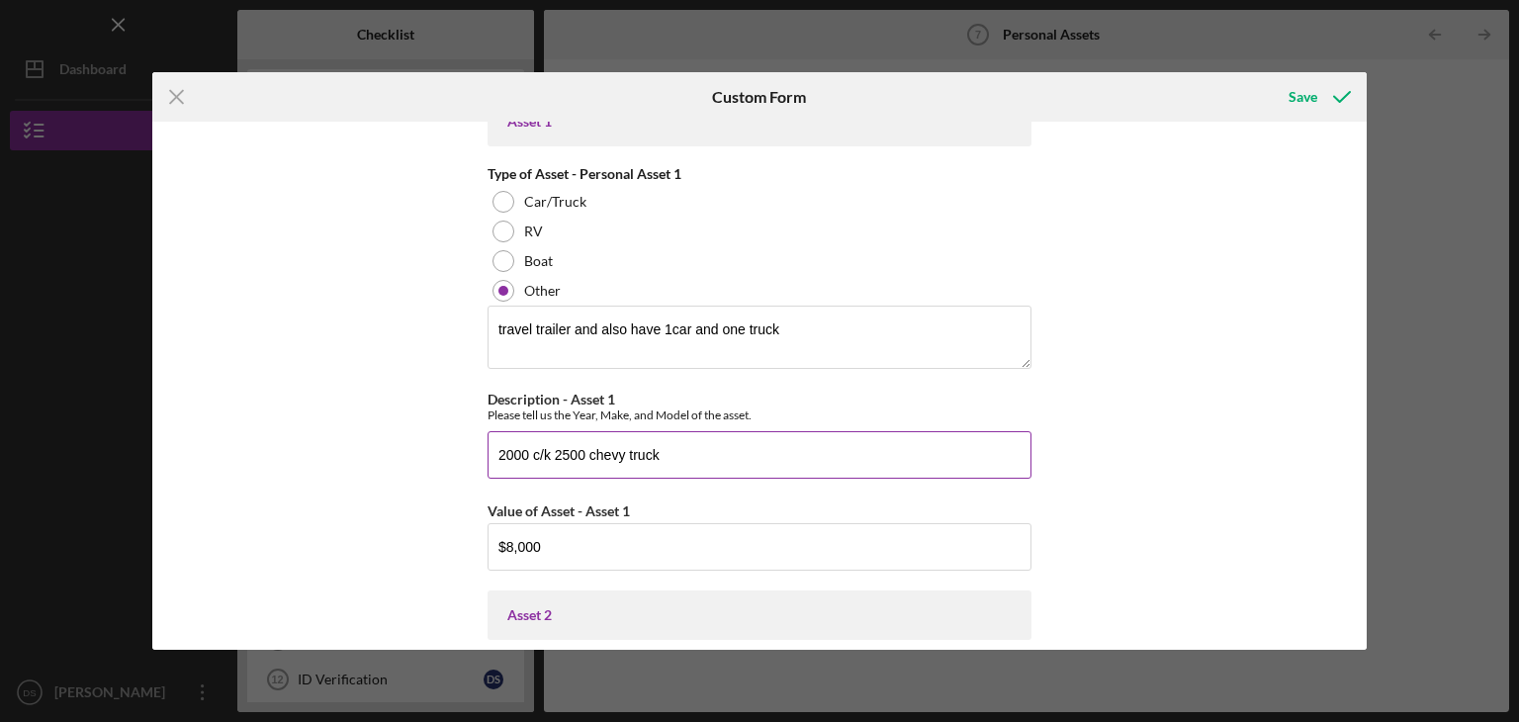
click at [656, 451] on input "2000 c/k 2500 chevy truck" at bounding box center [760, 454] width 544 height 47
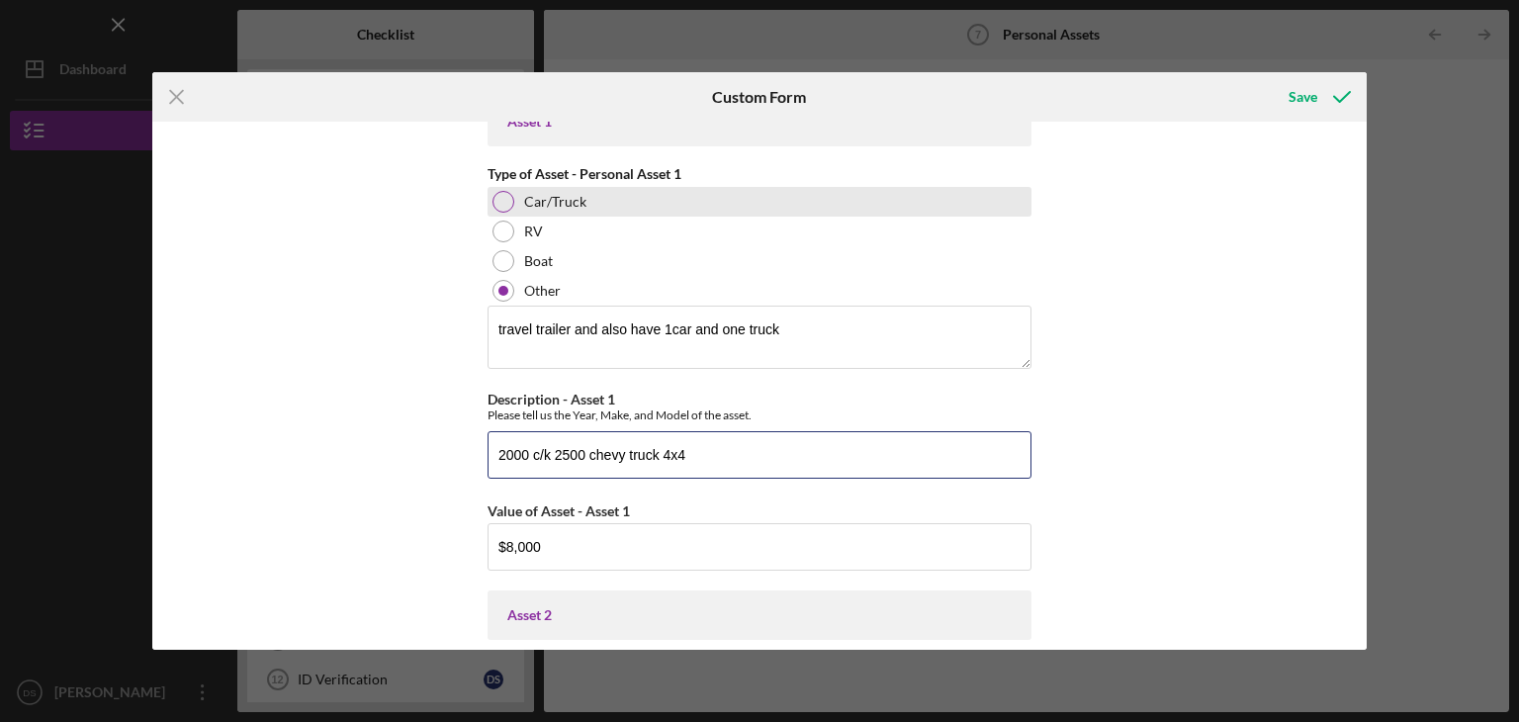
type input "2000 c/k 2500 chevy truck 4x4"
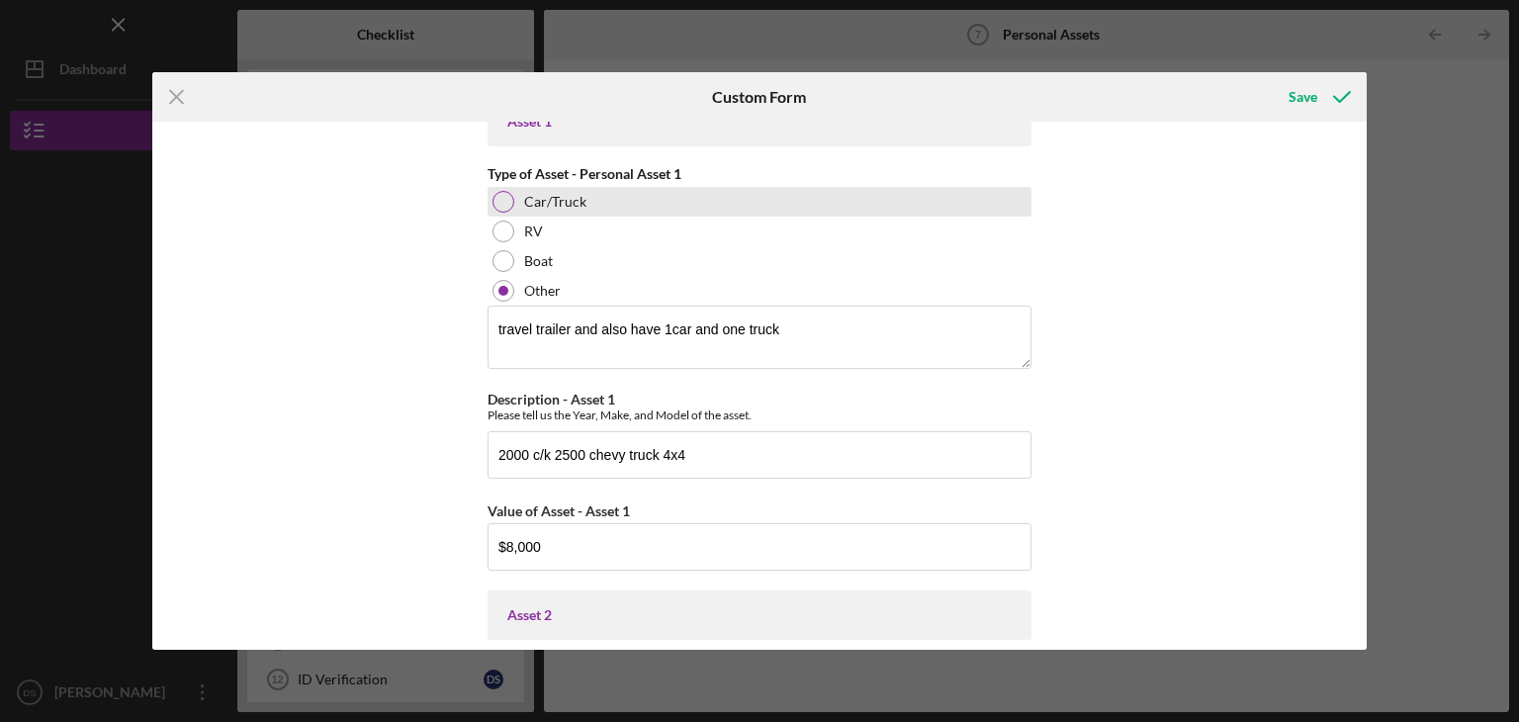
click at [502, 200] on div at bounding box center [504, 202] width 22 height 22
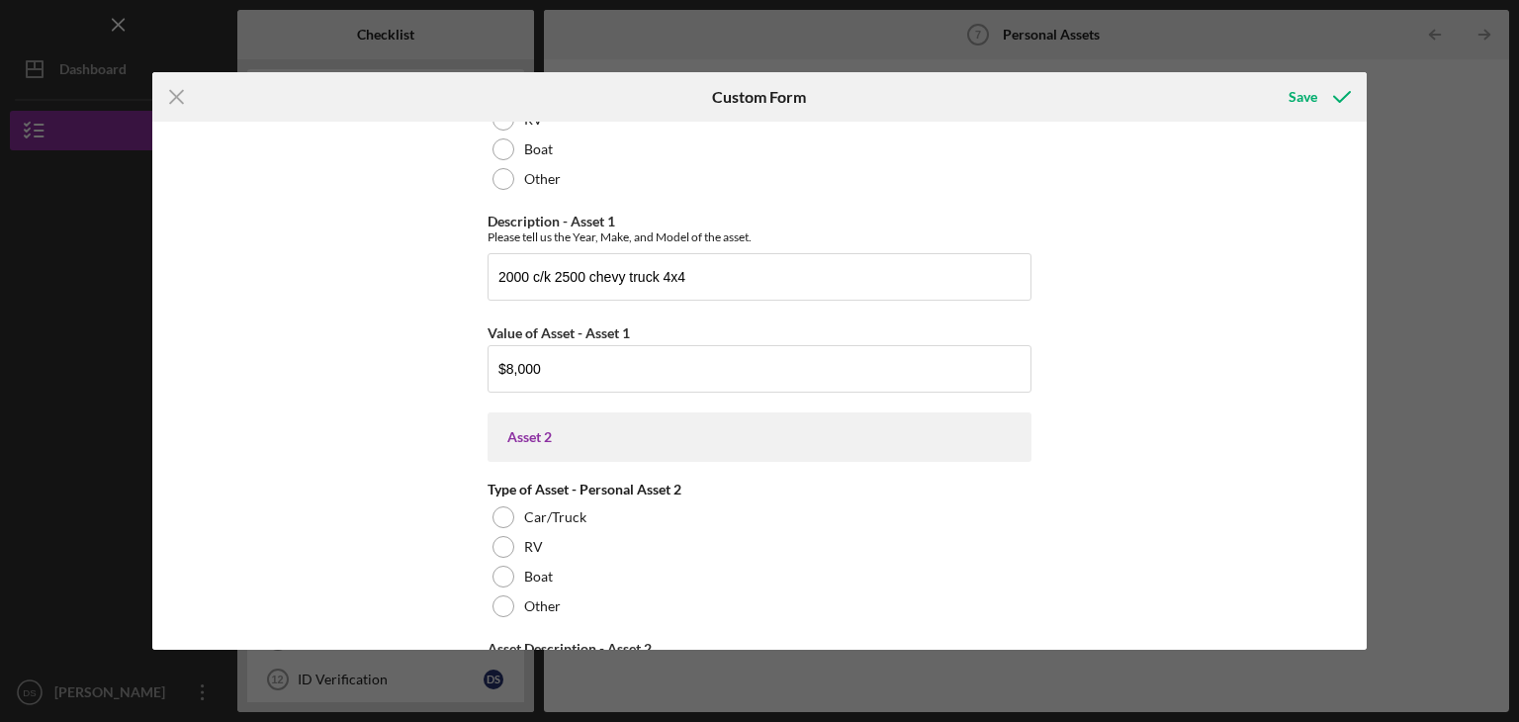
scroll to position [1385, 0]
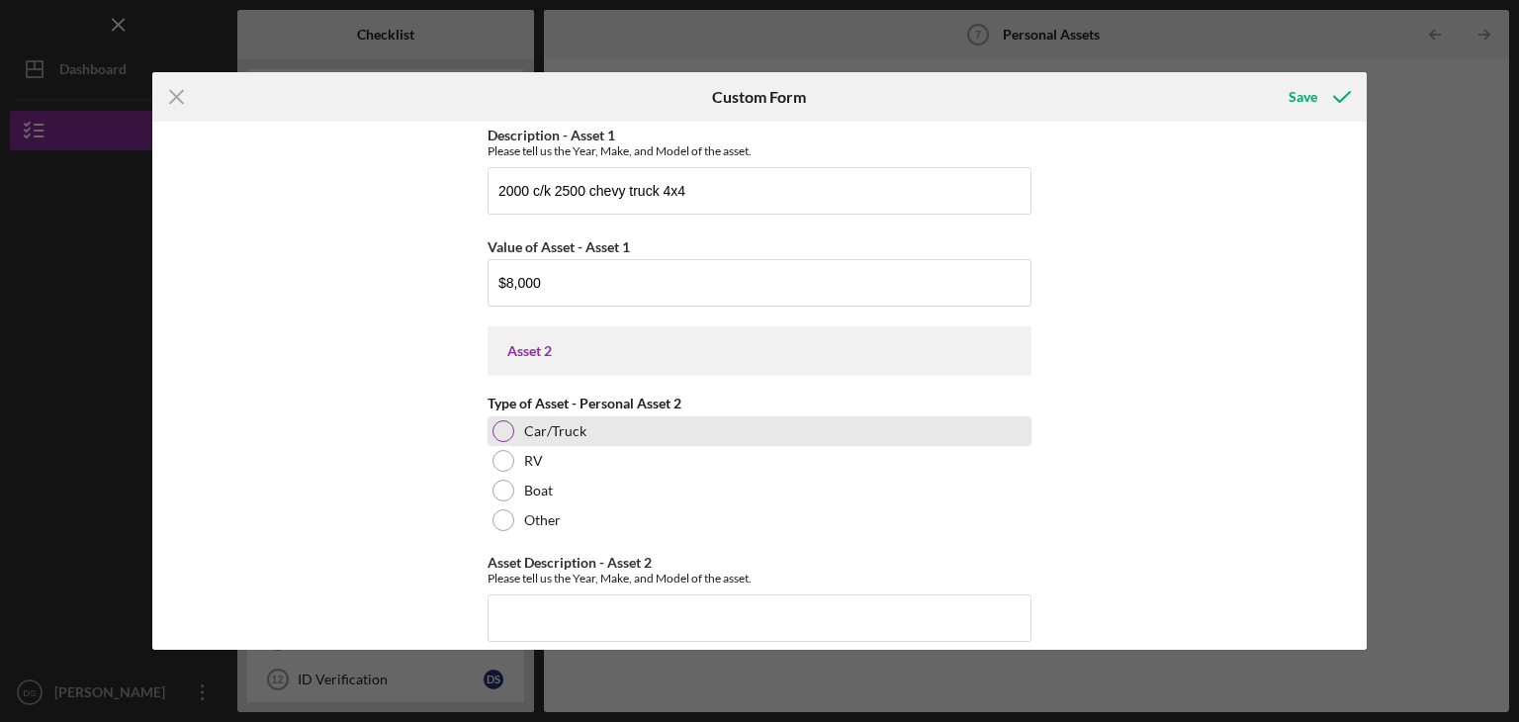
click at [505, 428] on div at bounding box center [504, 431] width 22 height 22
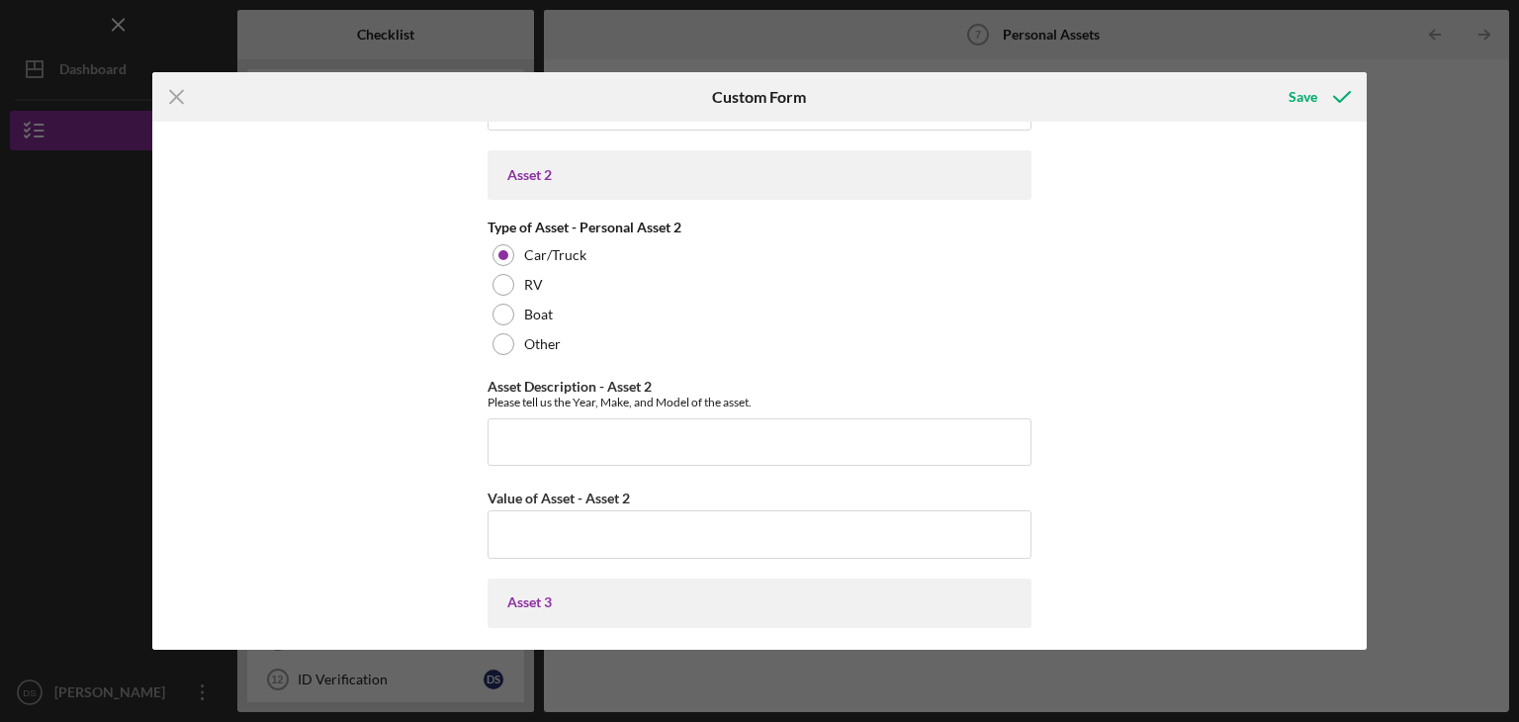
scroll to position [1582, 0]
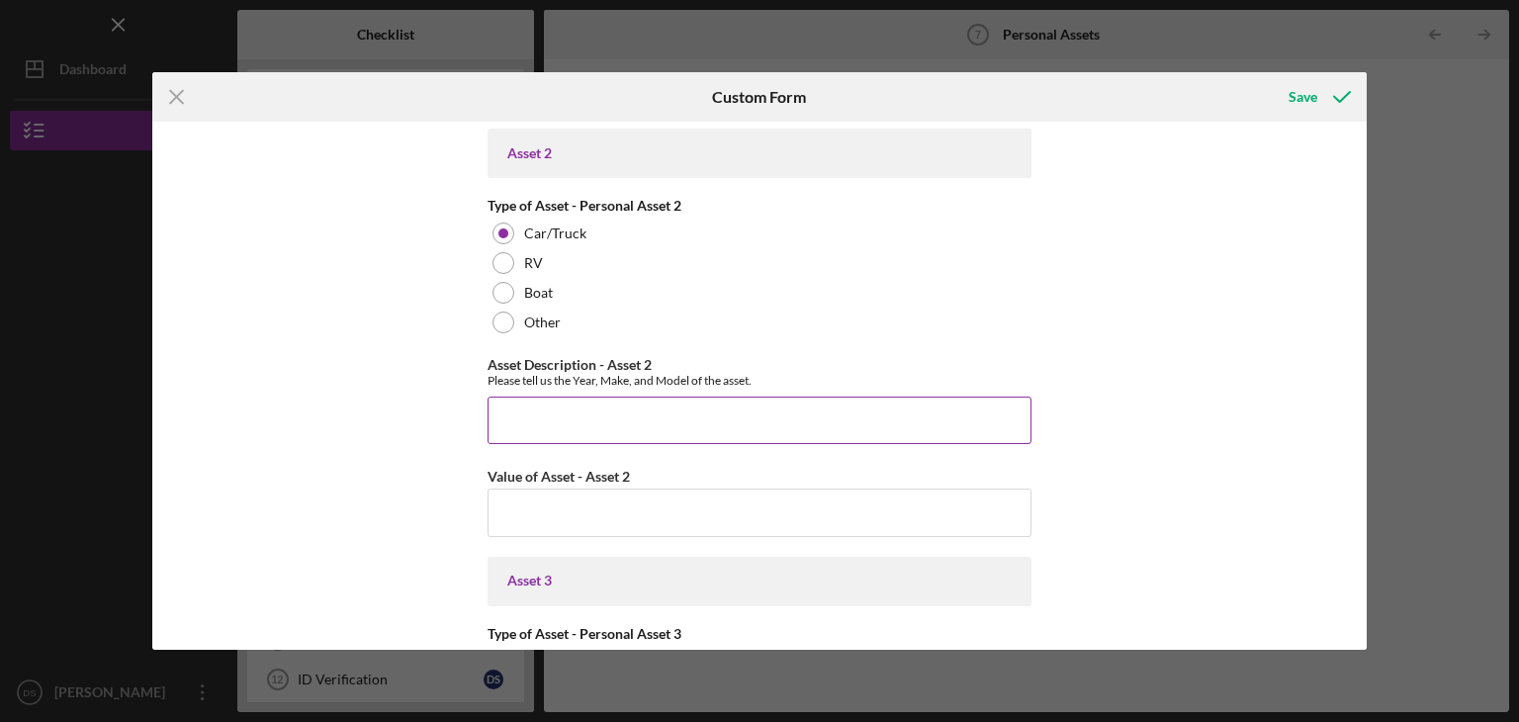
click at [511, 408] on input "Asset Description - Asset 2" at bounding box center [760, 420] width 544 height 47
type input "96 Honda civic ex with 83 k miles"
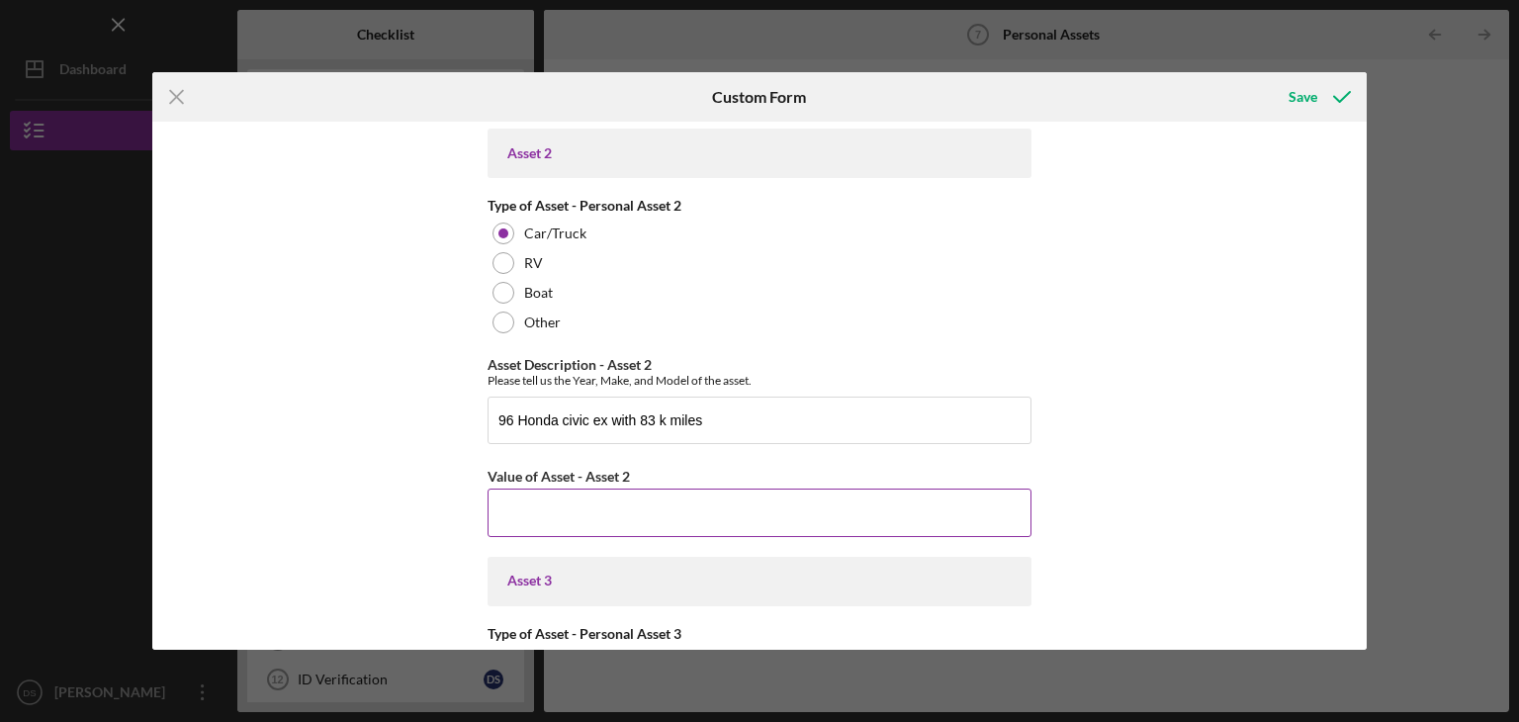
click at [509, 503] on input "Value of Asset - Asset 2" at bounding box center [760, 512] width 544 height 47
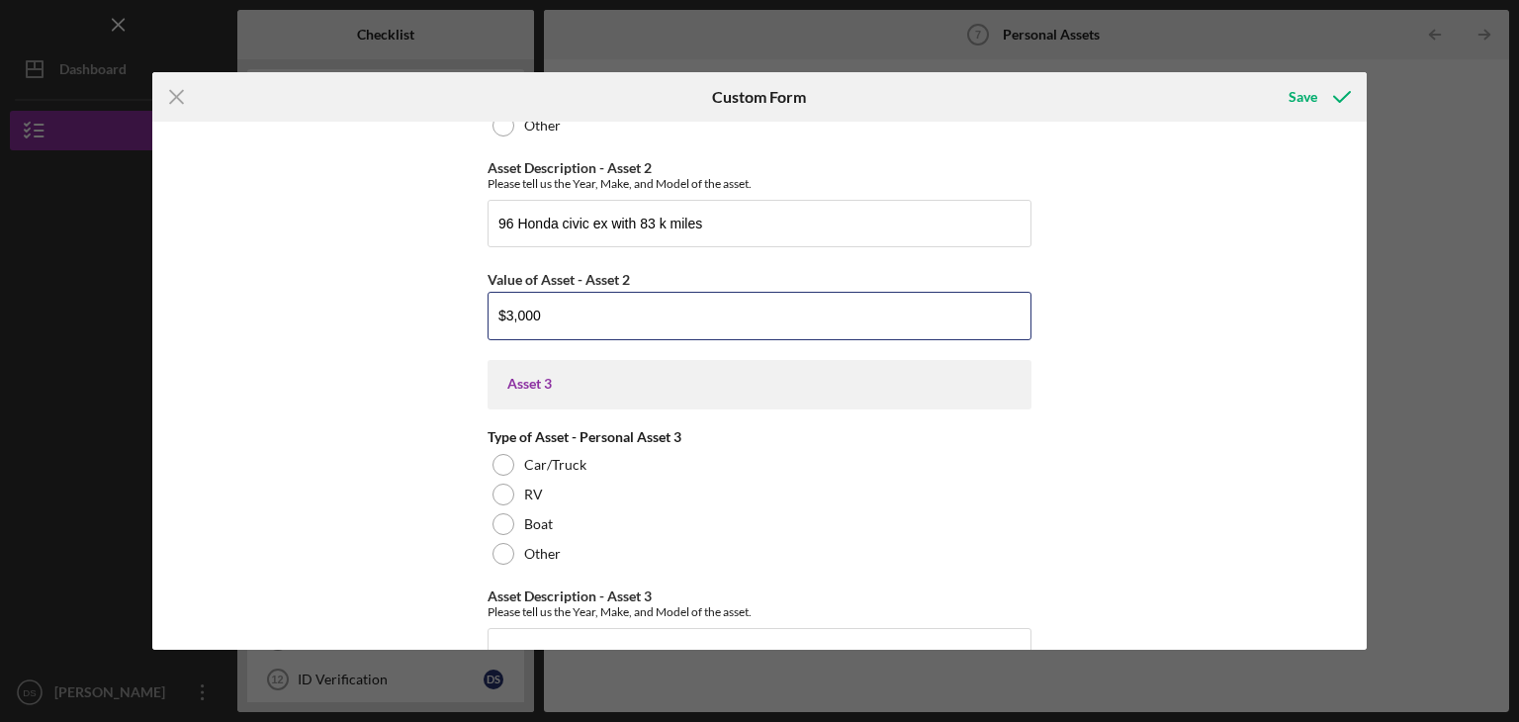
scroll to position [1780, 0]
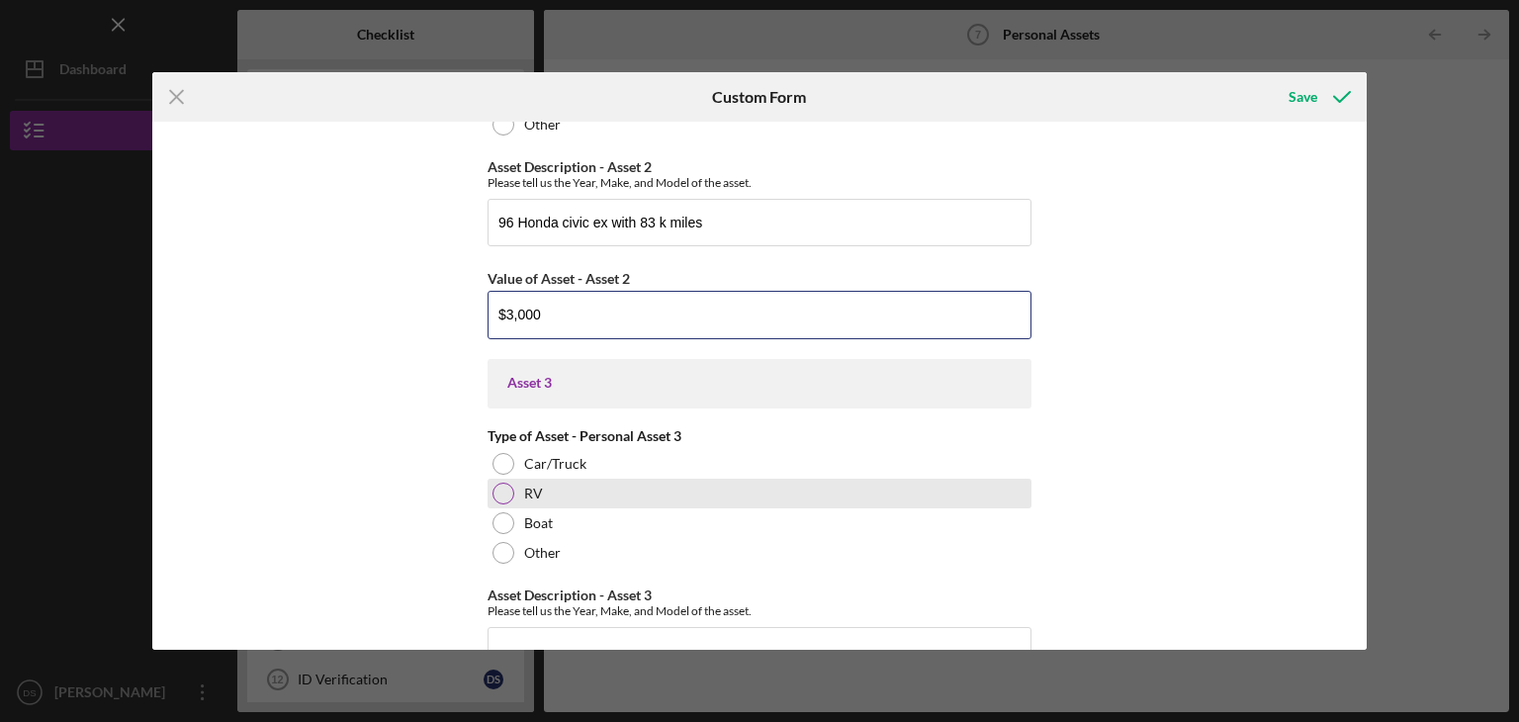
type input "$3,000"
click at [502, 489] on div at bounding box center [504, 494] width 22 height 22
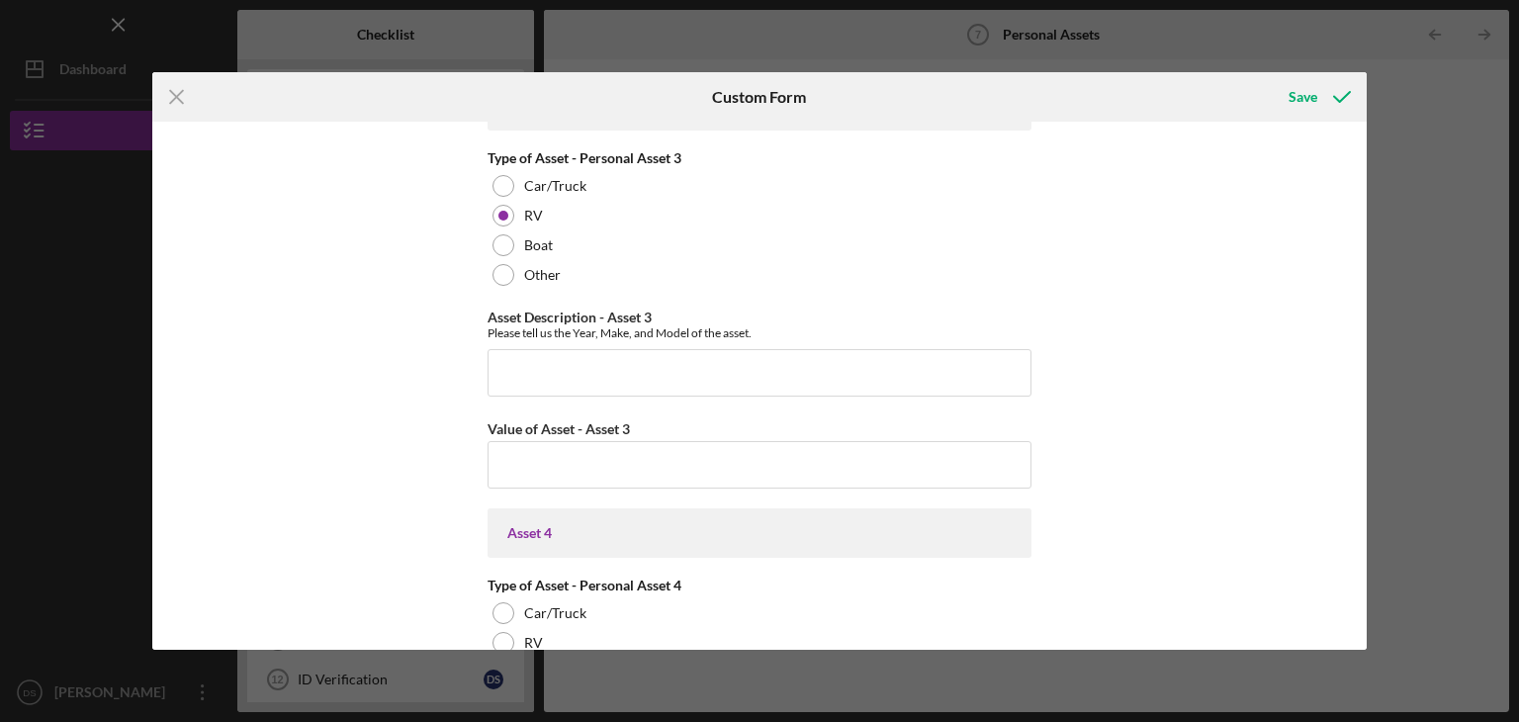
scroll to position [2077, 0]
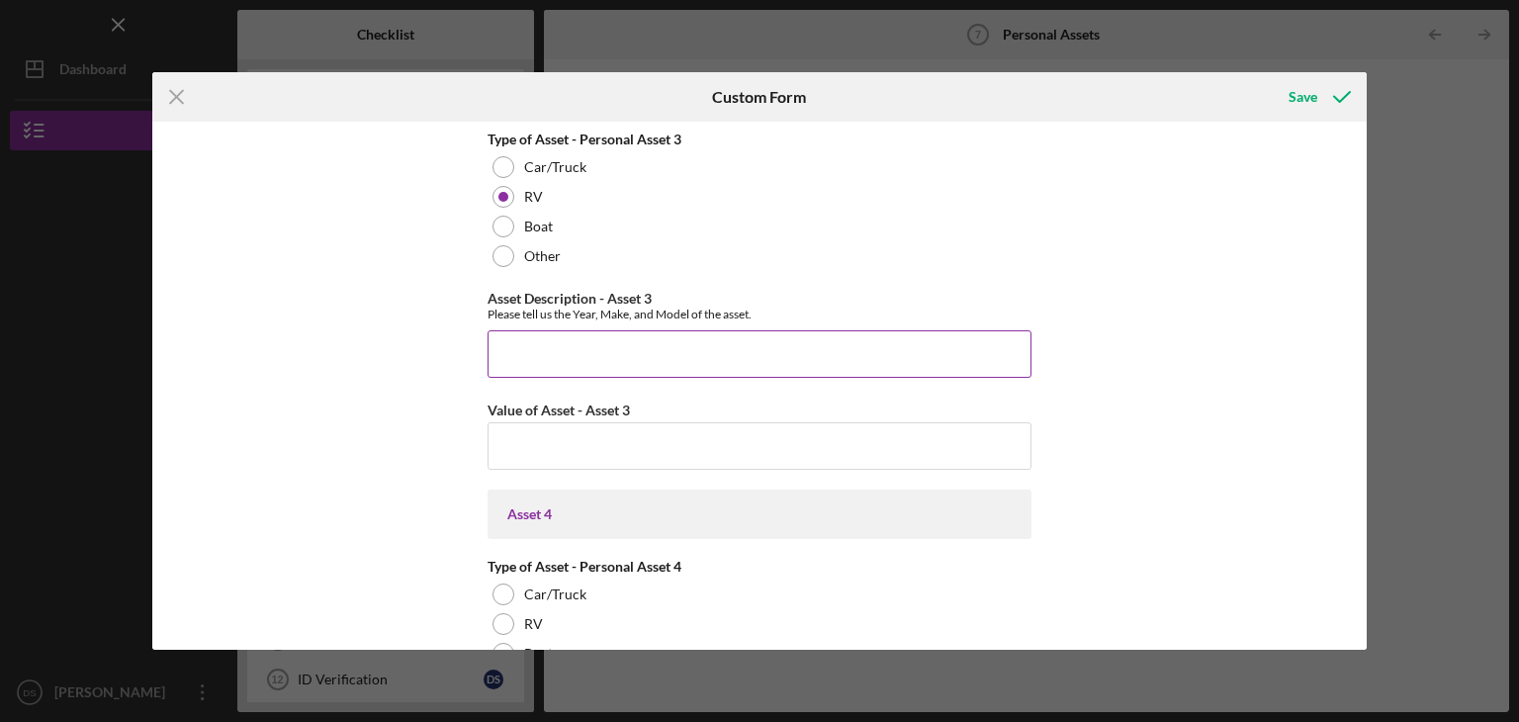
click at [513, 347] on input "Asset Description - Asset 3" at bounding box center [760, 353] width 544 height 47
type input "19ft [PERSON_NAME] travel travel trailer"
click at [505, 440] on input "Value of Asset - Asset 3" at bounding box center [760, 445] width 544 height 47
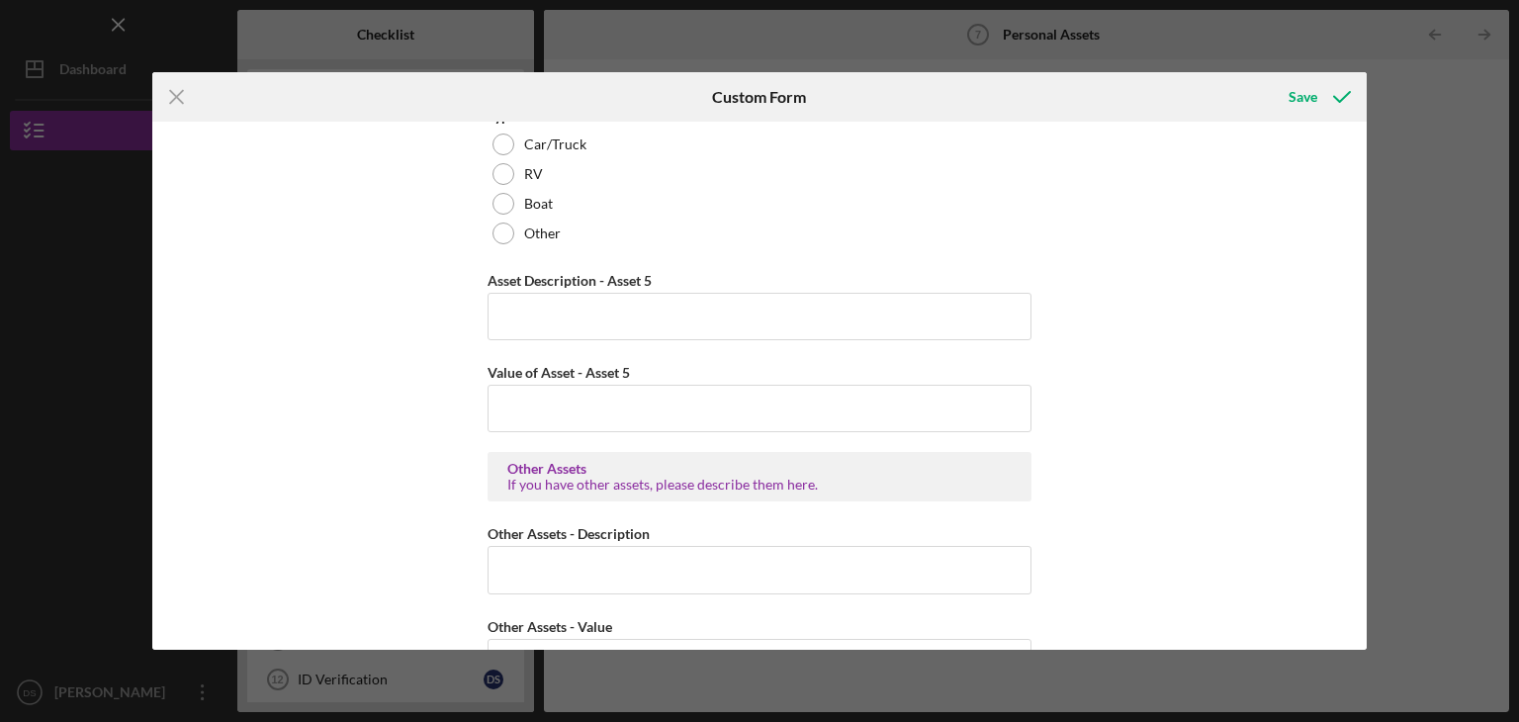
scroll to position [2998, 0]
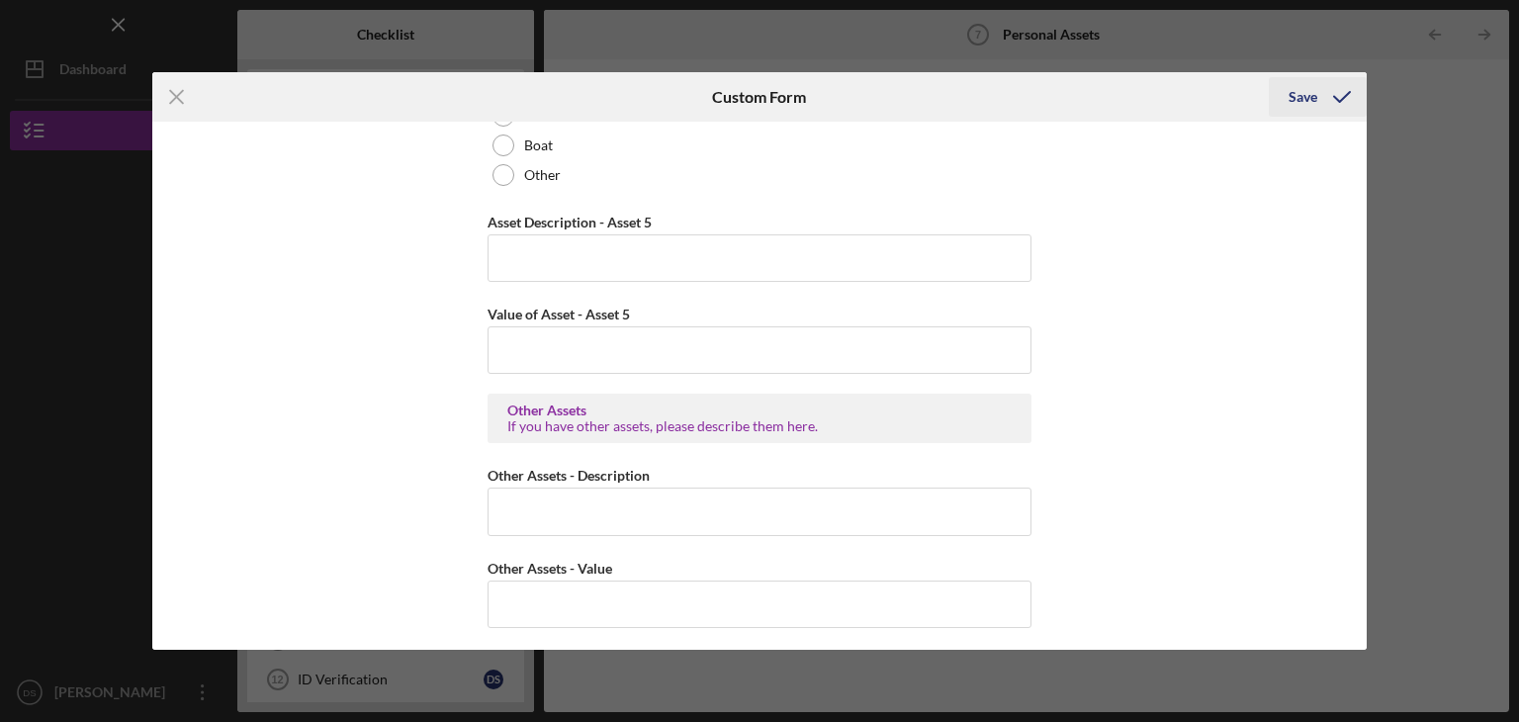
type input "$750"
click at [1313, 94] on div "Save" at bounding box center [1303, 97] width 29 height 40
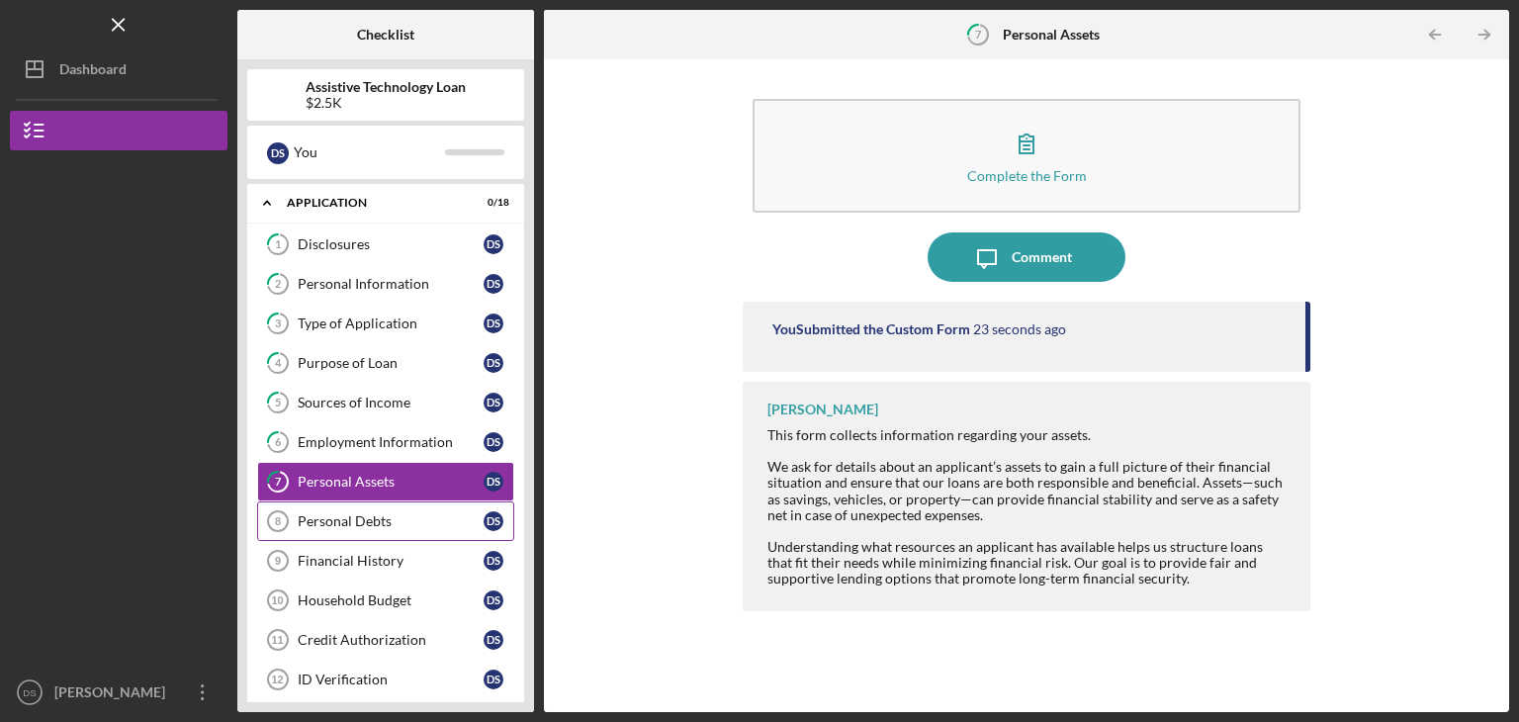
click at [358, 524] on div "Personal Debts" at bounding box center [391, 521] width 186 height 16
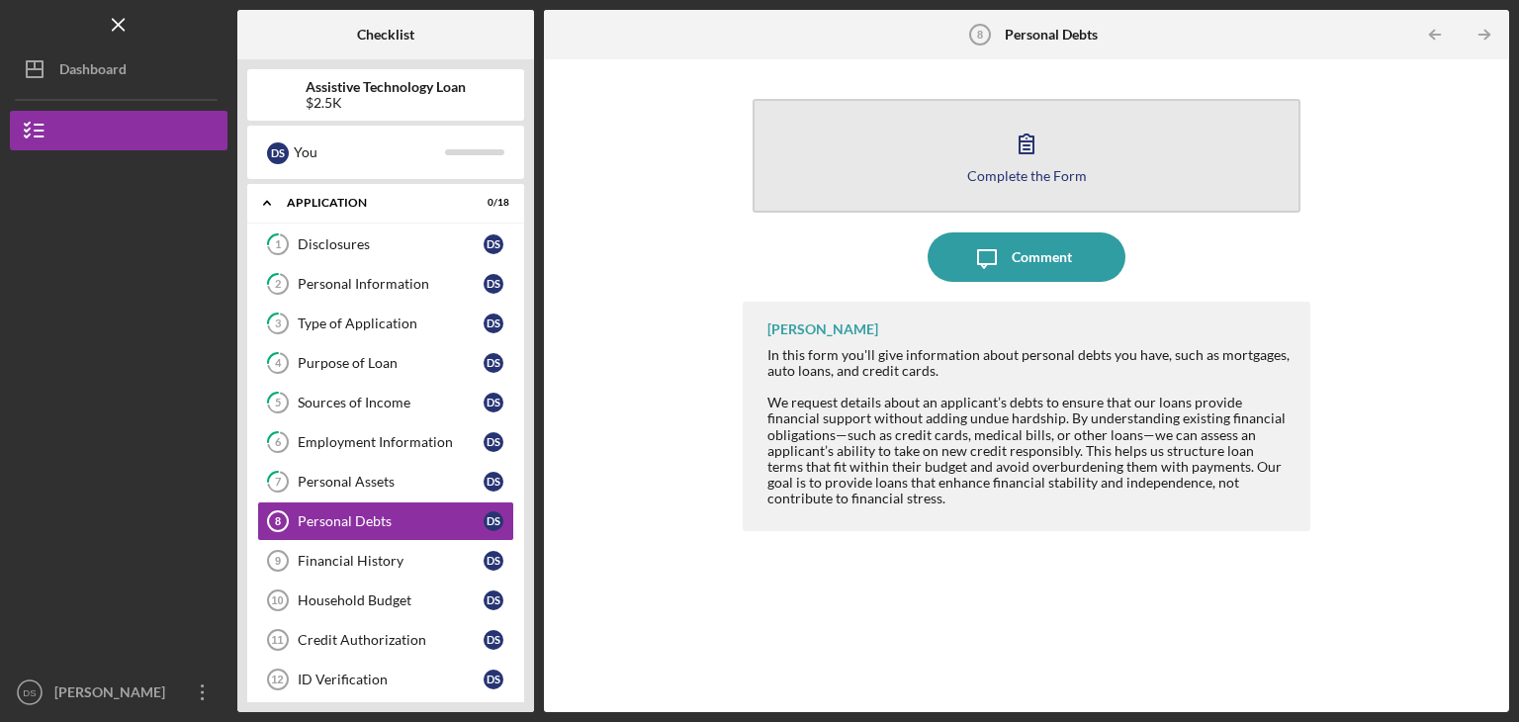
click at [1032, 168] on div "Complete the Form" at bounding box center [1027, 175] width 120 height 15
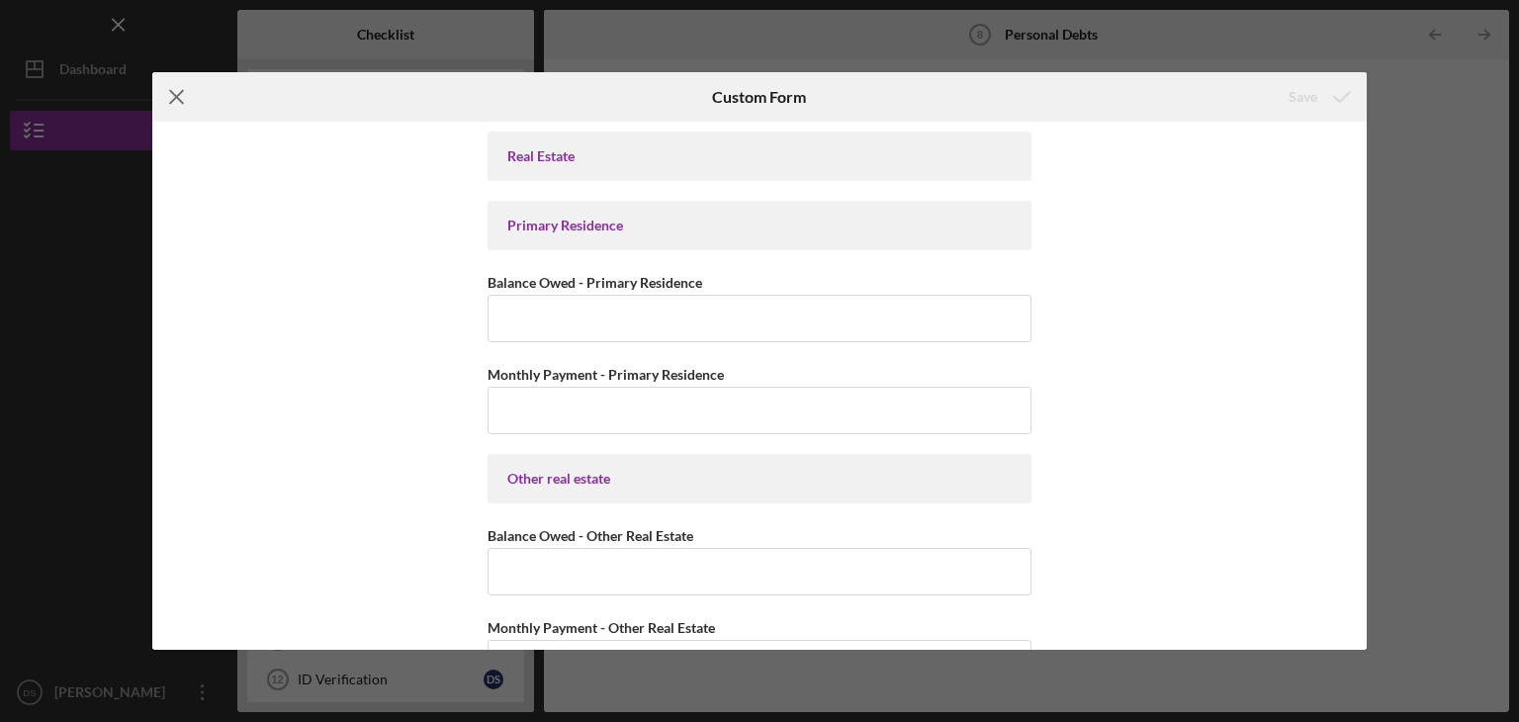
click at [178, 91] on icon "Icon/Menu Close" at bounding box center [176, 96] width 49 height 49
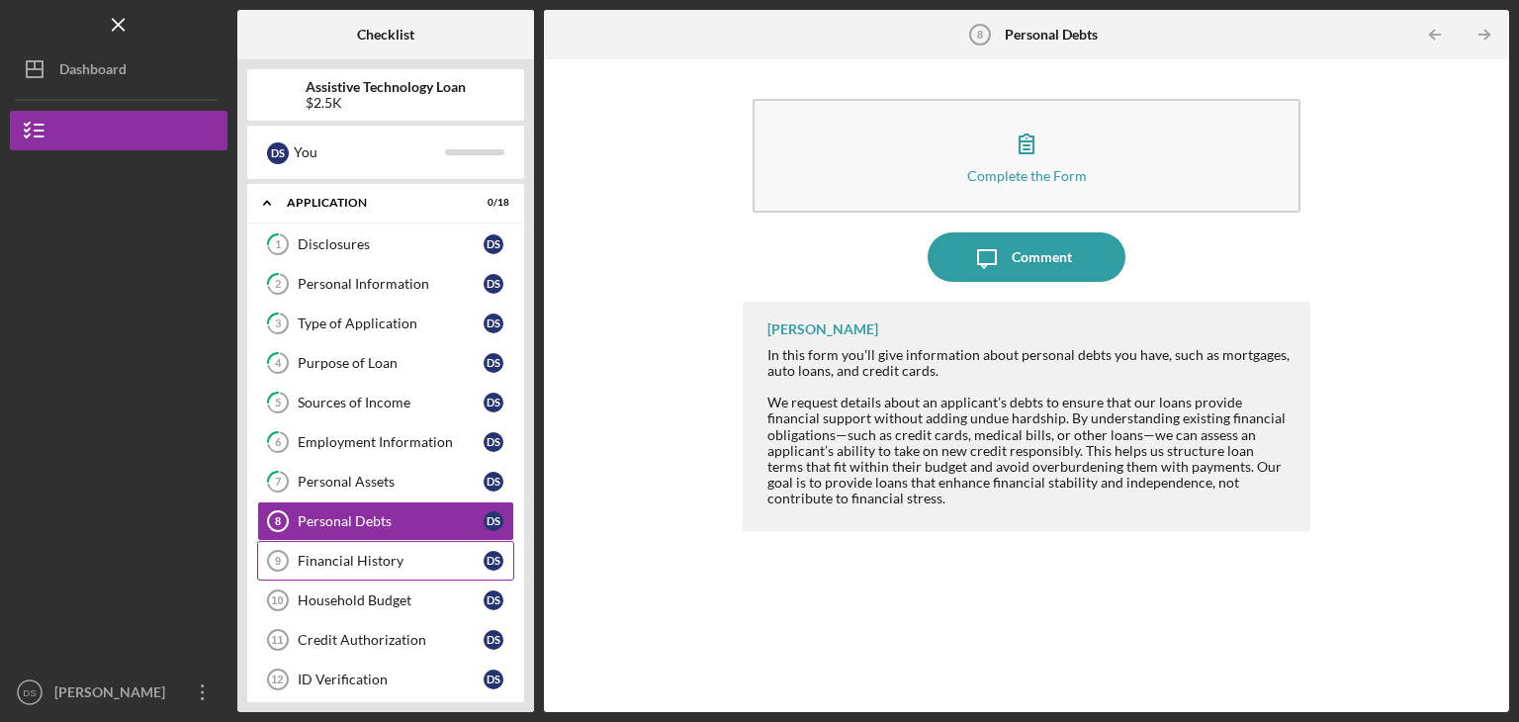
click at [372, 553] on div "Financial History" at bounding box center [391, 561] width 186 height 16
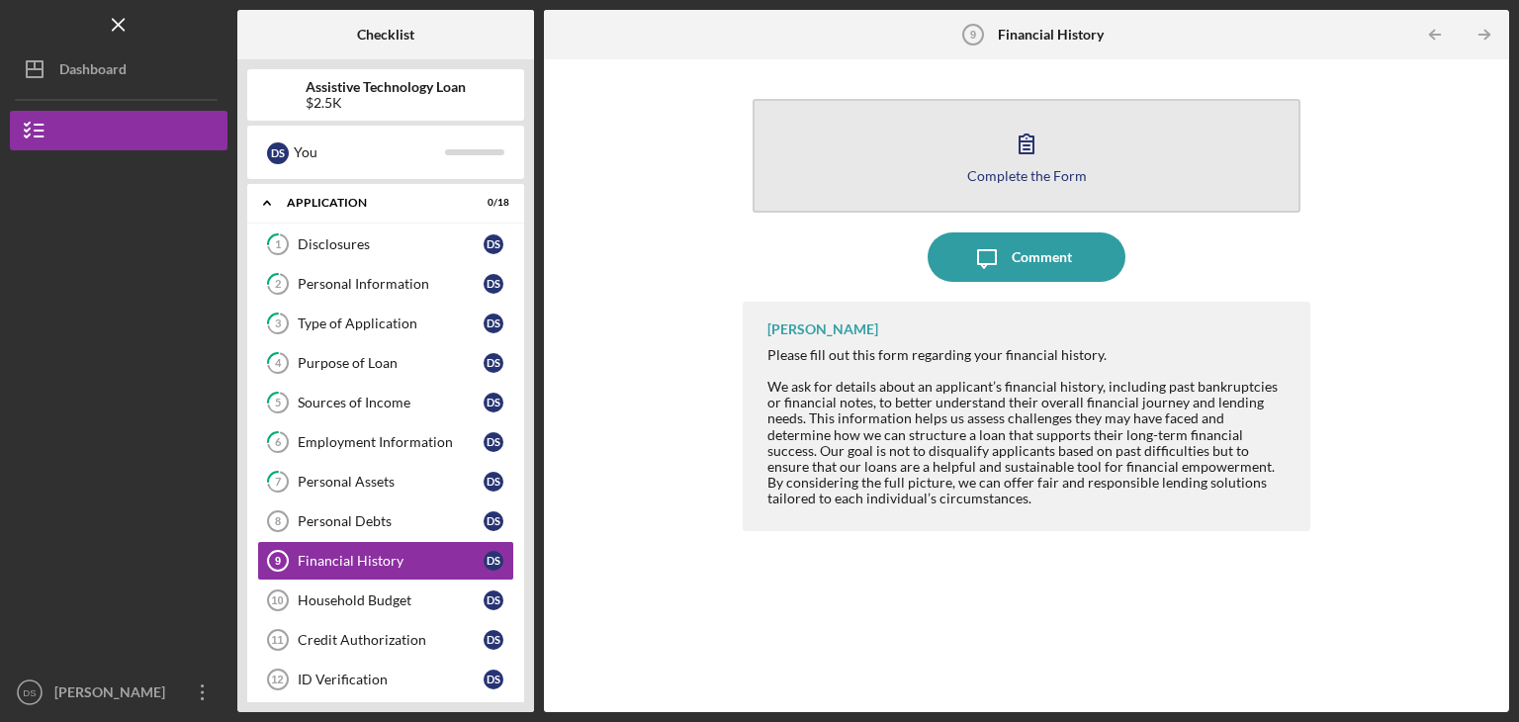
click at [1039, 144] on icon "button" at bounding box center [1026, 143] width 49 height 49
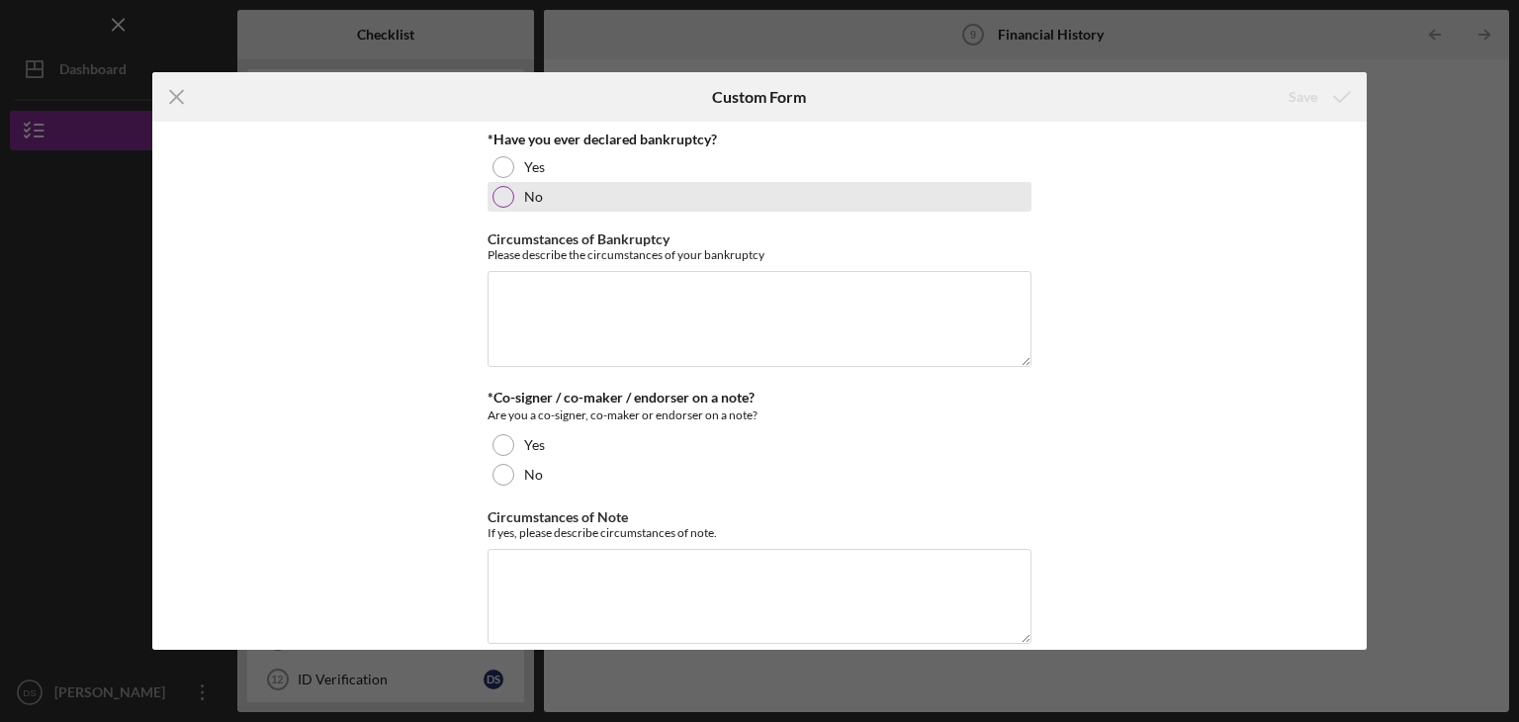
click at [501, 195] on div at bounding box center [504, 197] width 22 height 22
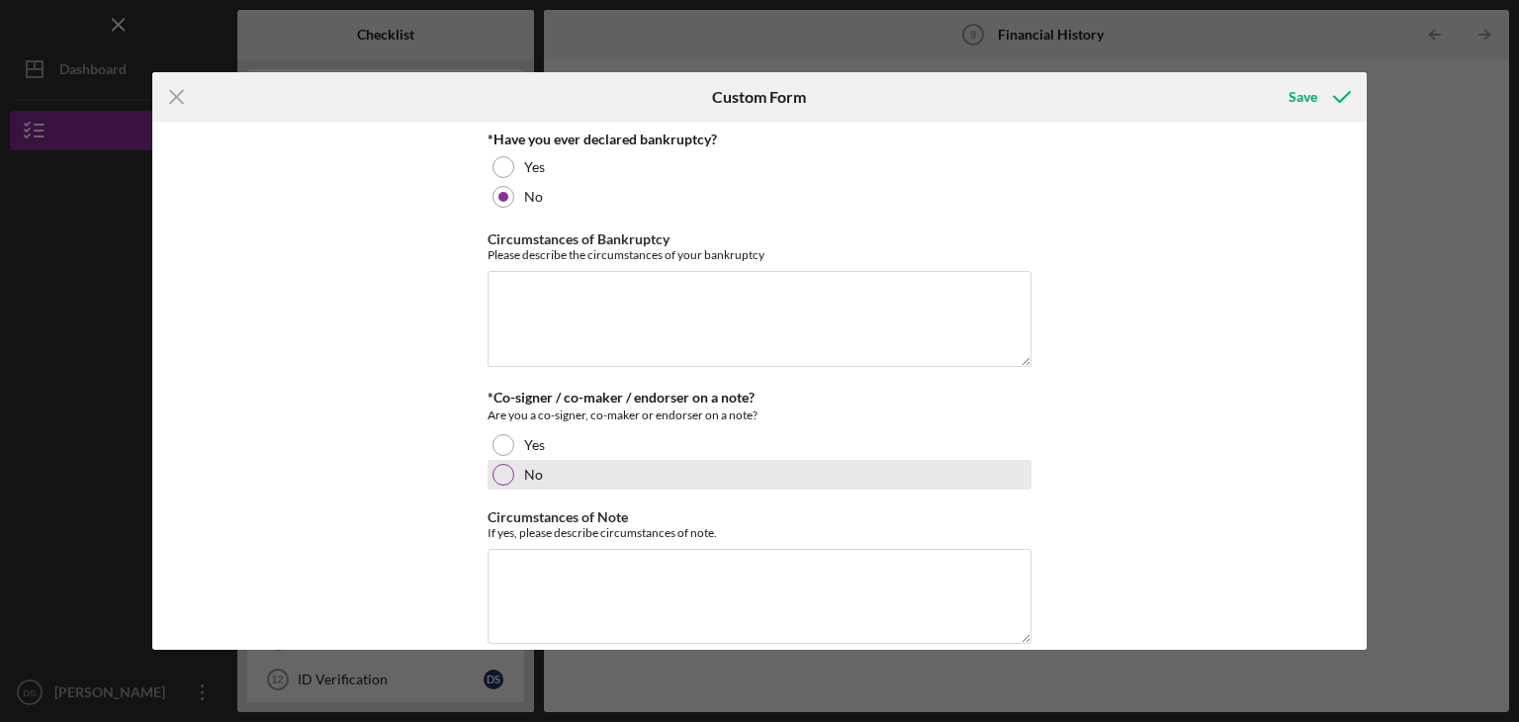
click at [503, 474] on div at bounding box center [504, 475] width 22 height 22
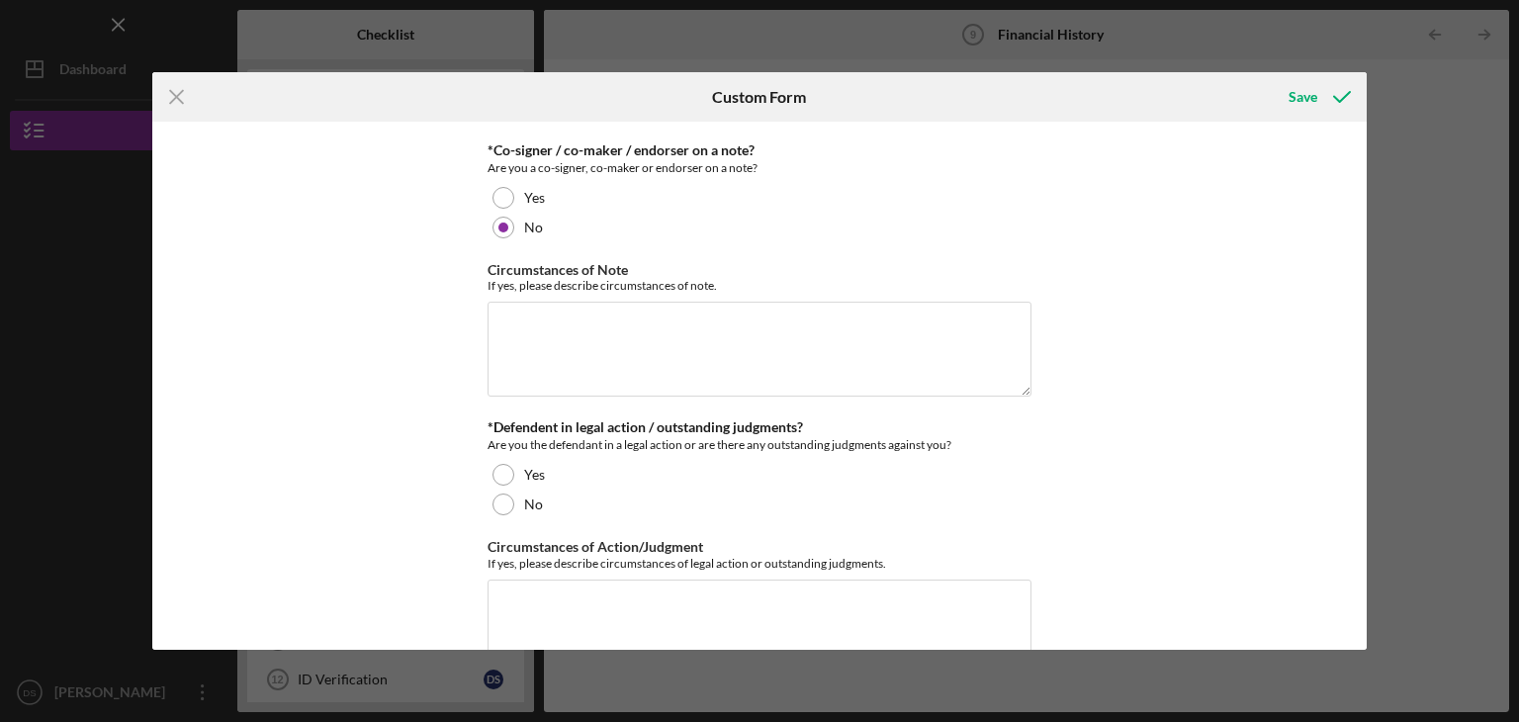
scroll to position [297, 0]
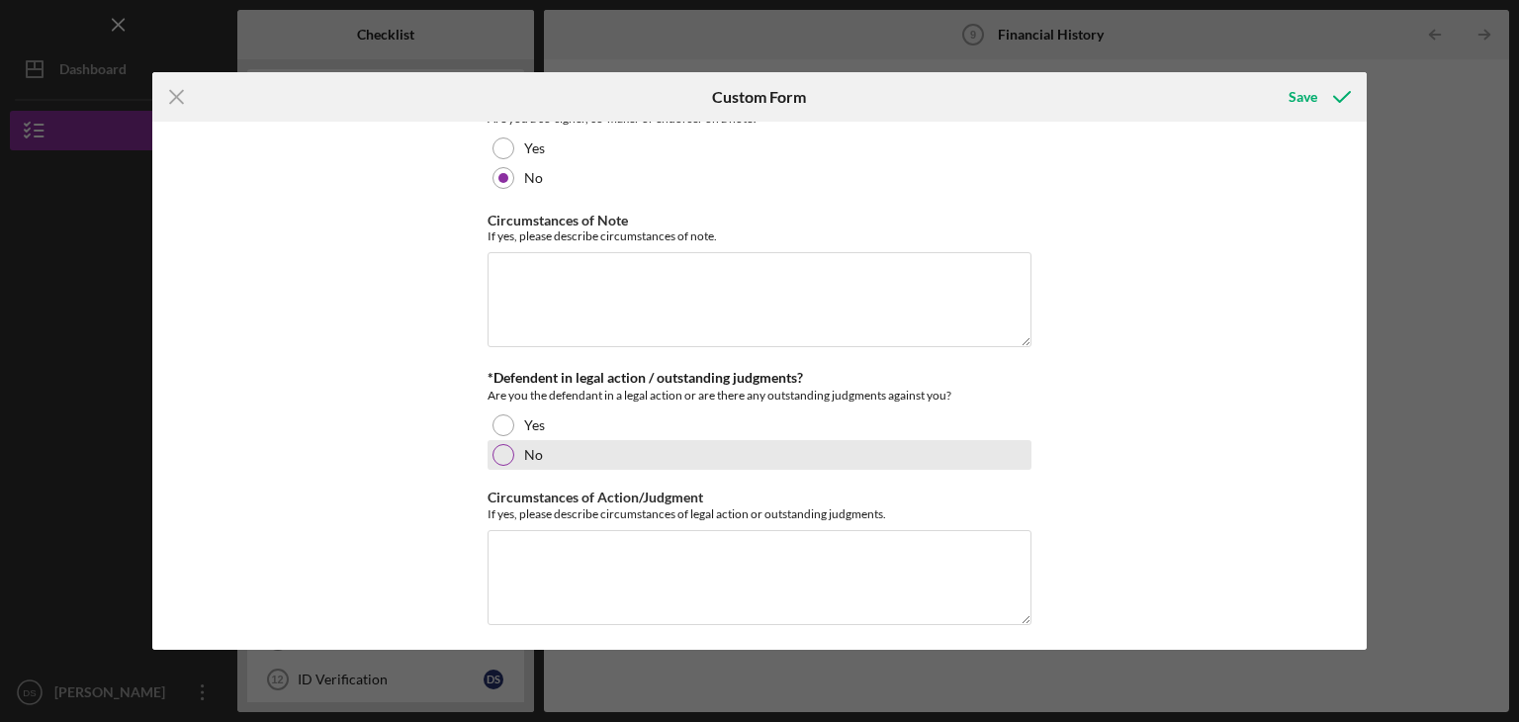
click at [498, 456] on div at bounding box center [504, 455] width 22 height 22
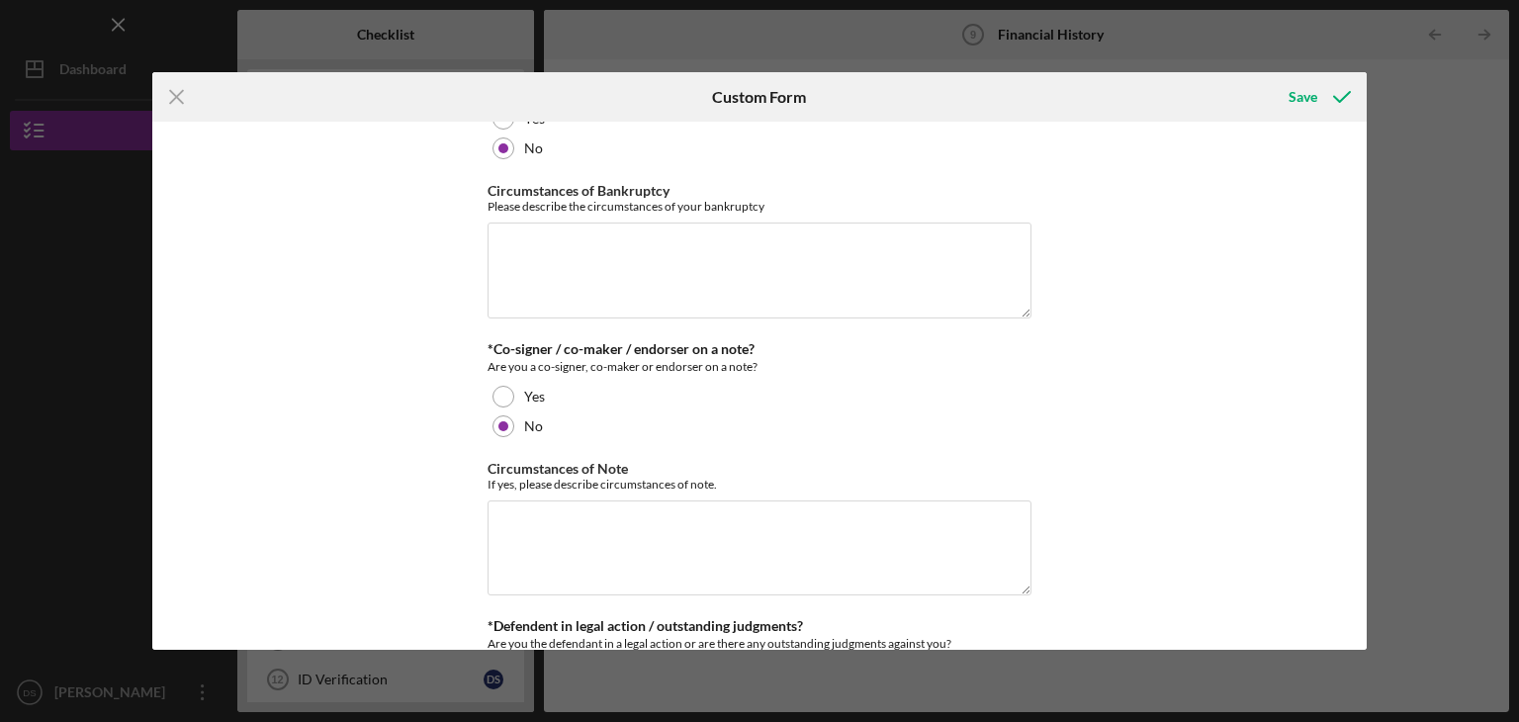
scroll to position [0, 0]
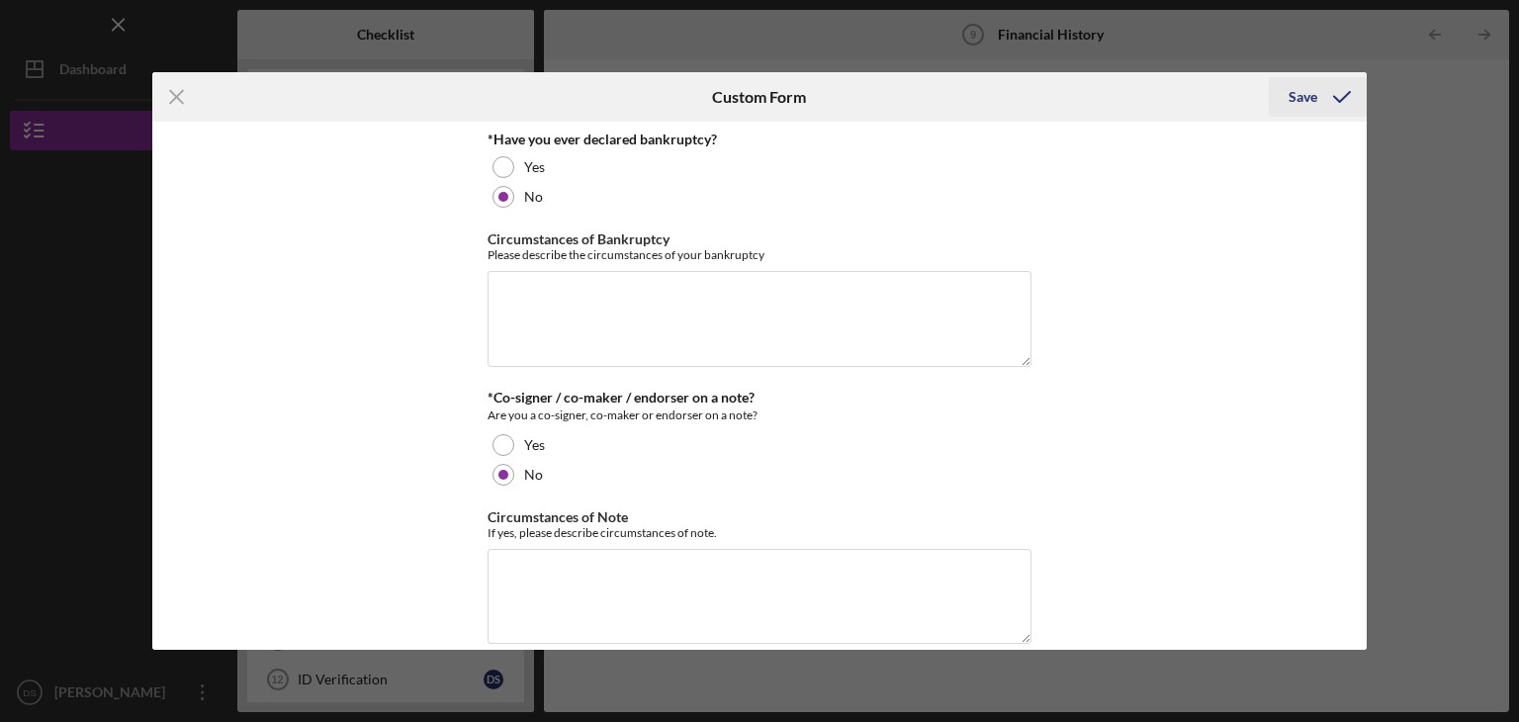
click at [1300, 91] on div "Save" at bounding box center [1303, 97] width 29 height 40
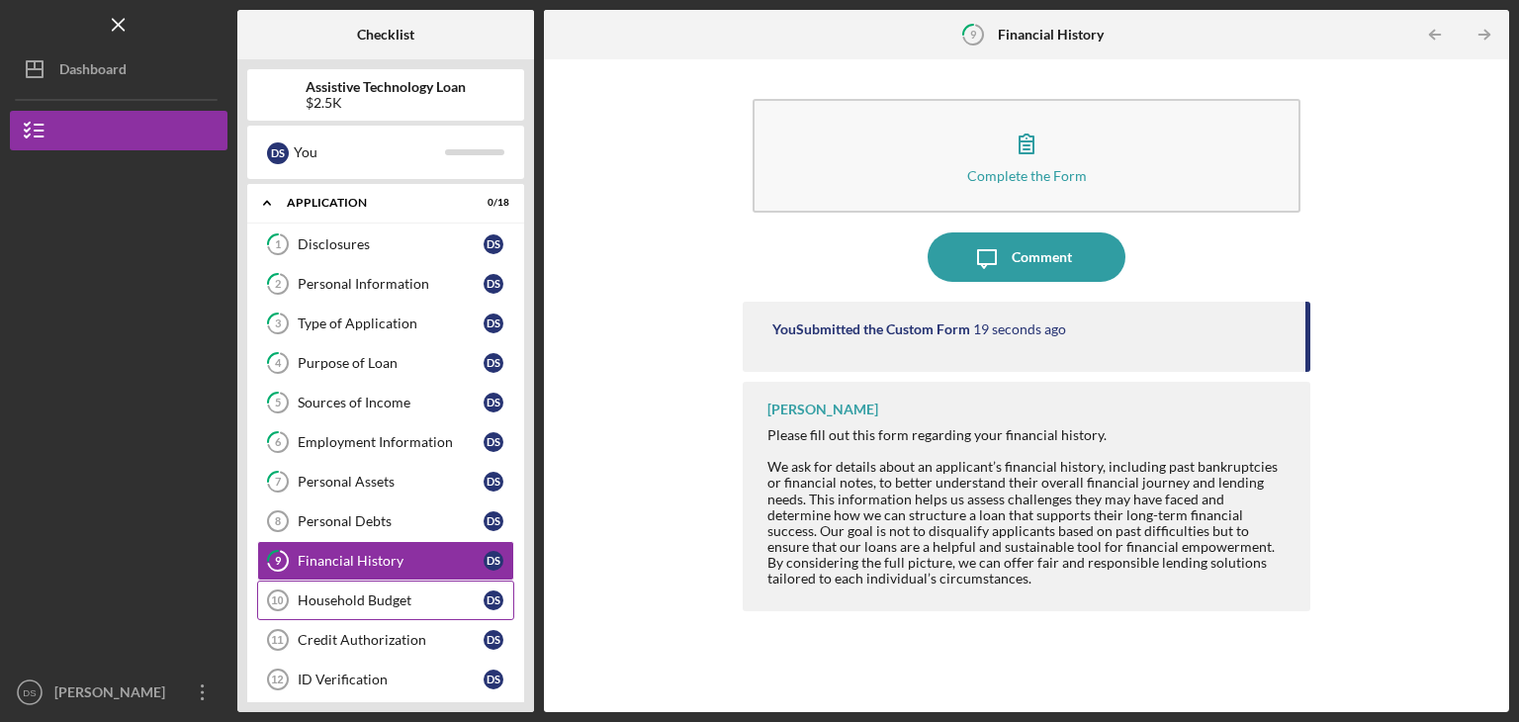
click at [380, 594] on div "Household Budget" at bounding box center [391, 600] width 186 height 16
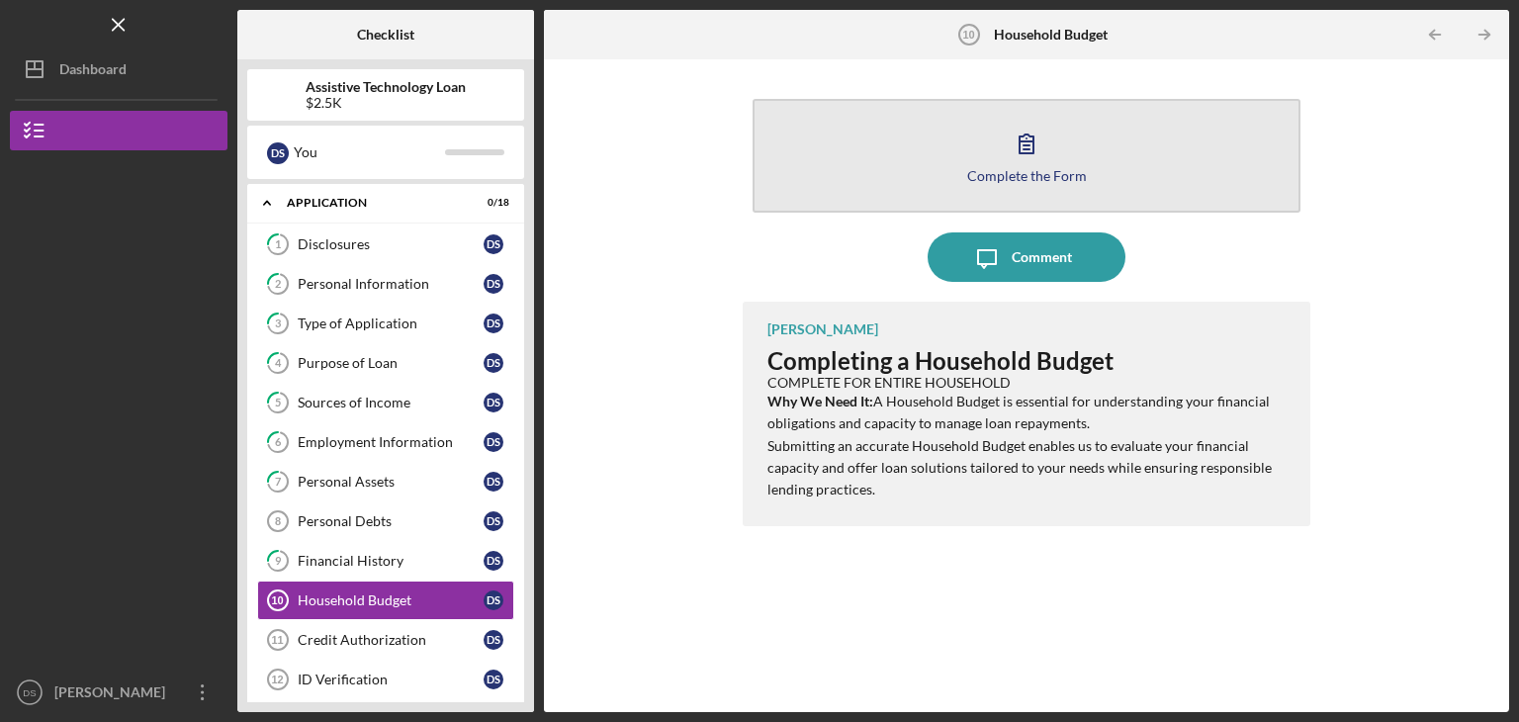
click at [1020, 164] on icon "button" at bounding box center [1026, 143] width 49 height 49
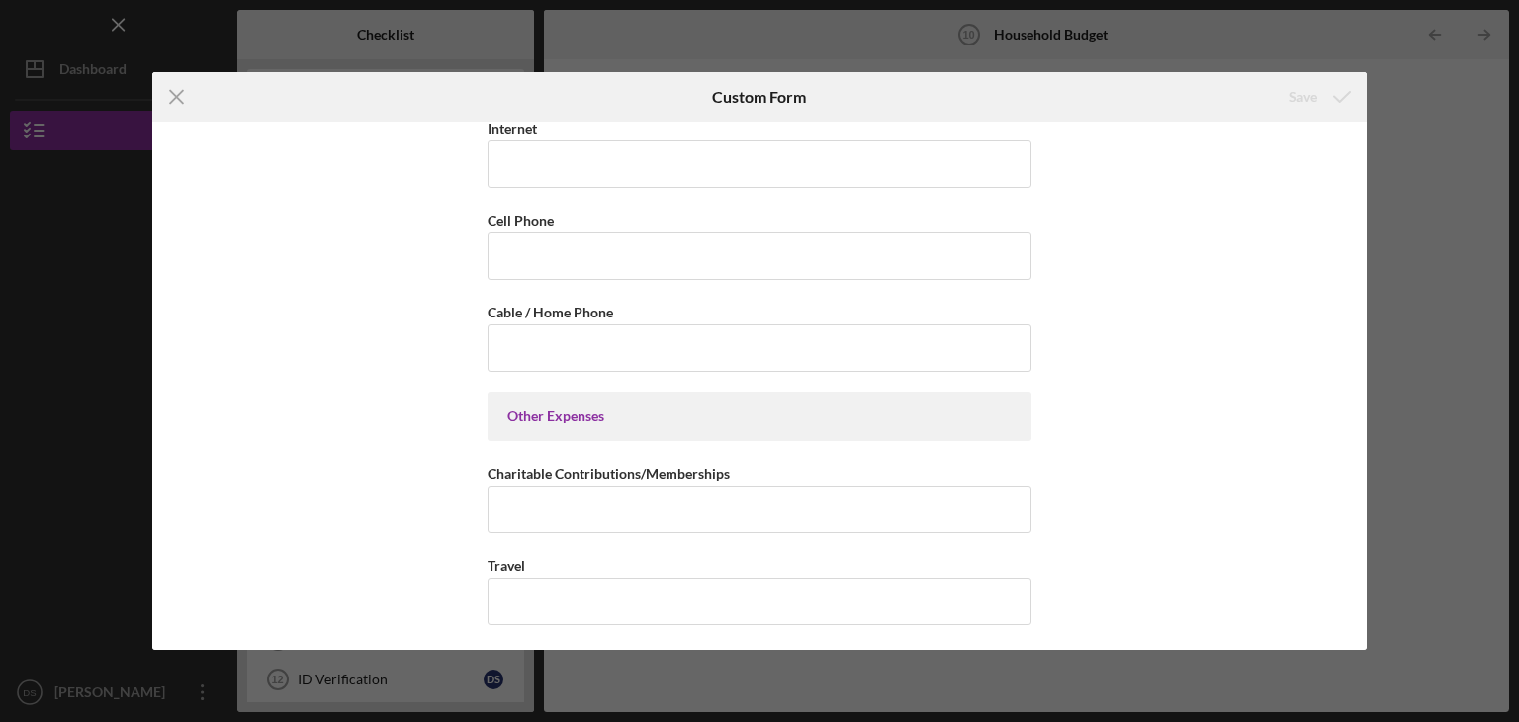
scroll to position [3204, 0]
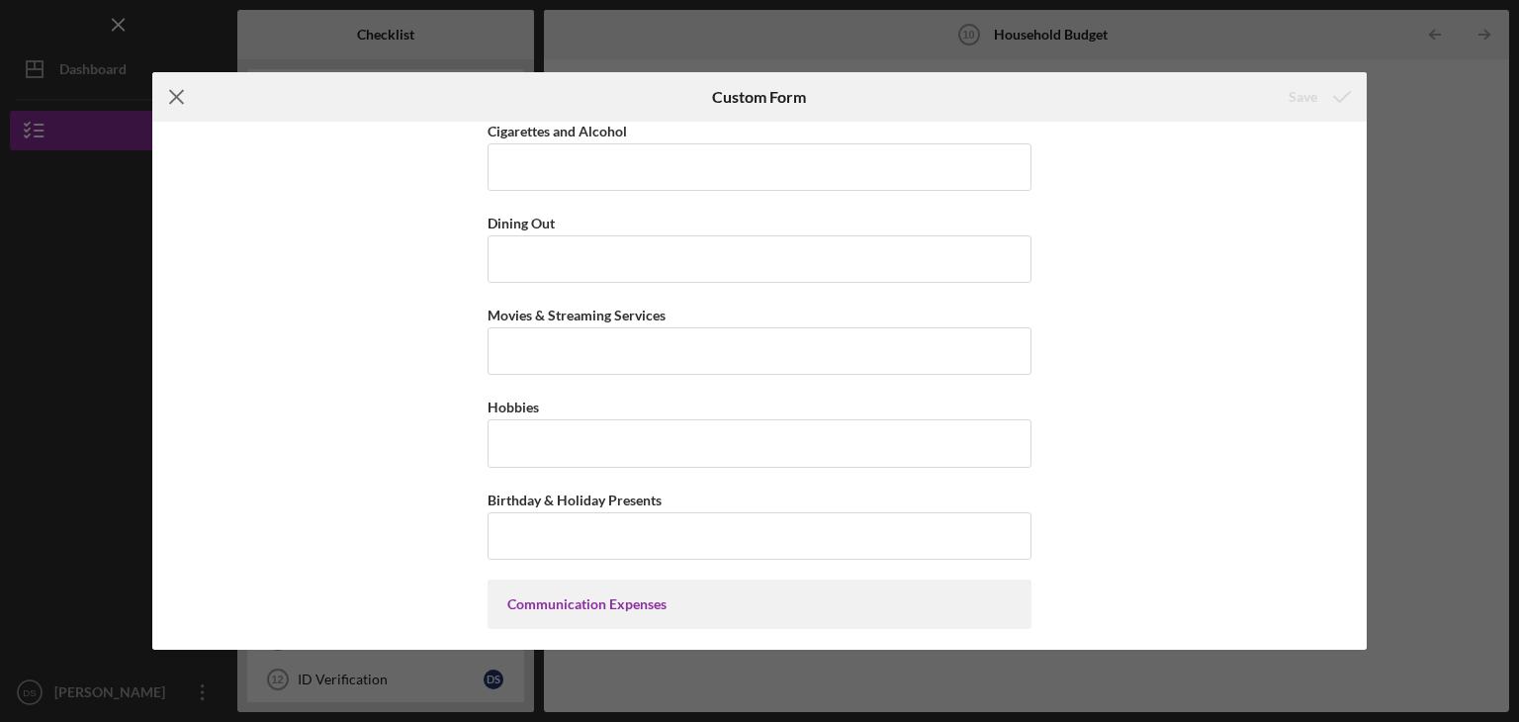
click at [176, 91] on icon "Icon/Menu Close" at bounding box center [176, 96] width 49 height 49
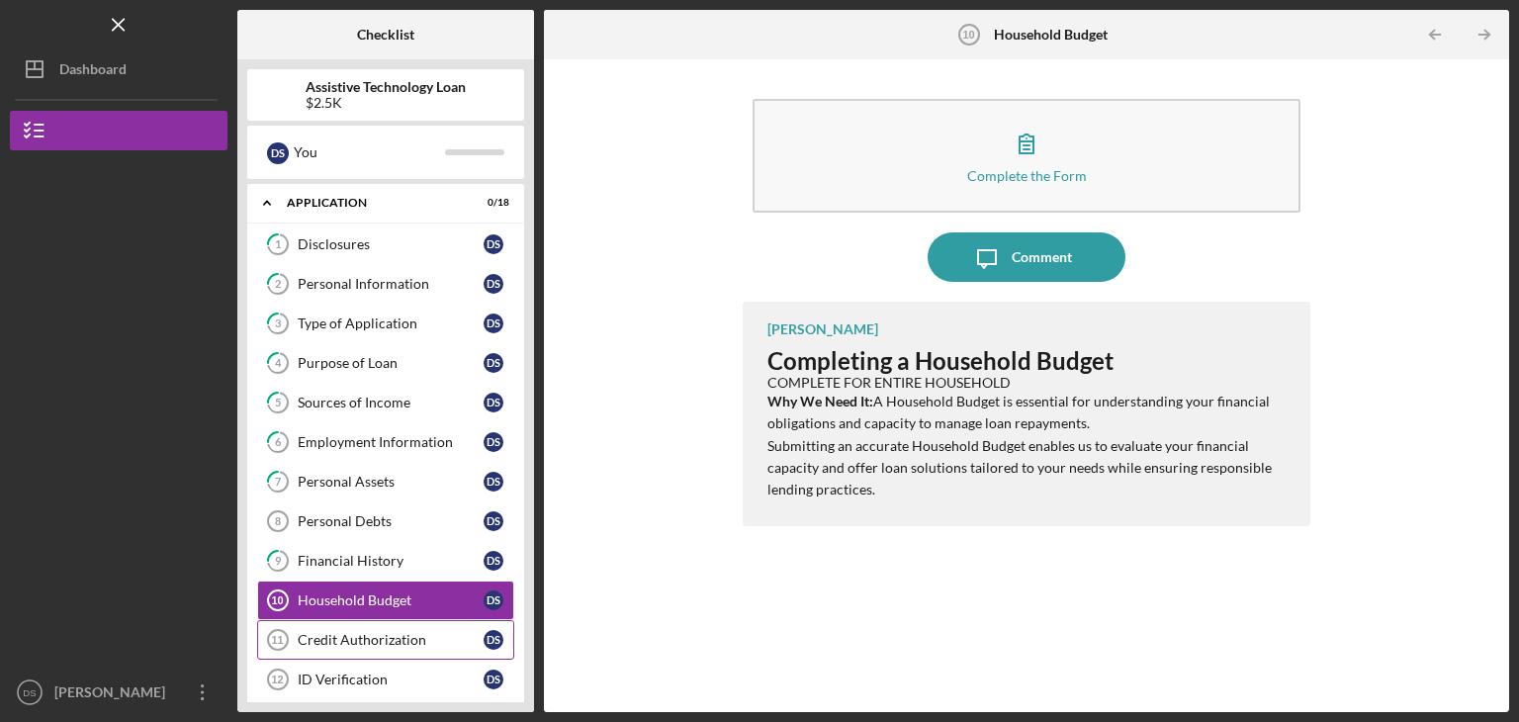
click at [380, 636] on div "Credit Authorization" at bounding box center [391, 640] width 186 height 16
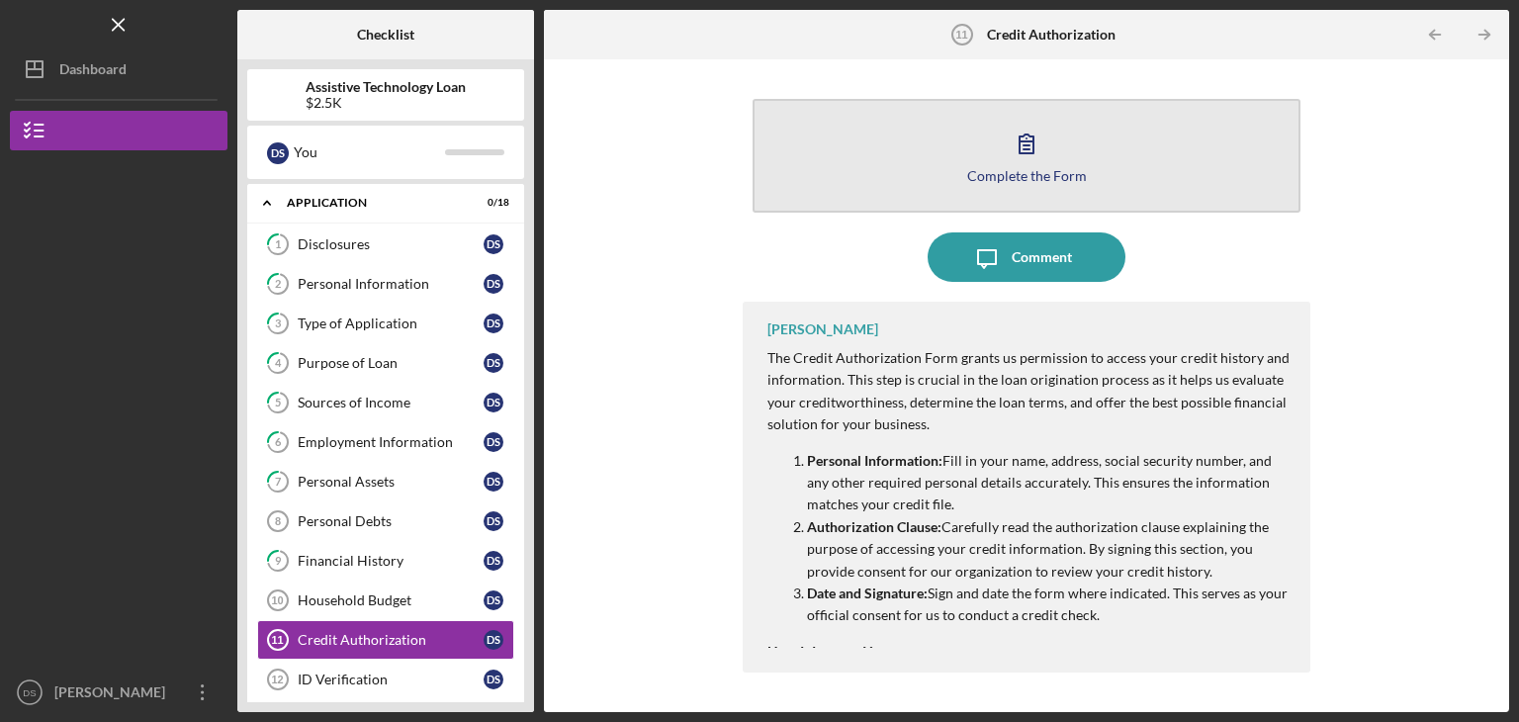
click at [931, 144] on button "Complete the Form Form" at bounding box center [1027, 156] width 548 height 114
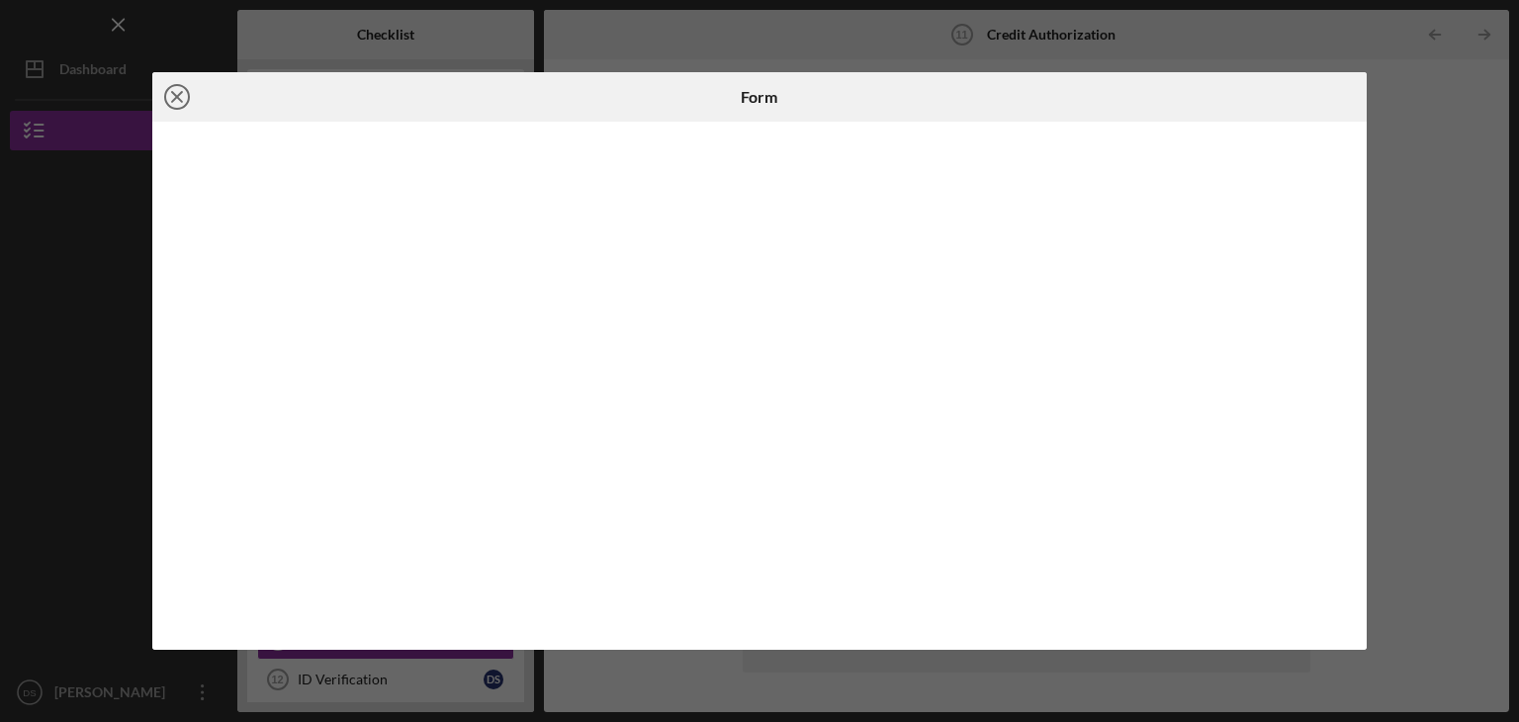
click at [178, 96] on line at bounding box center [177, 97] width 10 height 10
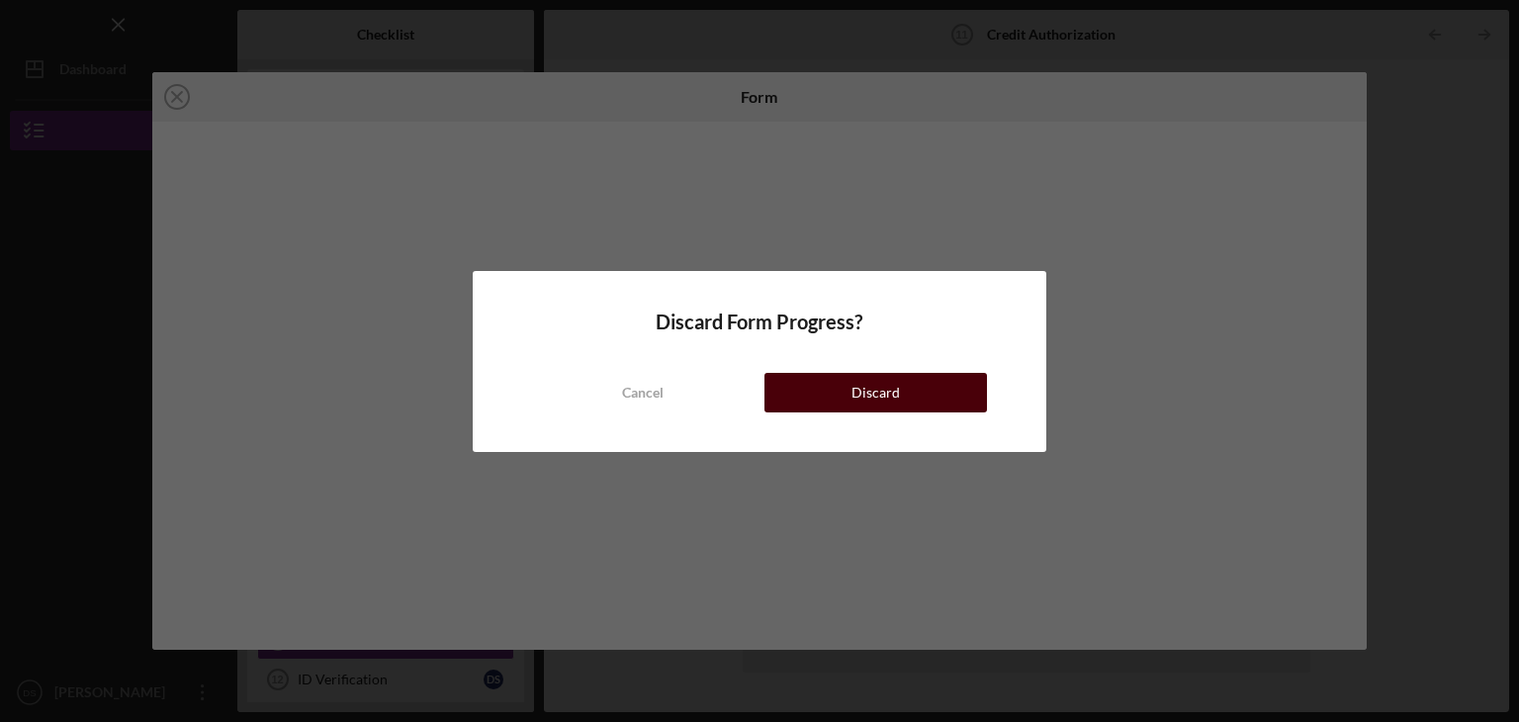
click at [890, 397] on div "Discard" at bounding box center [876, 393] width 48 height 40
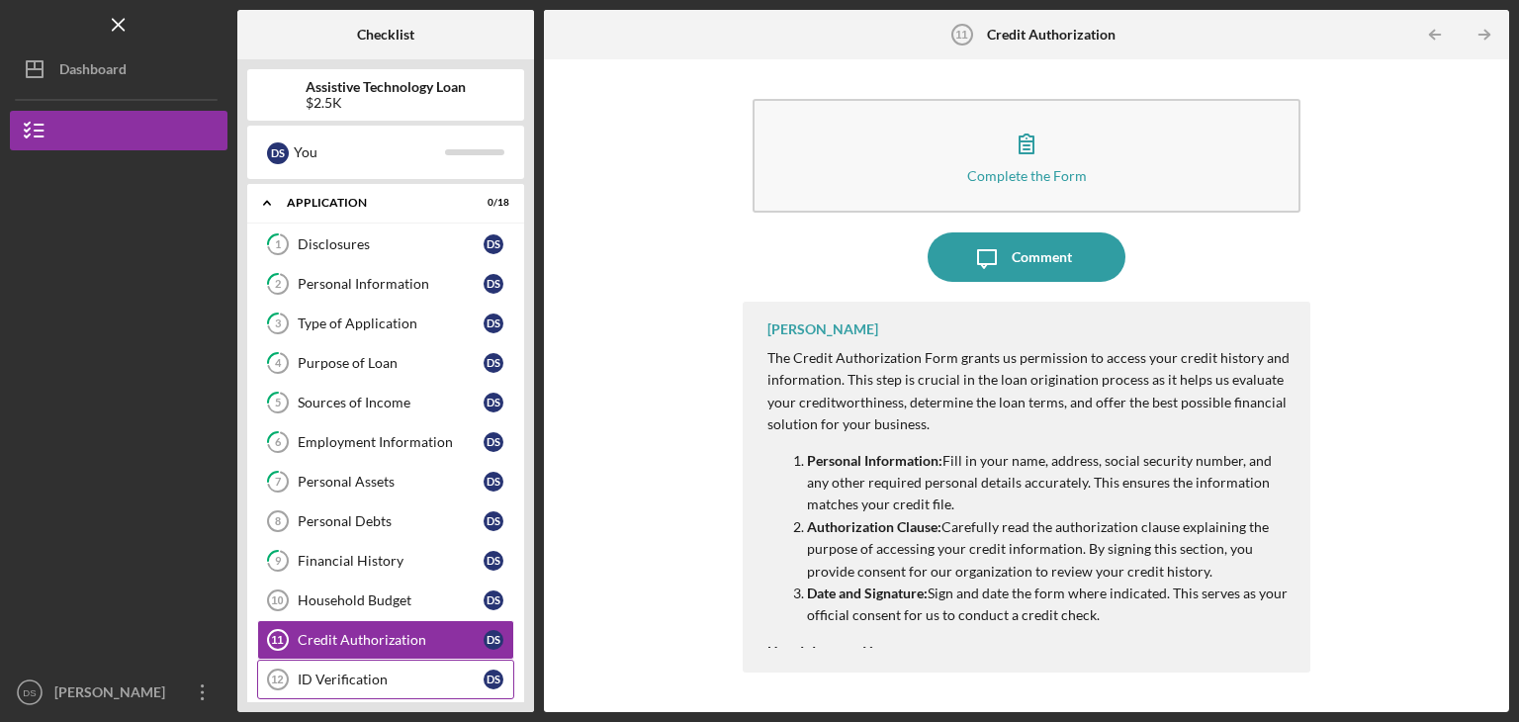
click at [364, 672] on div "ID Verification" at bounding box center [391, 680] width 186 height 16
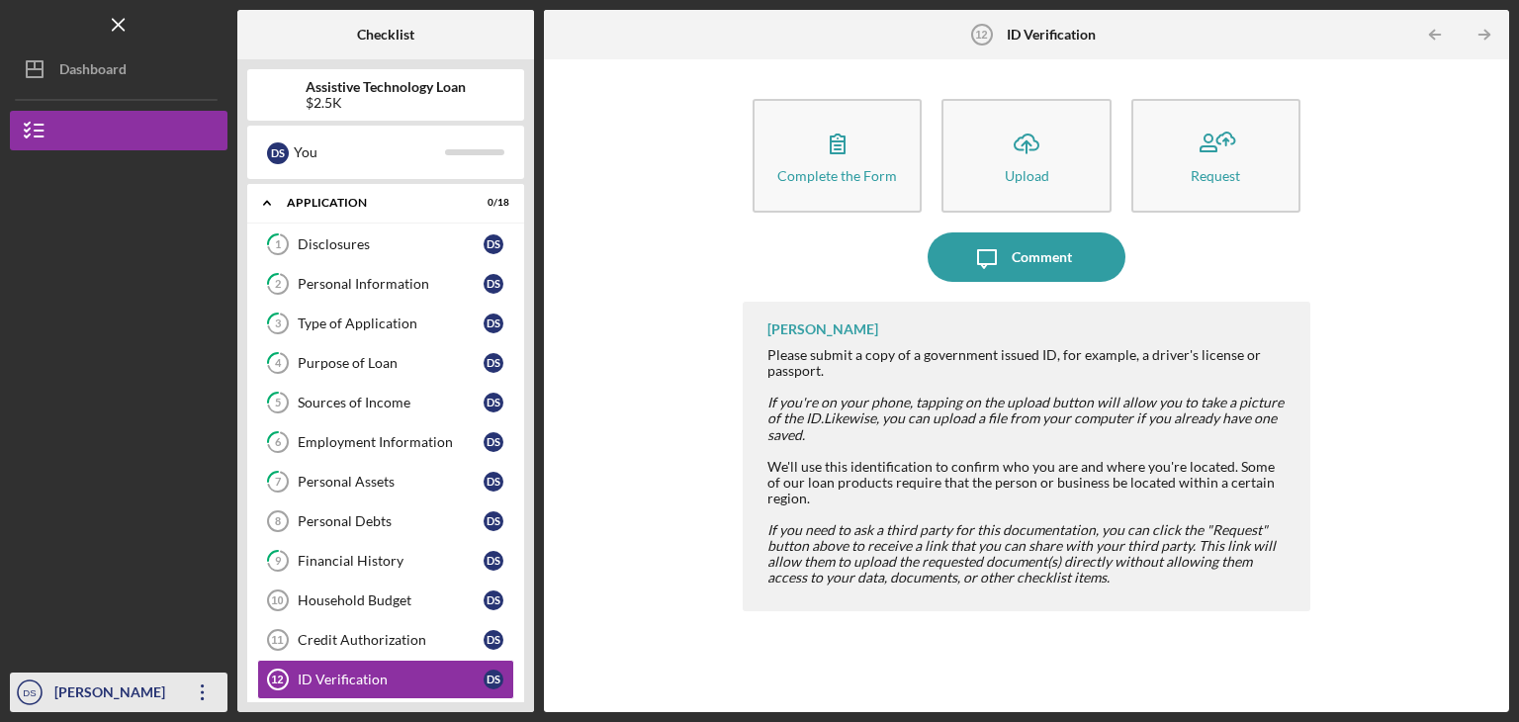
click at [199, 692] on icon "Icon/Overflow" at bounding box center [202, 692] width 49 height 49
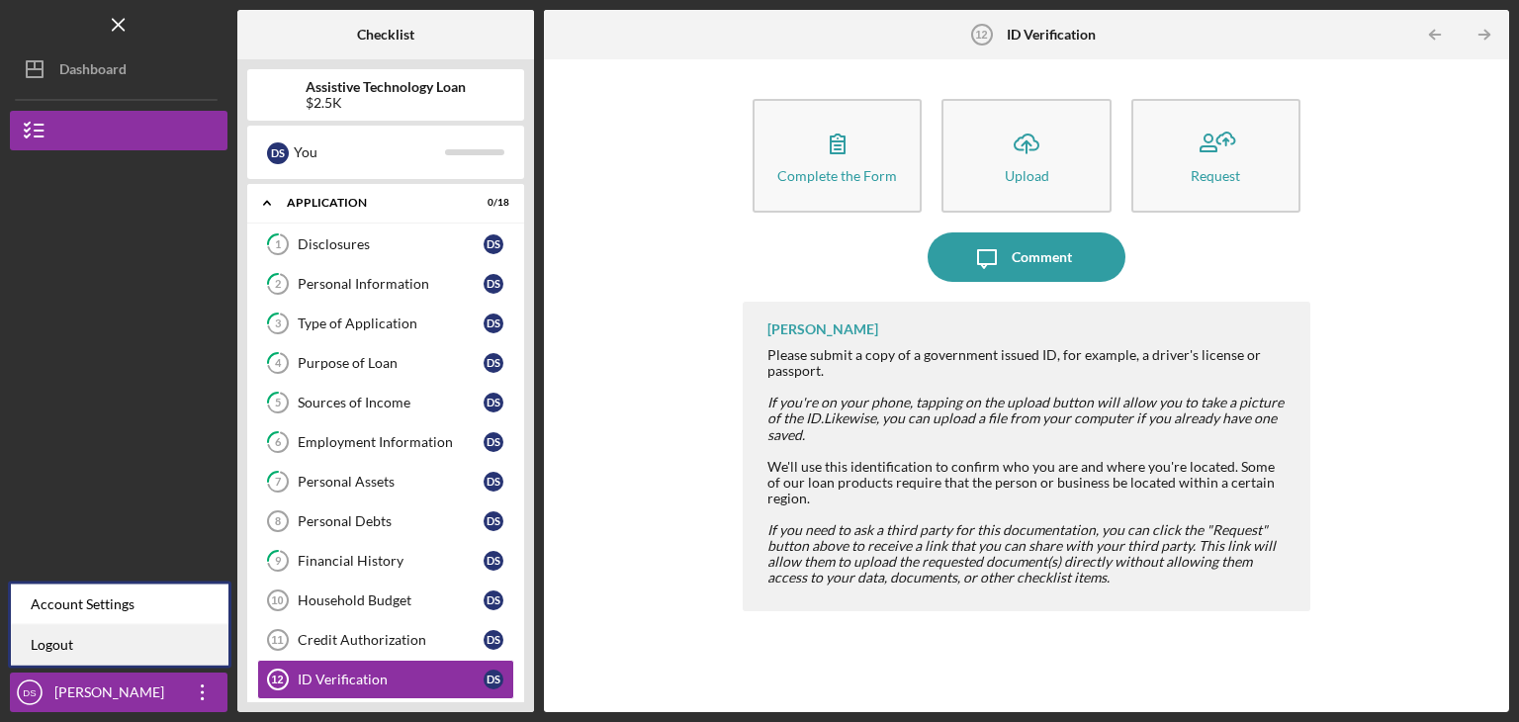
click at [82, 643] on link "Logout" at bounding box center [120, 645] width 218 height 41
